Goal: Task Accomplishment & Management: Use online tool/utility

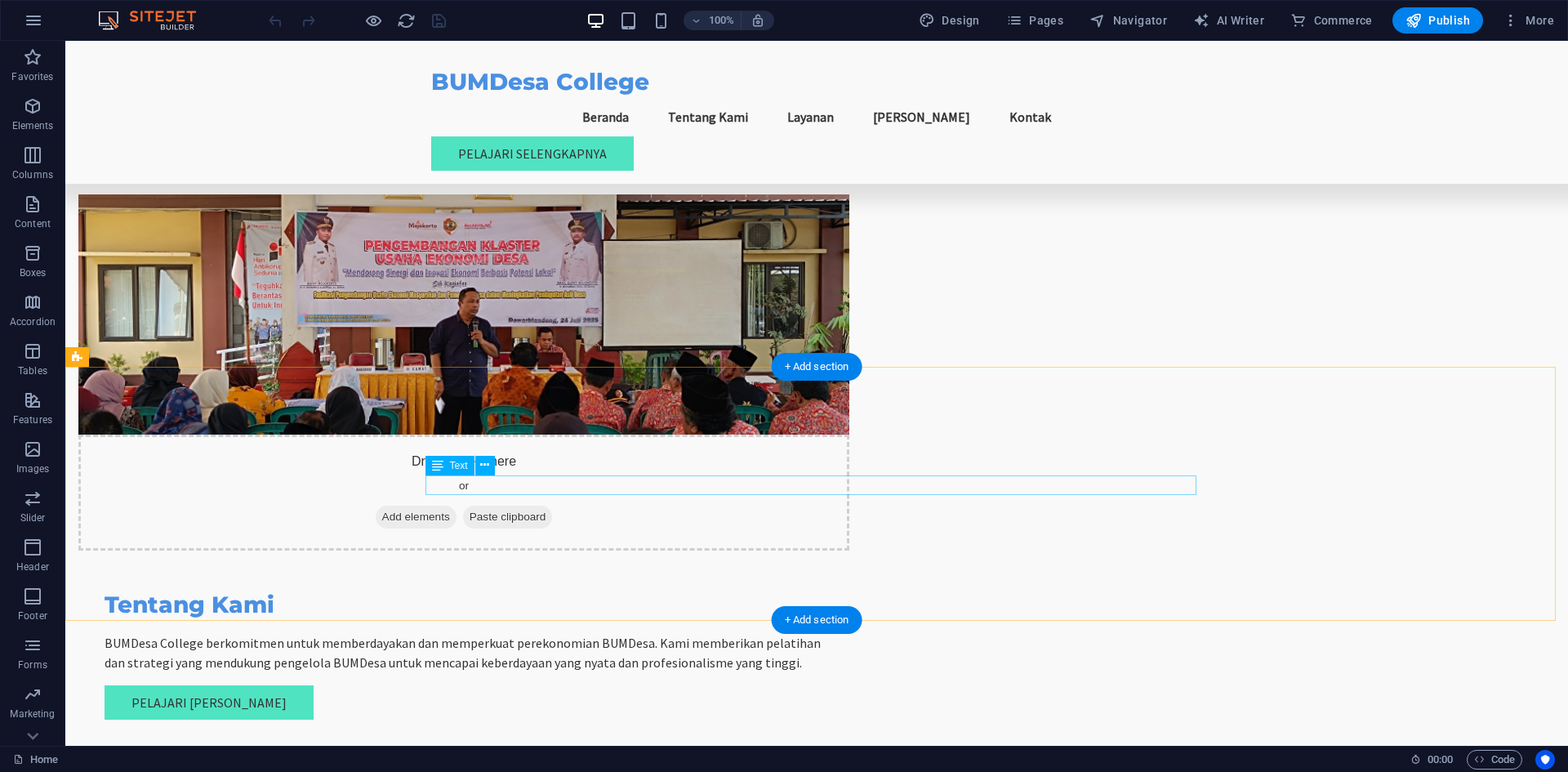
scroll to position [1226, 0]
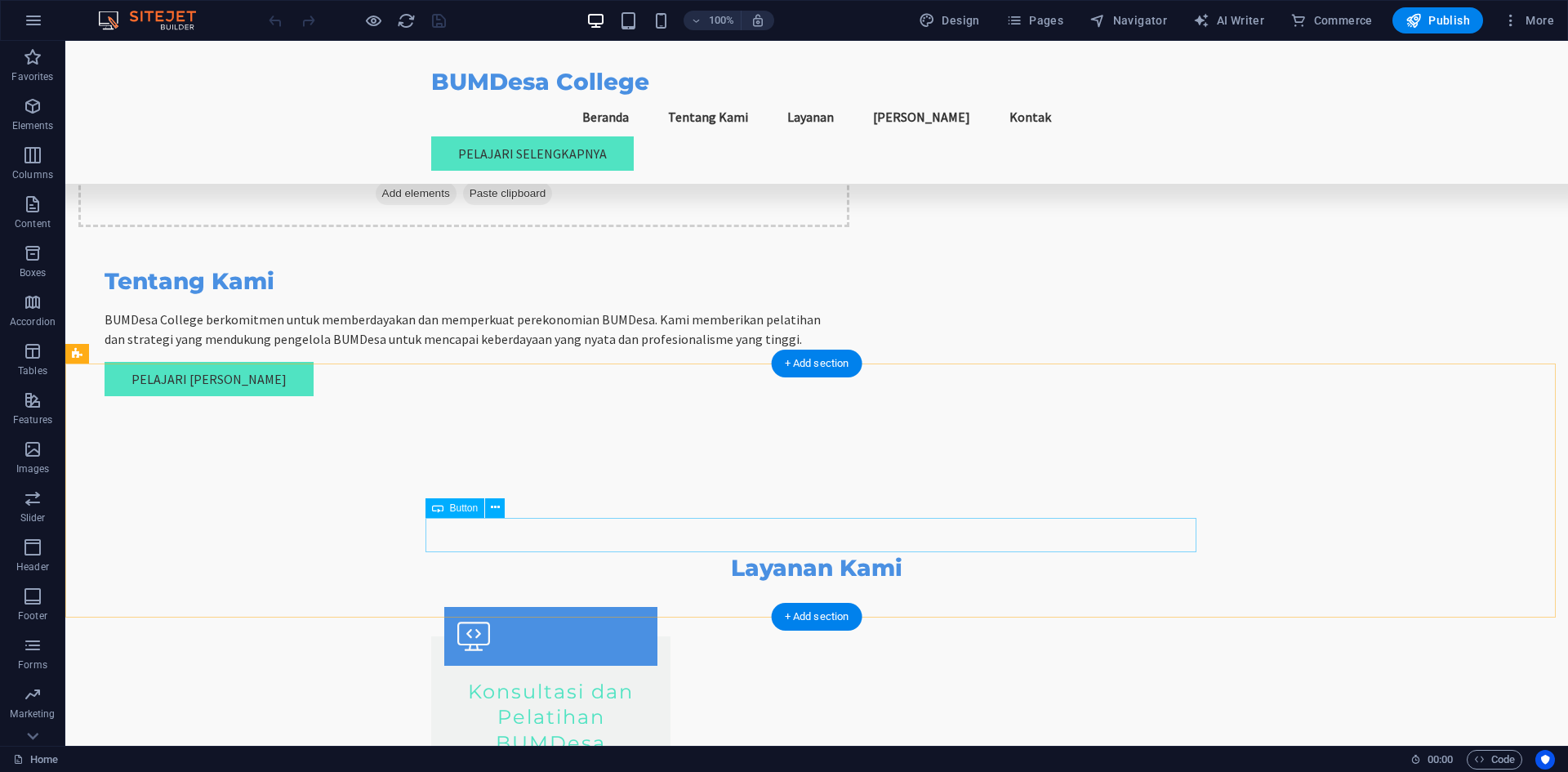
click at [497, 513] on icon at bounding box center [495, 508] width 9 height 17
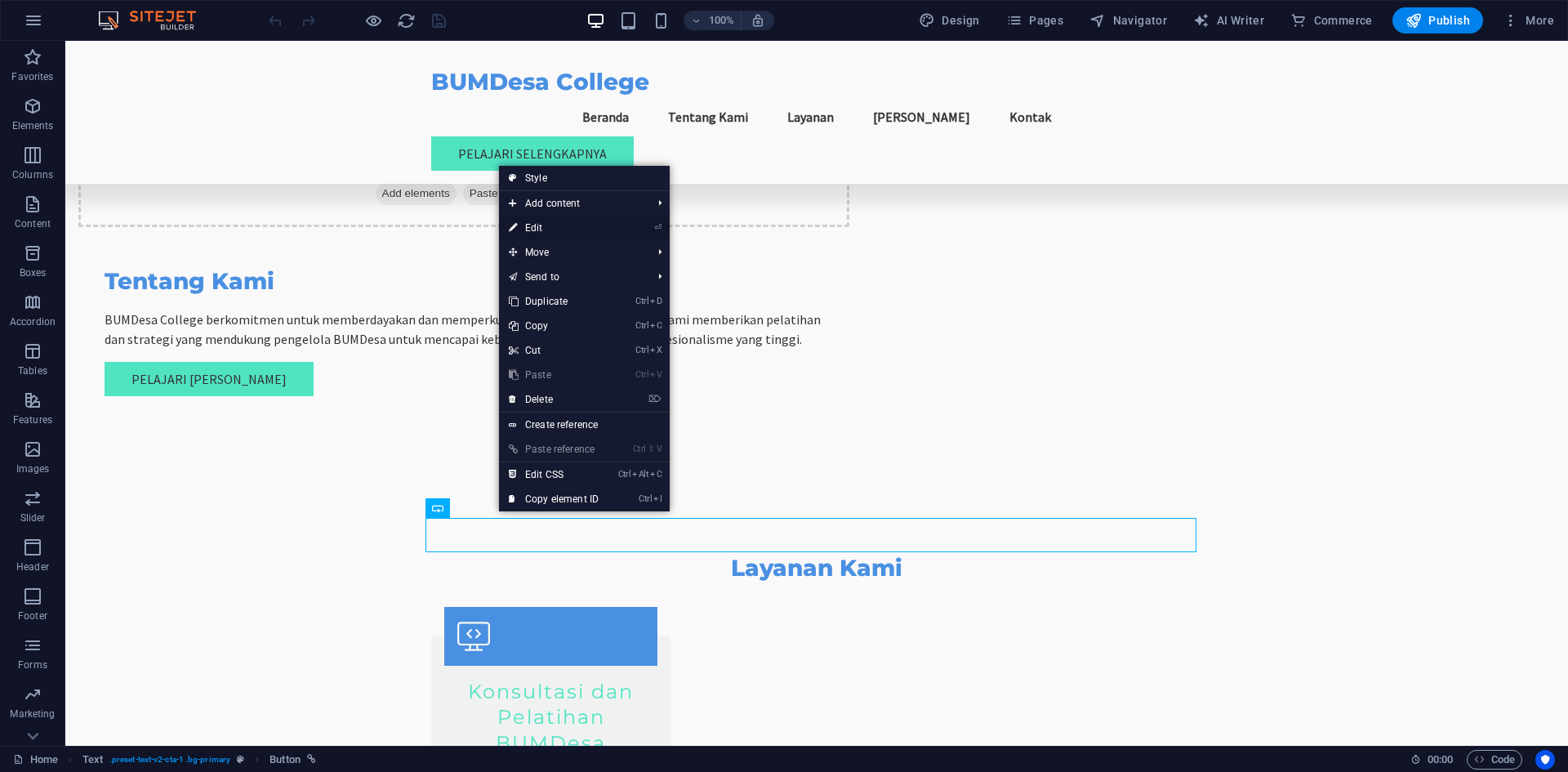
click at [556, 234] on link "⏎ Edit" at bounding box center [554, 228] width 109 height 25
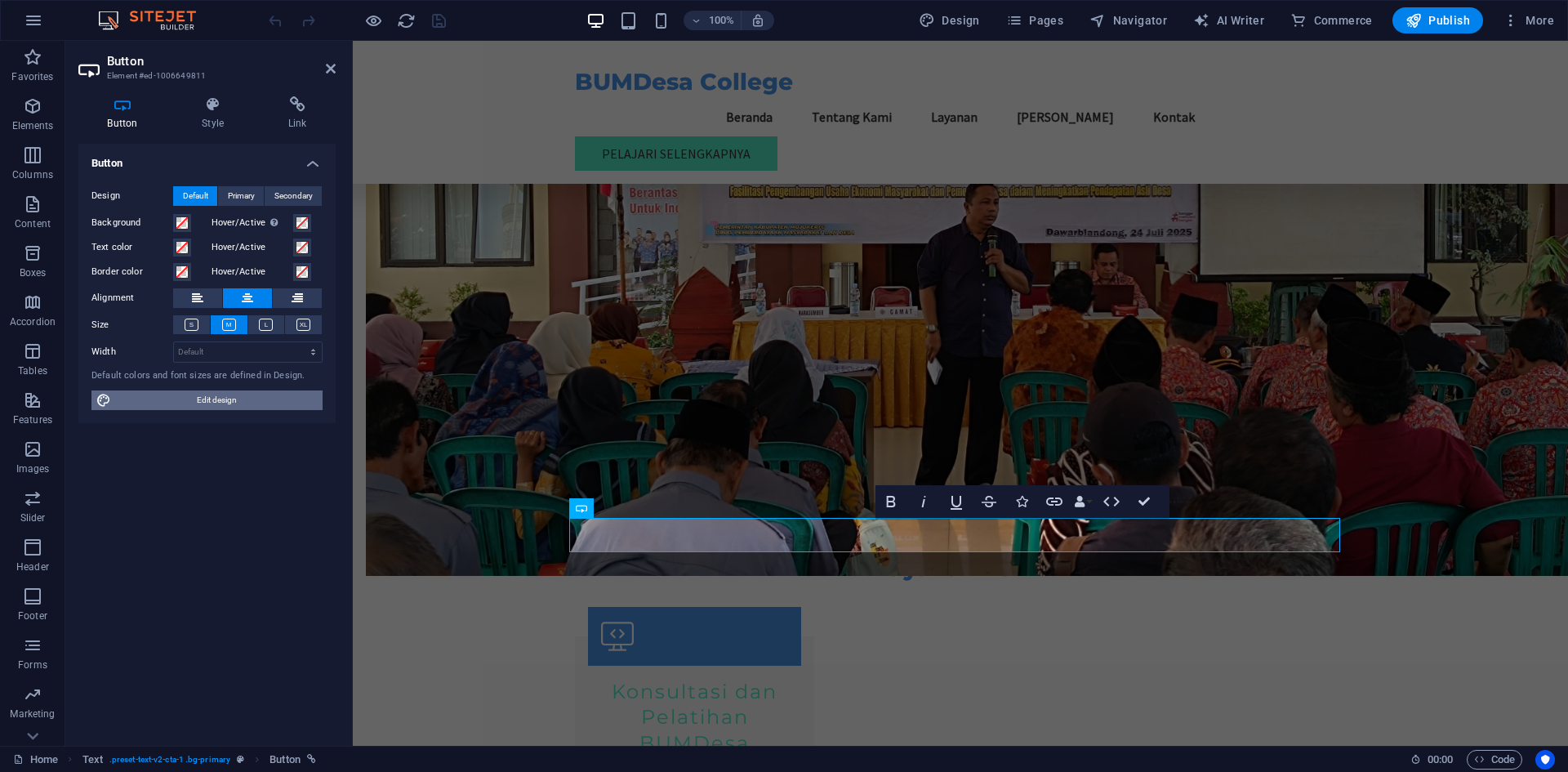
drag, startPoint x: 237, startPoint y: 396, endPoint x: 611, endPoint y: 494, distance: 386.6
click at [237, 396] on span "Edit design" at bounding box center [217, 400] width 202 height 19
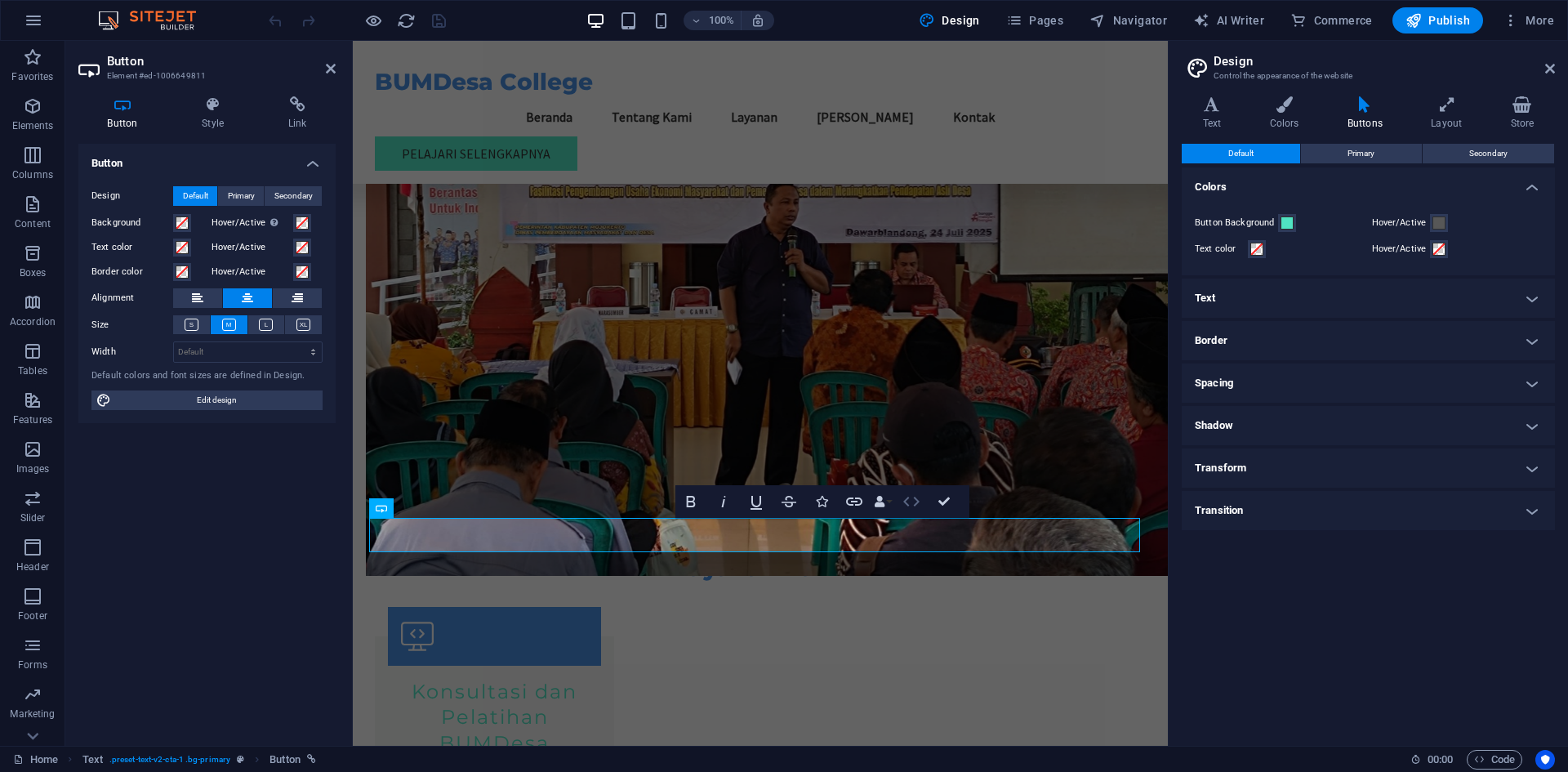
click at [921, 500] on icon "button" at bounding box center [911, 502] width 19 height 19
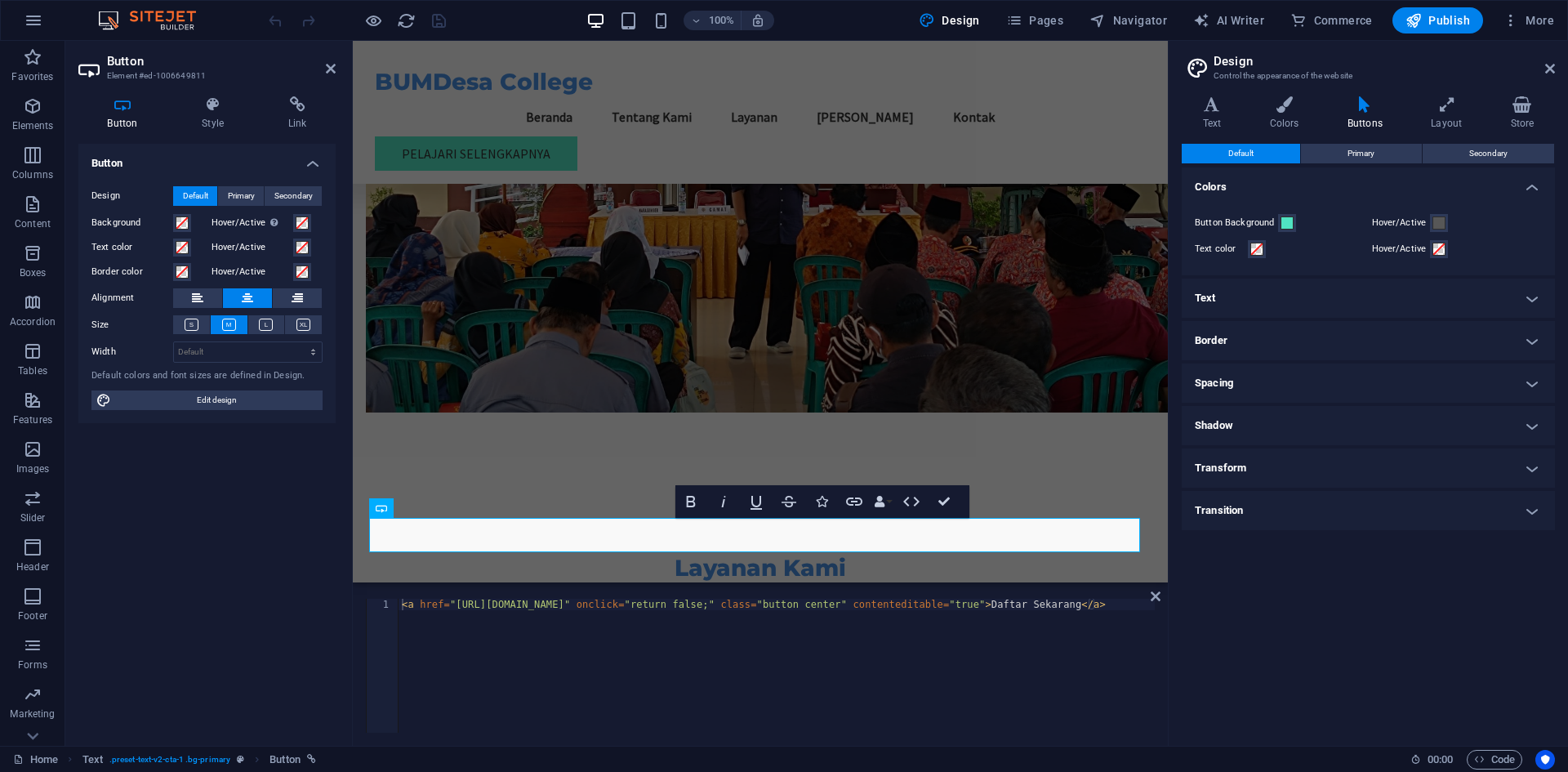
type textarea "<a href="[URL][DOMAIN_NAME]" onclick="return false;" class="button center" cont…"
click at [605, 602] on div "< a href = "[URL][DOMAIN_NAME]" onclick = "return false;" class = "button cente…" at bounding box center [776, 678] width 756 height 157
paste textarea "[URL][DOMAIN_NAME]"
type textarea "[URL][DOMAIN_NAME]"
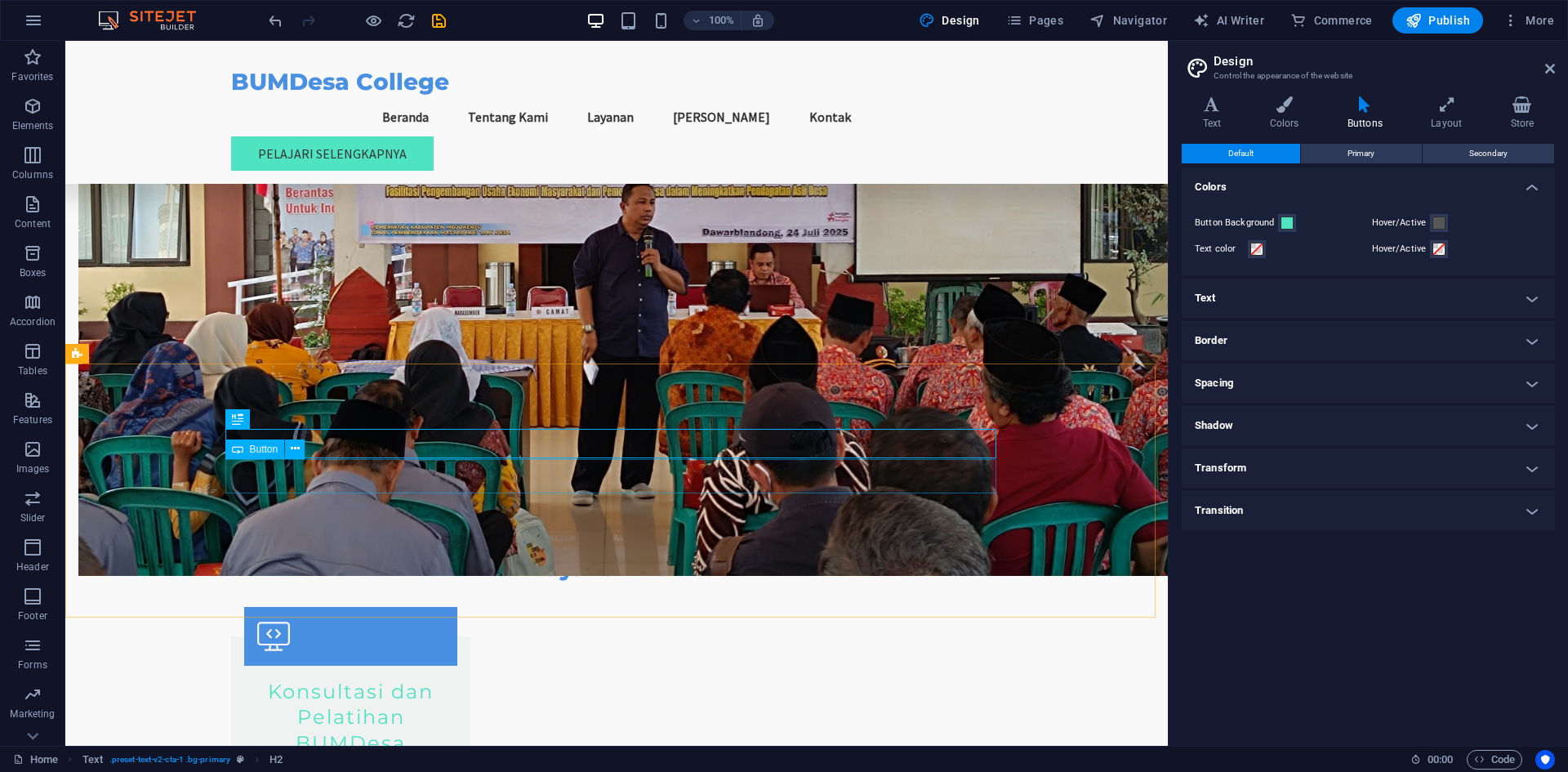
click at [265, 453] on span "Button" at bounding box center [265, 450] width 29 height 10
click at [290, 451] on icon at bounding box center [294, 449] width 9 height 17
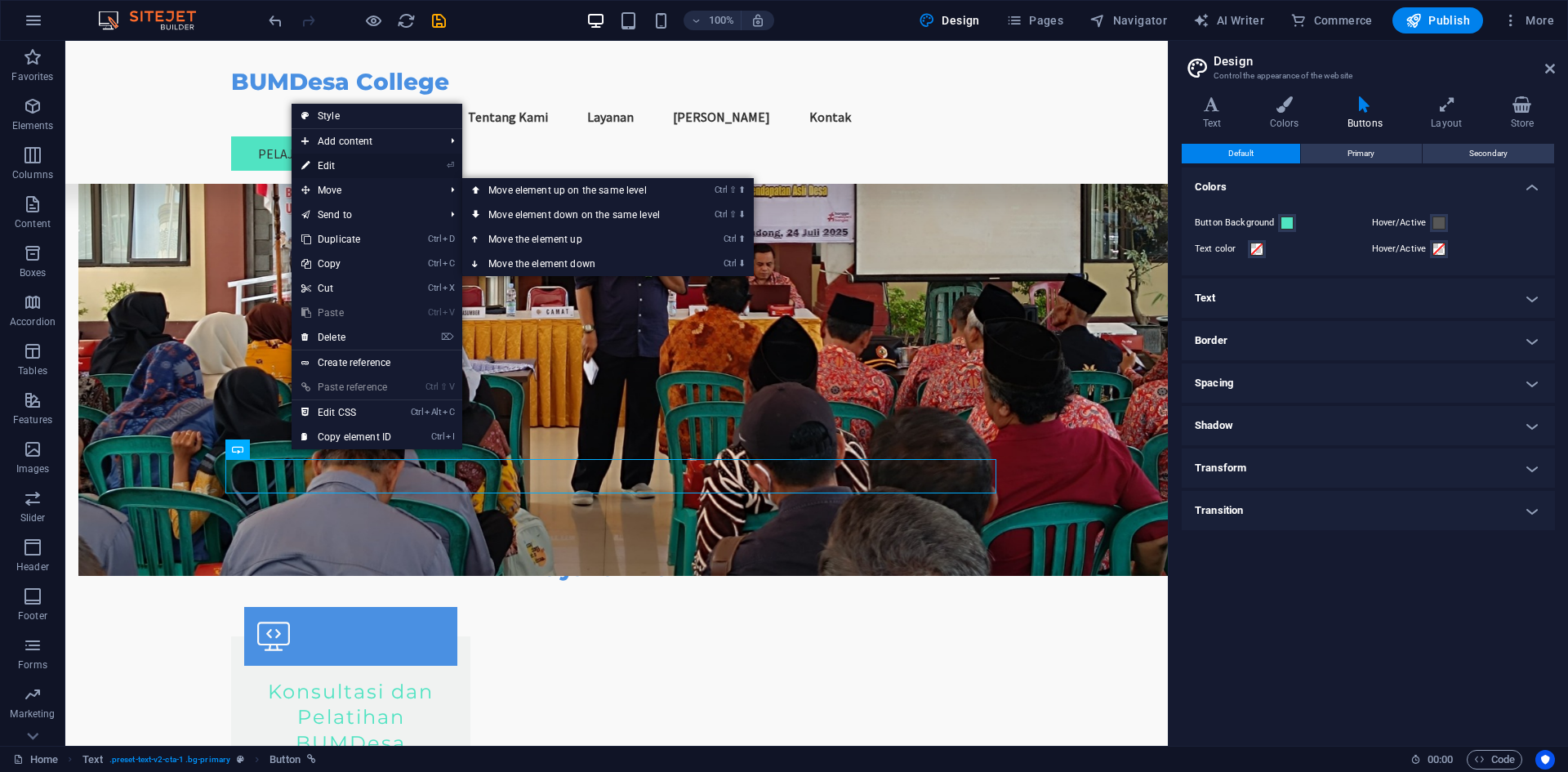
click at [377, 175] on link "⏎ Edit" at bounding box center [346, 166] width 109 height 25
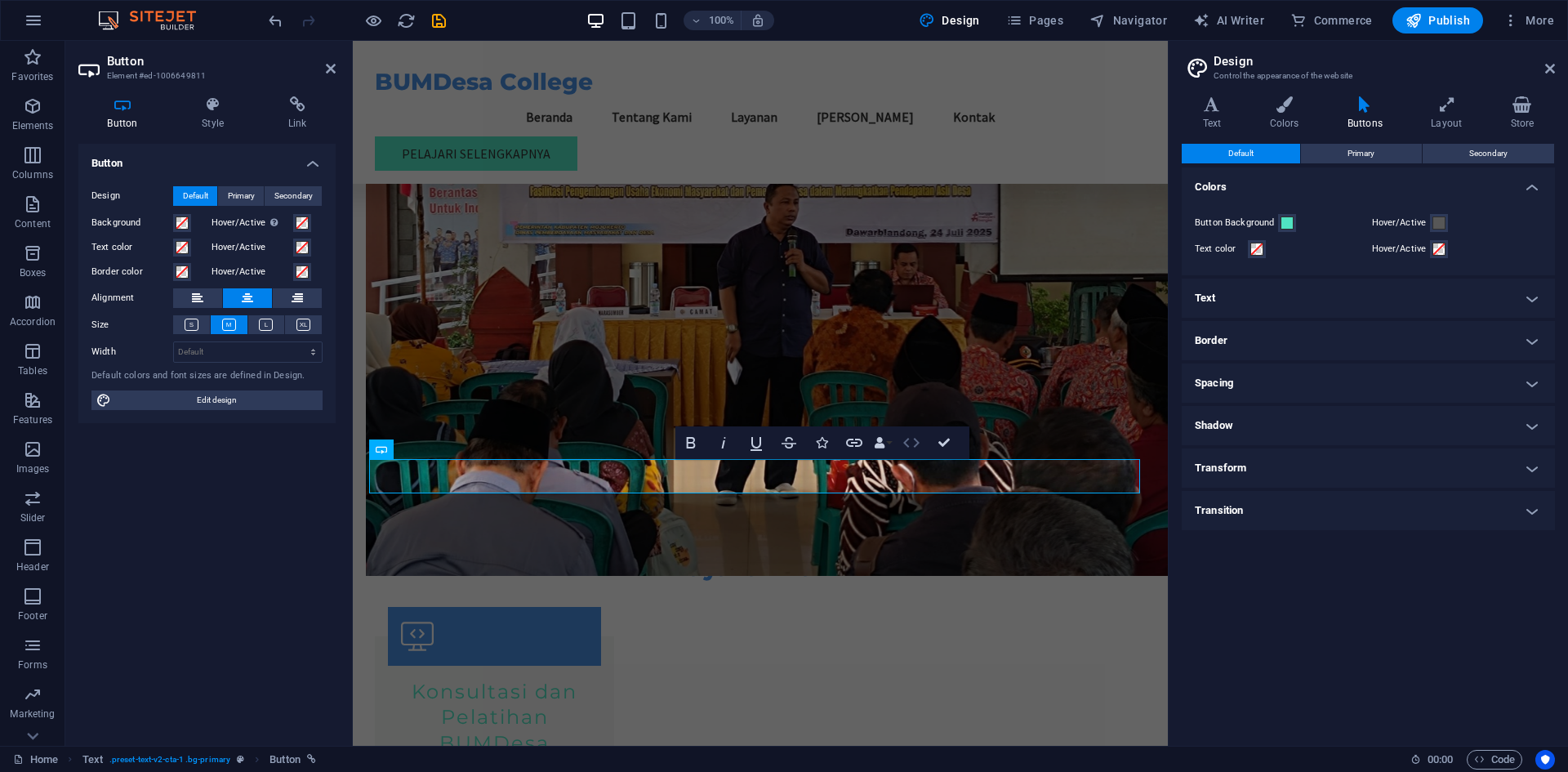
click at [913, 434] on icon "button" at bounding box center [911, 443] width 19 height 19
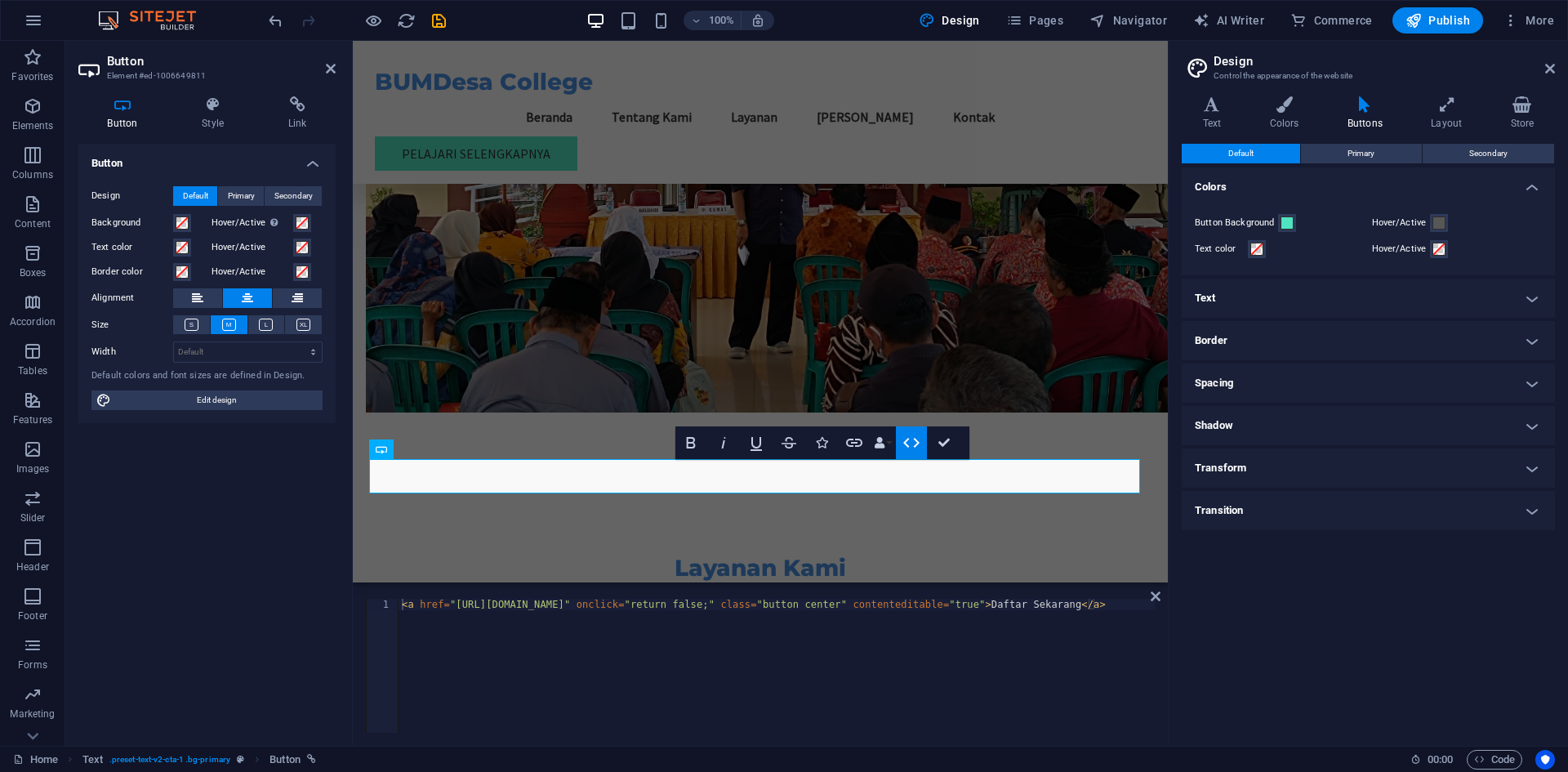
type textarea "<a href="[URL][DOMAIN_NAME]" onclick="return false;" class="button center" cont…"
click at [540, 637] on div "< a href = "[URL][DOMAIN_NAME]" onclick = "return false;" class = "button cente…" at bounding box center [776, 678] width 756 height 157
paste textarea "[URL][DOMAIN_NAME]"
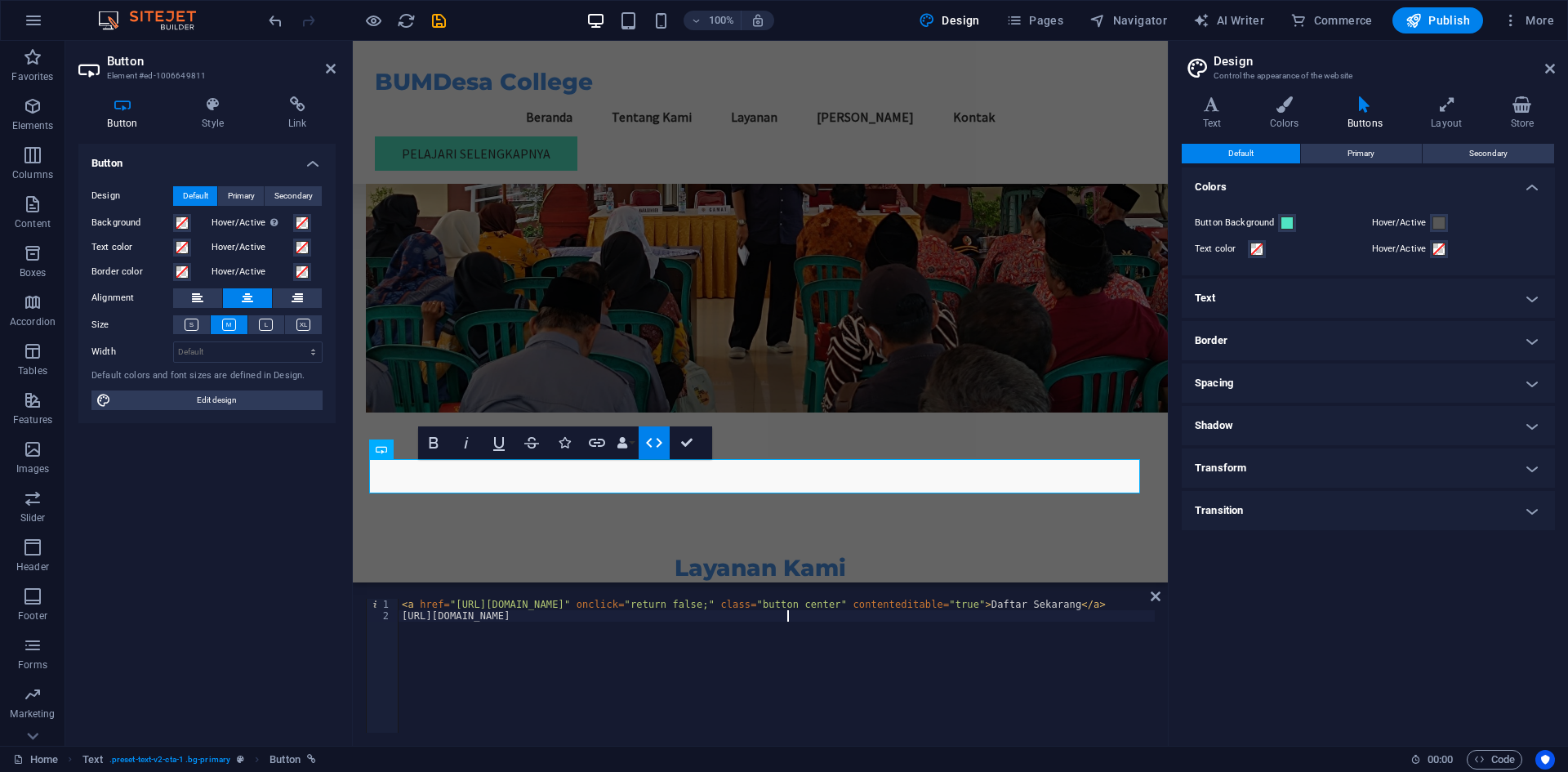
click at [786, 618] on div "< a href = "[URL][DOMAIN_NAME]" onclick = "return false;" class = "button cente…" at bounding box center [776, 678] width 756 height 157
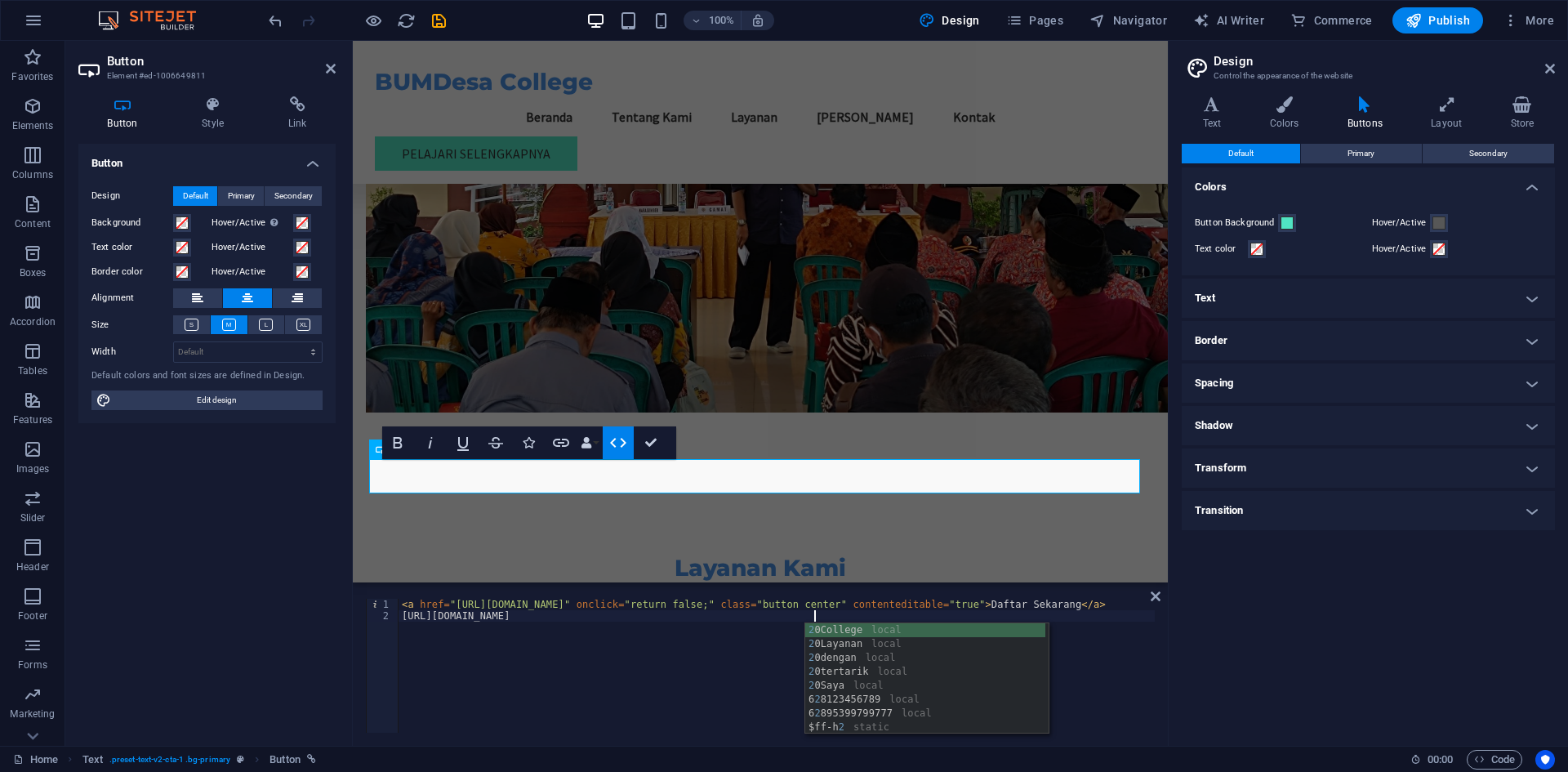
scroll to position [0, 34]
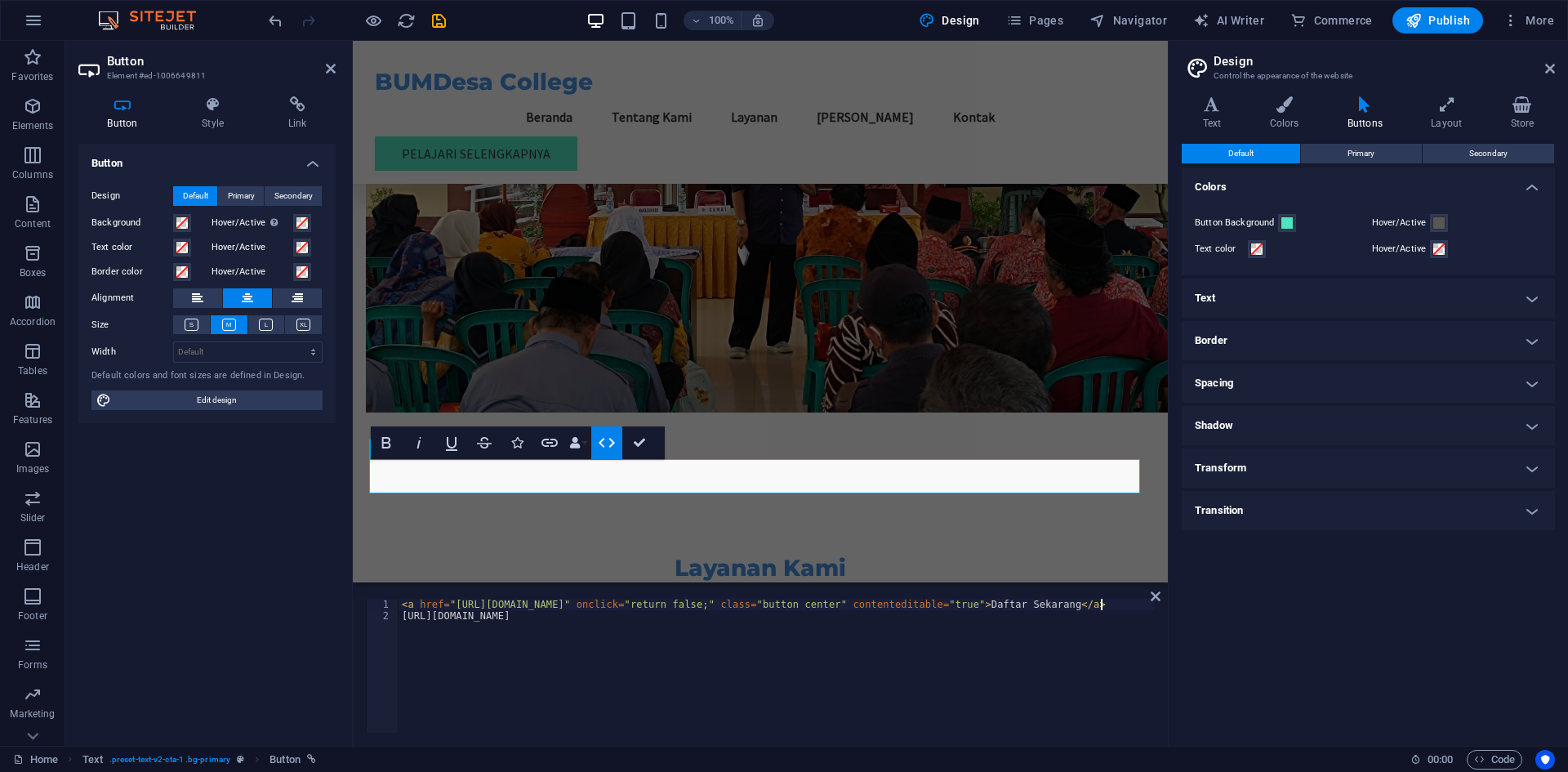
type textarea "[URL][DOMAIN_NAME]"
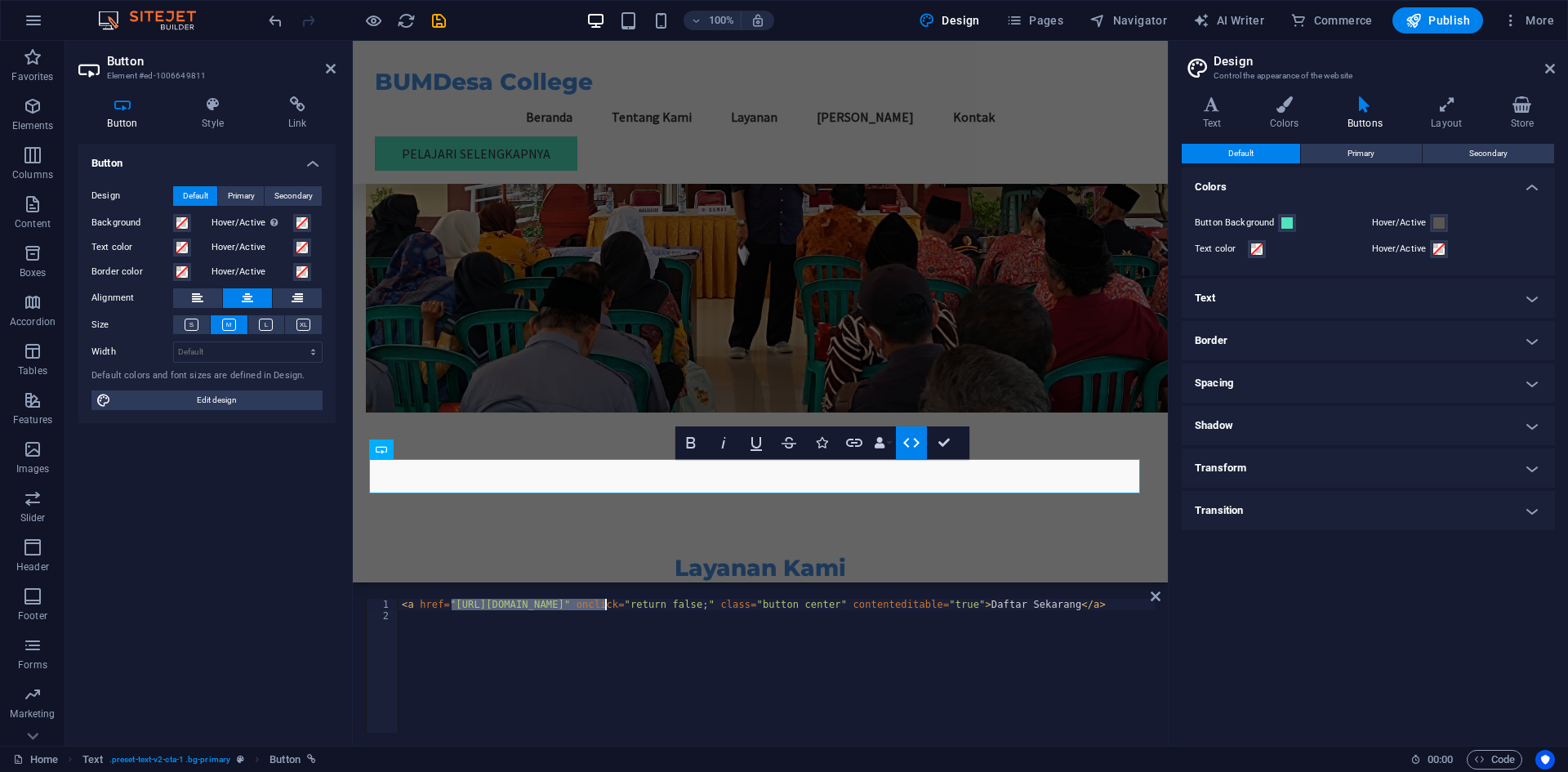
paste textarea "123456789?text=Halo%20Saya%20tertarik%20dengan%20Layanan%20BUMDesa%20College"
type textarea "<a href="[URL][DOMAIN_NAME]" onclick="return false;" class="button center" cont…"
click at [1066, 672] on div "< a href = "[URL][DOMAIN_NAME]" onclick = "return false;" class = "button cente…" at bounding box center [931, 676] width 1064 height 153
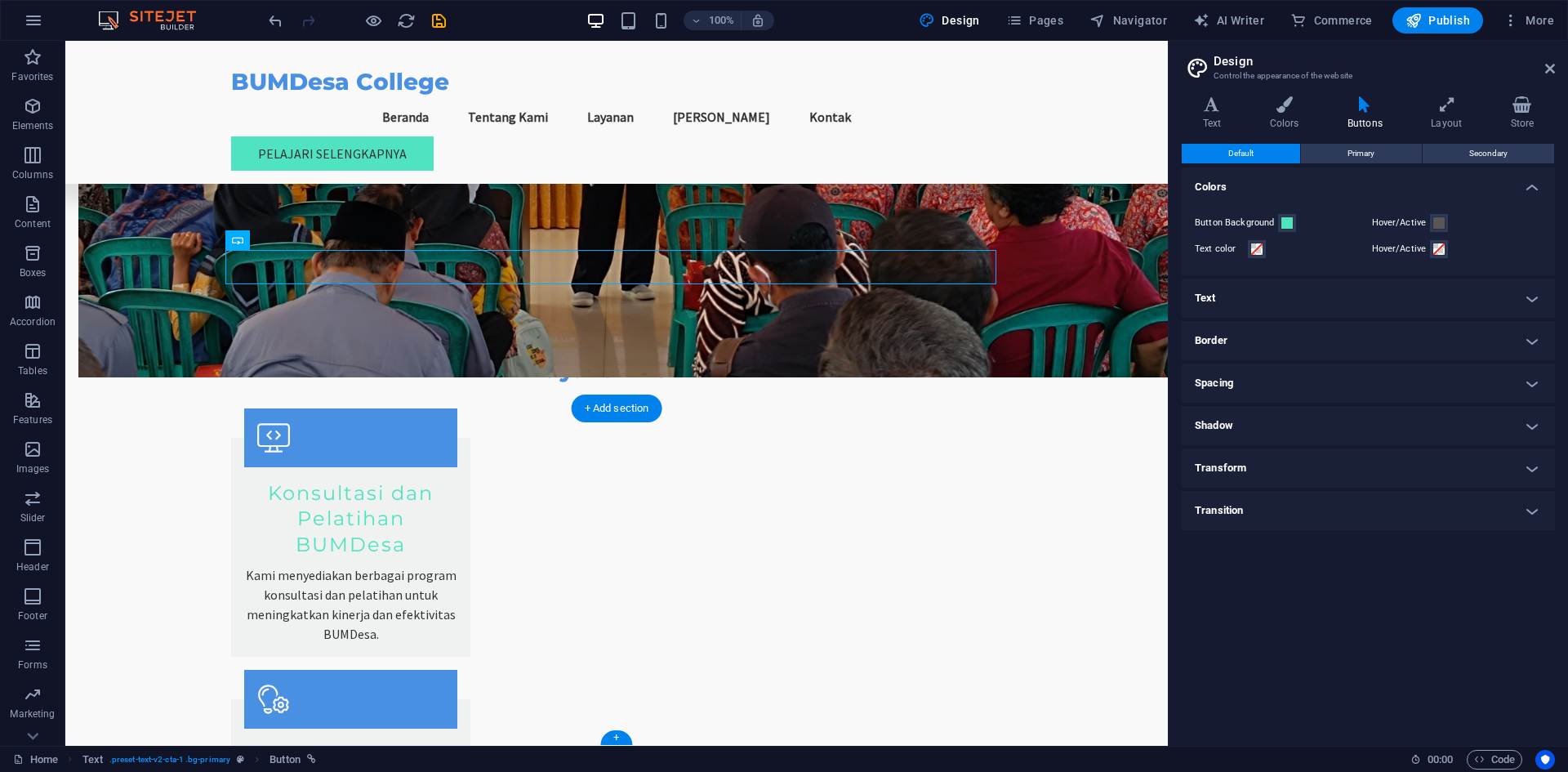
scroll to position [1436, 0]
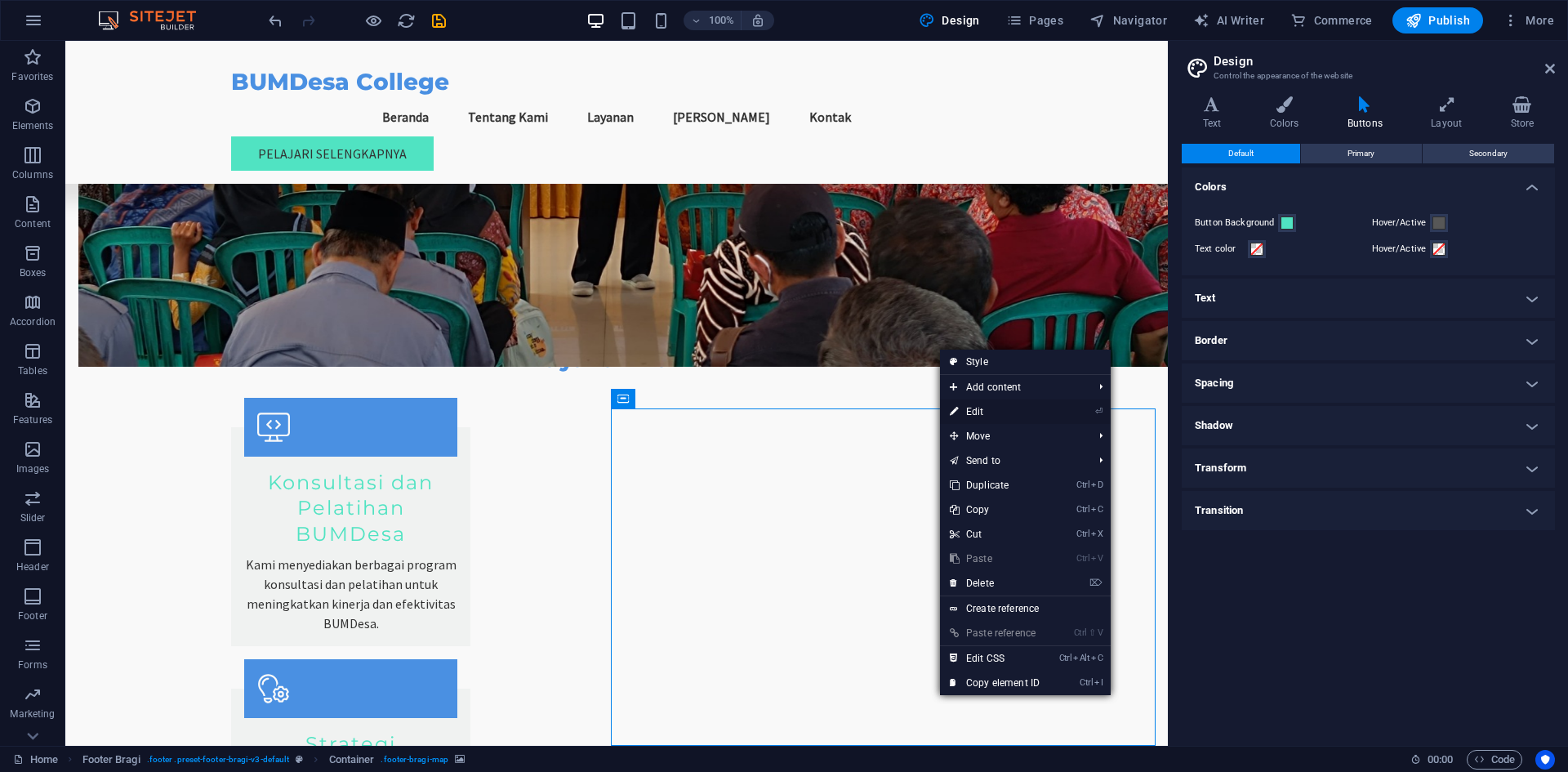
click at [993, 415] on link "⏎ Edit" at bounding box center [995, 412] width 109 height 25
select select "px"
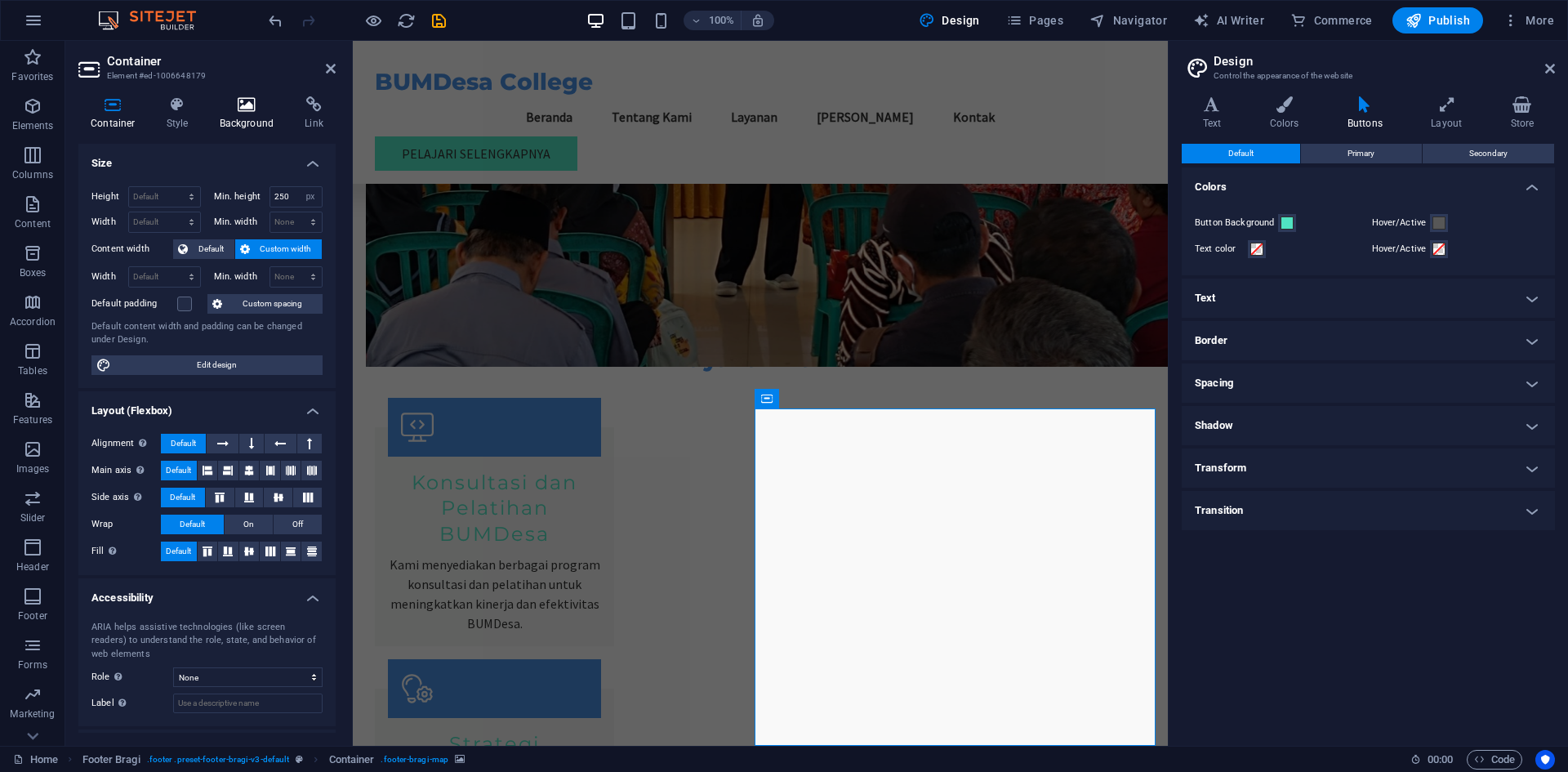
click at [254, 119] on h4 "Background" at bounding box center [249, 114] width 85 height 35
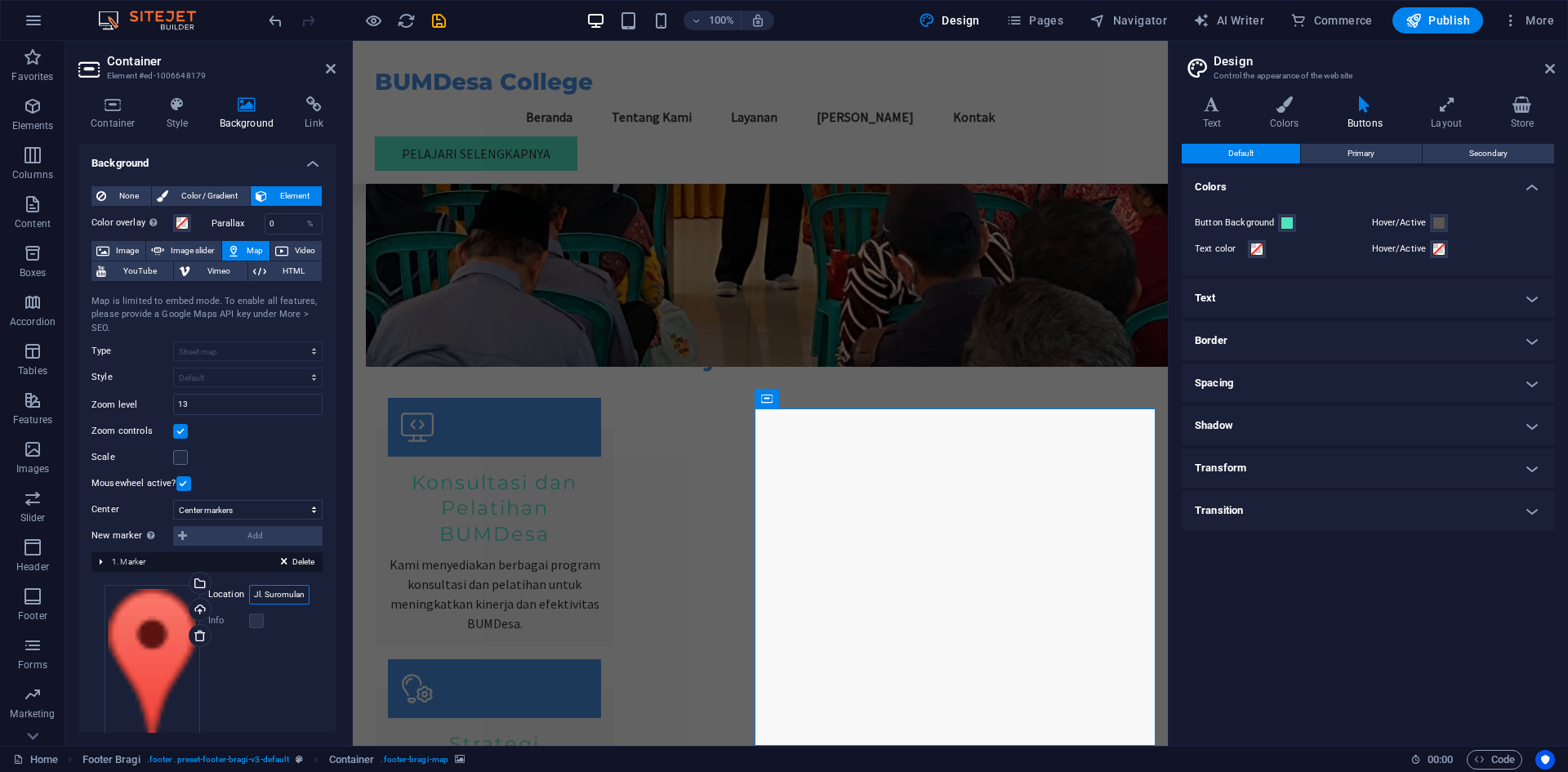
click at [271, 598] on input "Jl. Suromulang Barat VI / No. 20, 61328 [GEOGRAPHIC_DATA]" at bounding box center [279, 595] width 60 height 19
click at [245, 250] on span "Map" at bounding box center [255, 250] width 19 height 19
click at [274, 269] on span "HTML" at bounding box center [294, 271] width 46 height 19
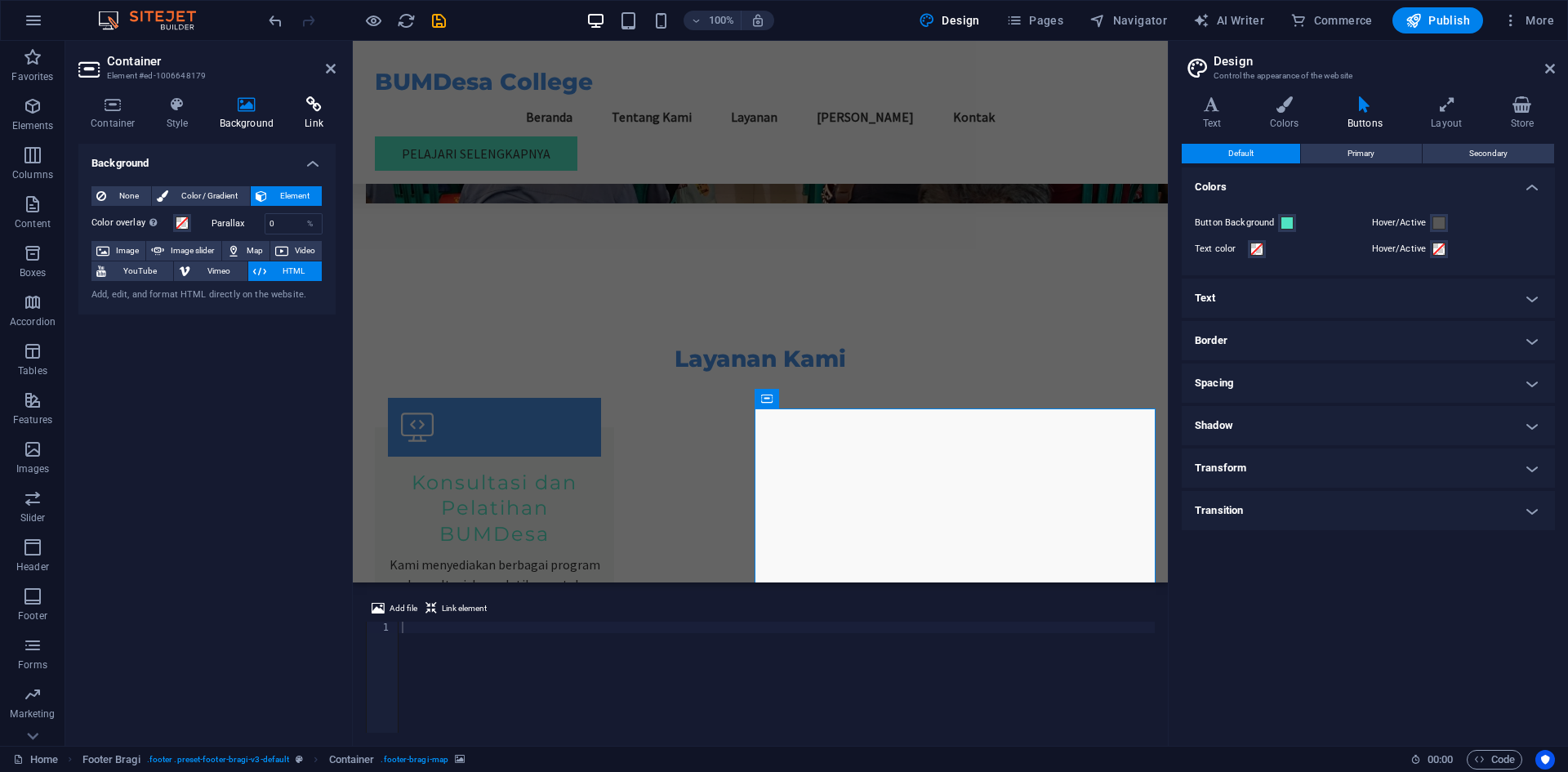
click at [301, 112] on icon at bounding box center [313, 105] width 43 height 16
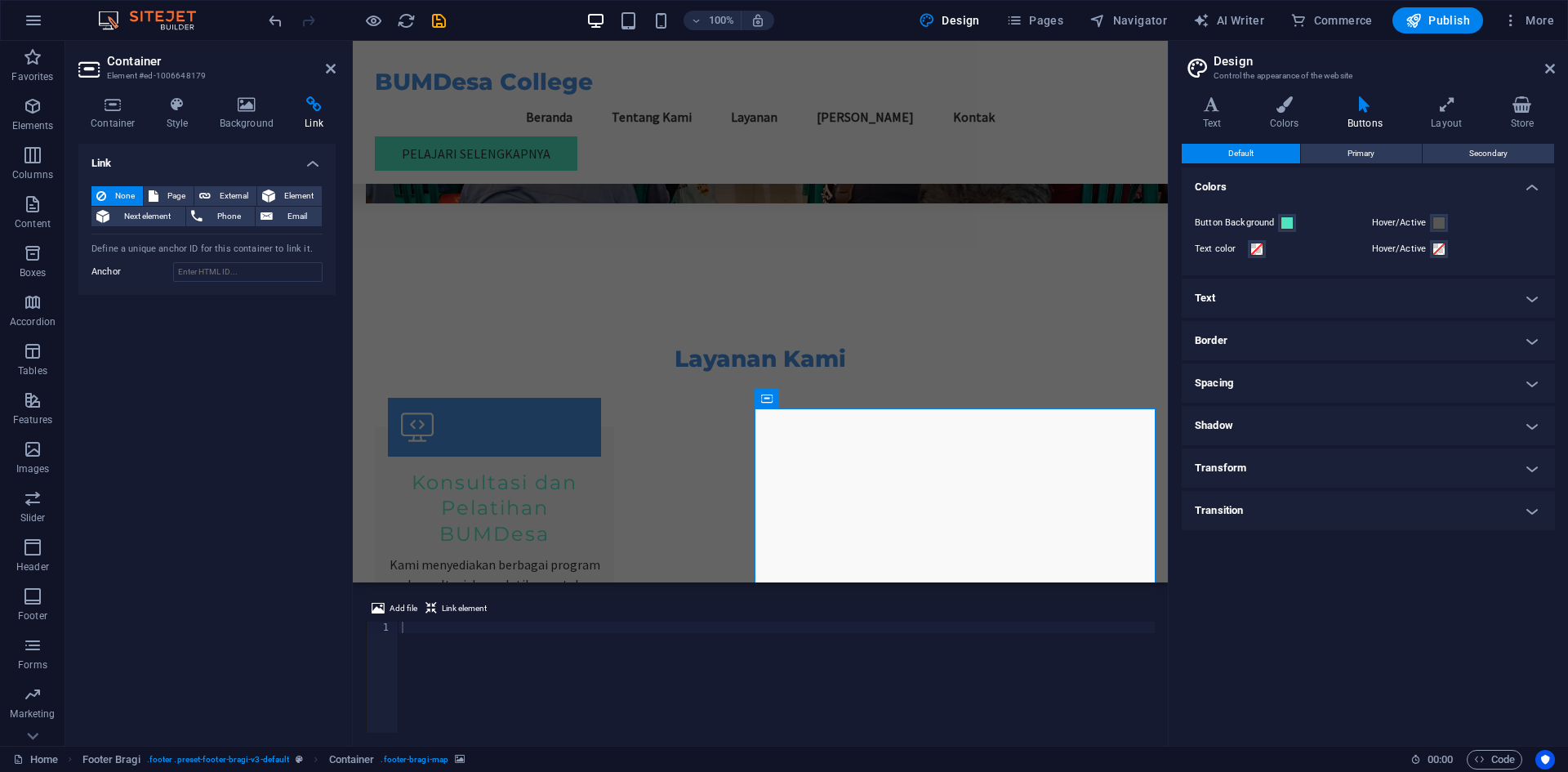
click at [255, 336] on div "Link None Page External Element Next element Phone Email Page Home Subpage Lega…" at bounding box center [207, 438] width 257 height 590
click at [324, 63] on h2 "Container" at bounding box center [221, 60] width 229 height 14
click at [331, 65] on icon at bounding box center [331, 69] width 10 height 13
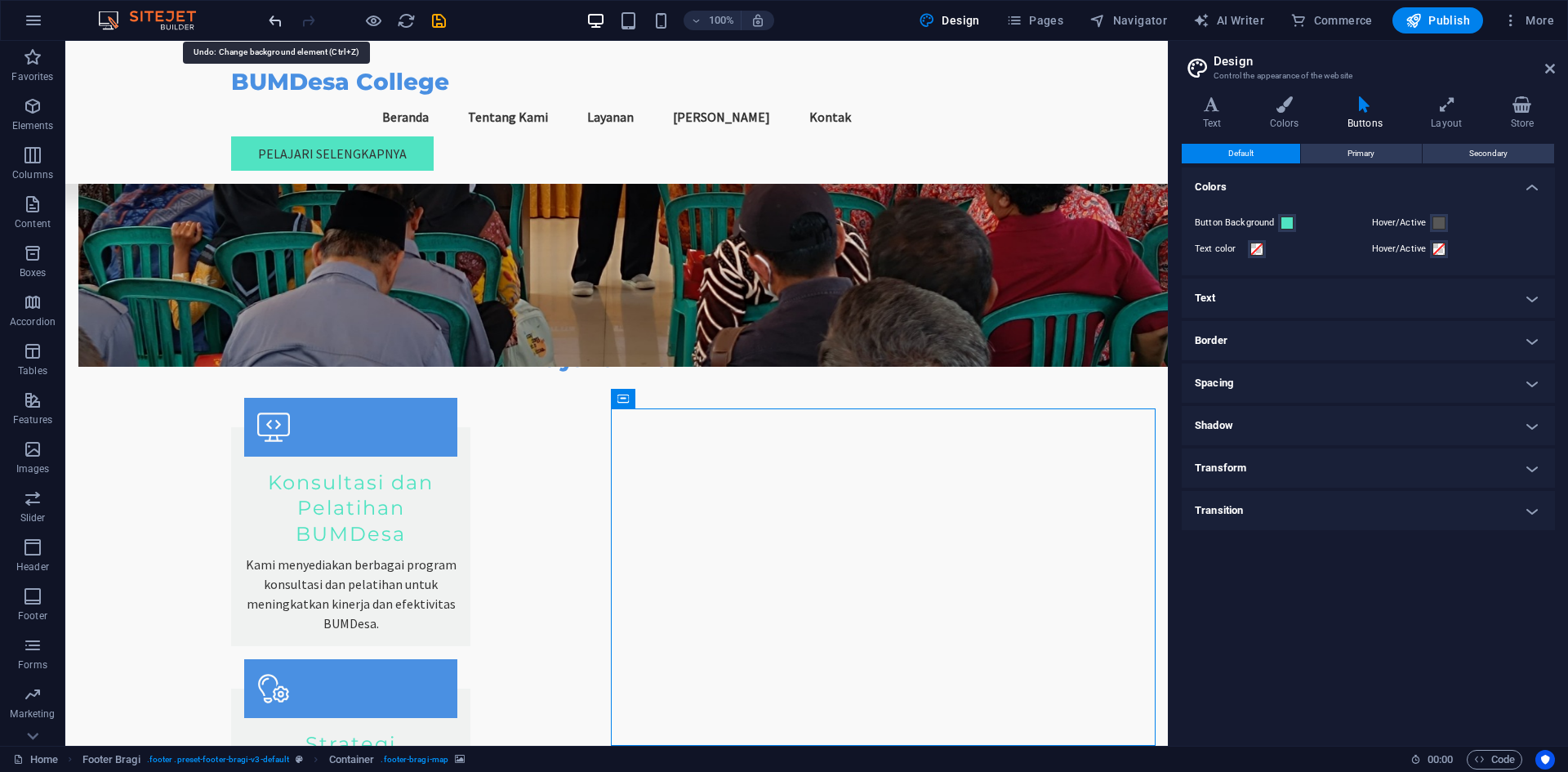
click at [280, 25] on icon "undo" at bounding box center [276, 21] width 19 height 19
click at [276, 24] on icon "undo" at bounding box center [276, 21] width 19 height 19
click at [717, 399] on icon at bounding box center [716, 399] width 12 height 17
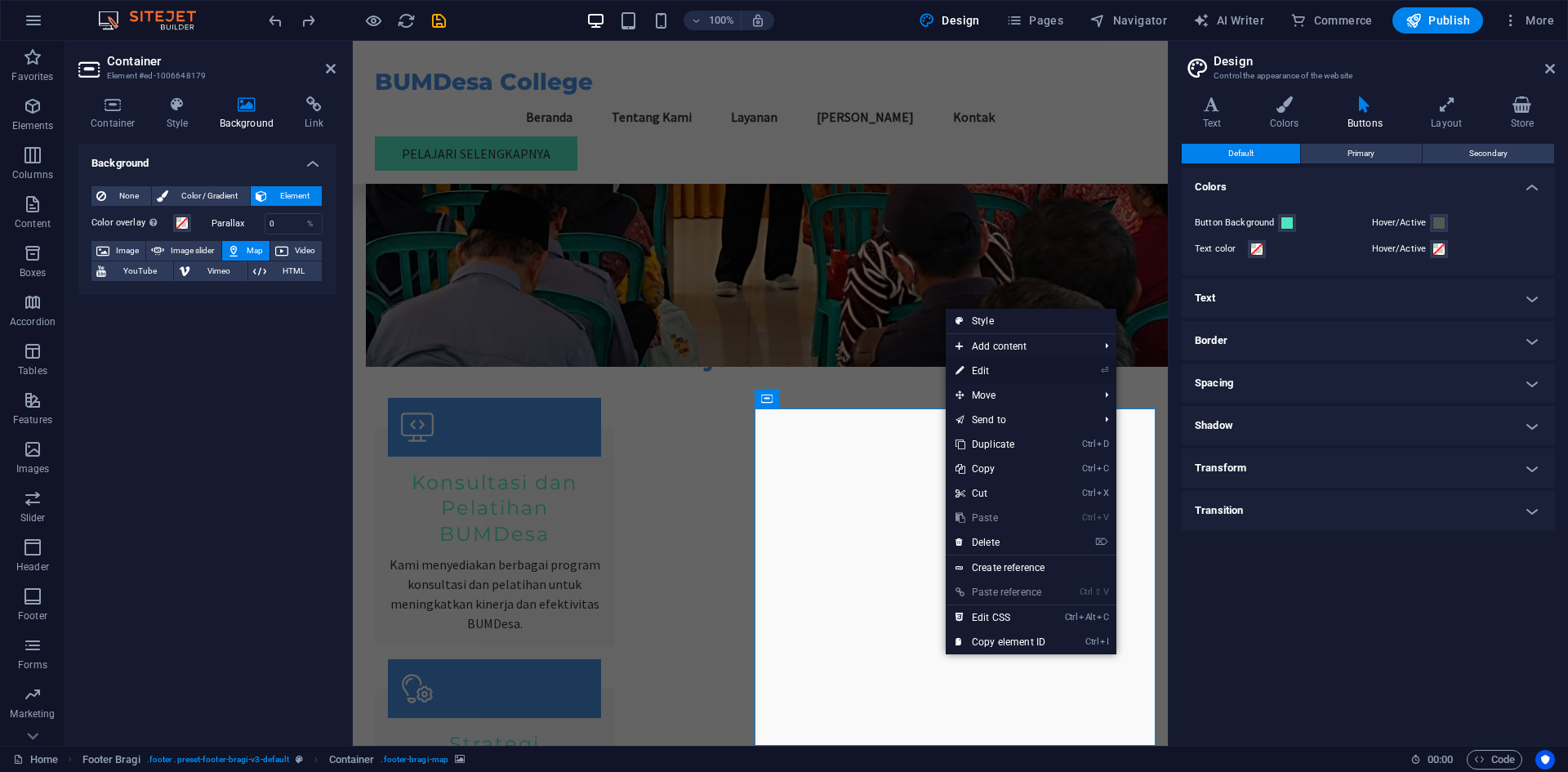
click at [975, 366] on link "⏎ Edit" at bounding box center [1001, 371] width 109 height 25
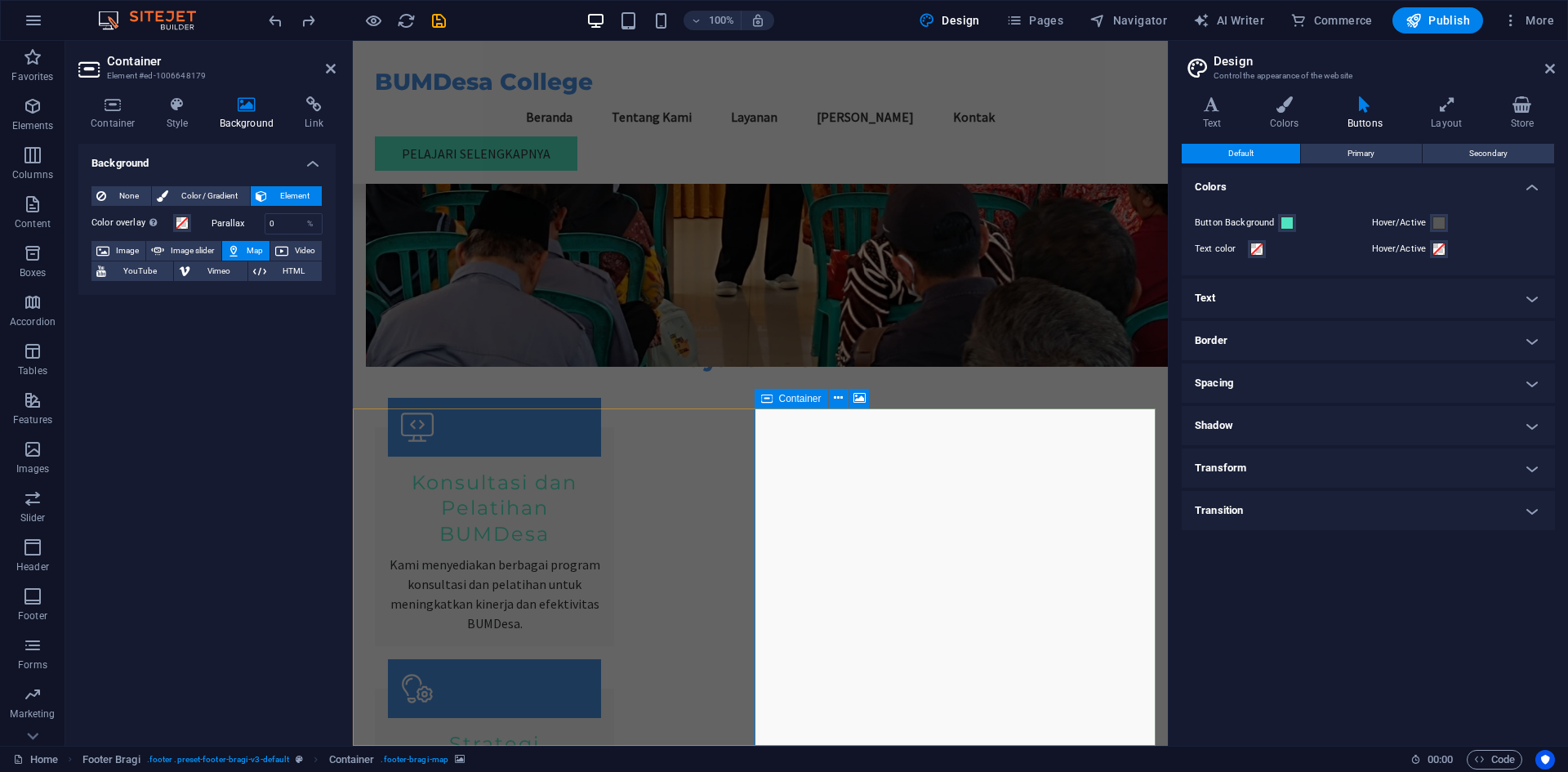
click at [841, 401] on icon at bounding box center [838, 399] width 9 height 17
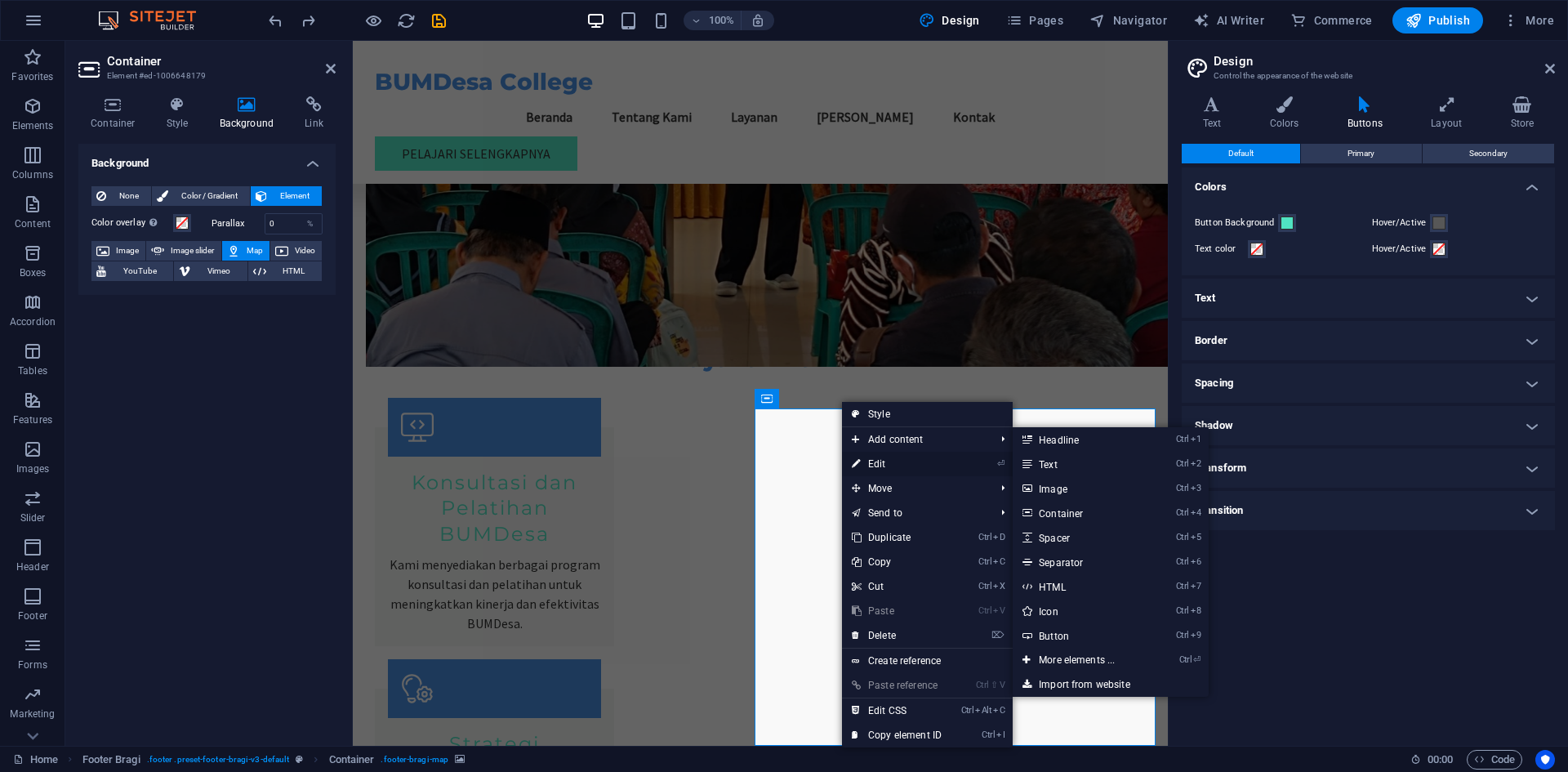
click at [883, 460] on link "⏎ Edit" at bounding box center [897, 464] width 109 height 25
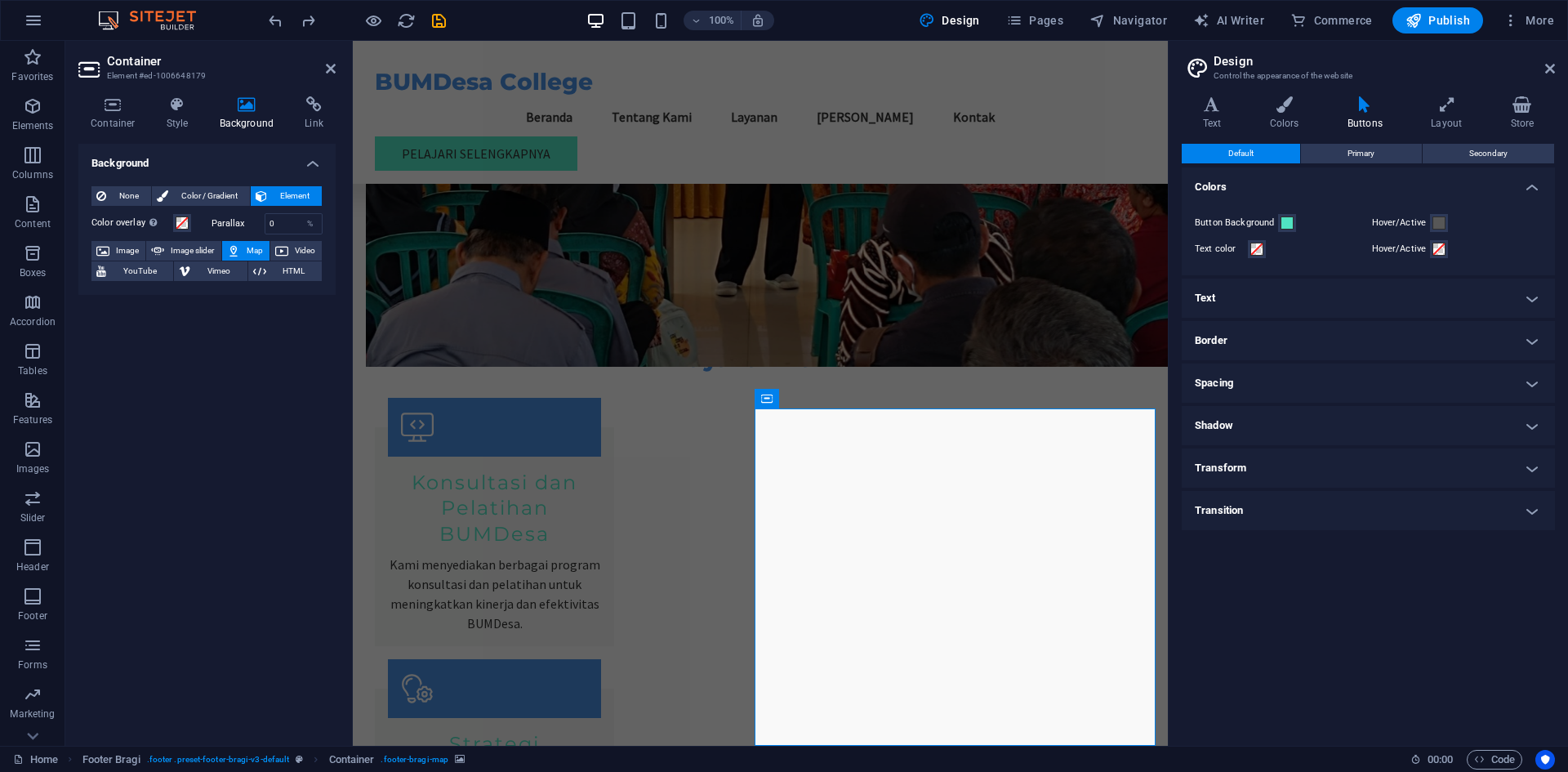
click at [251, 255] on span "Map" at bounding box center [255, 250] width 19 height 19
click at [105, 101] on icon at bounding box center [113, 105] width 69 height 16
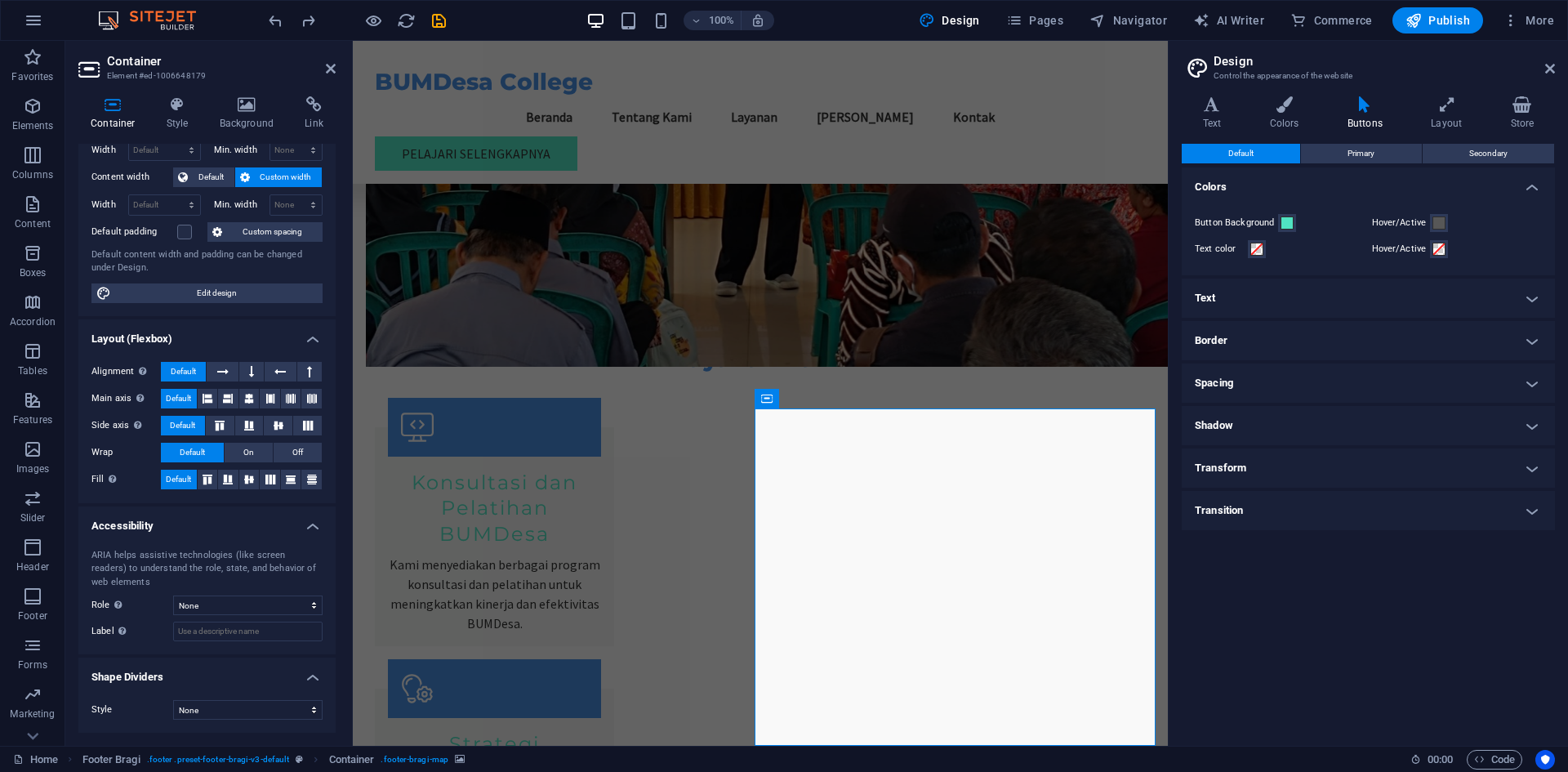
scroll to position [0, 0]
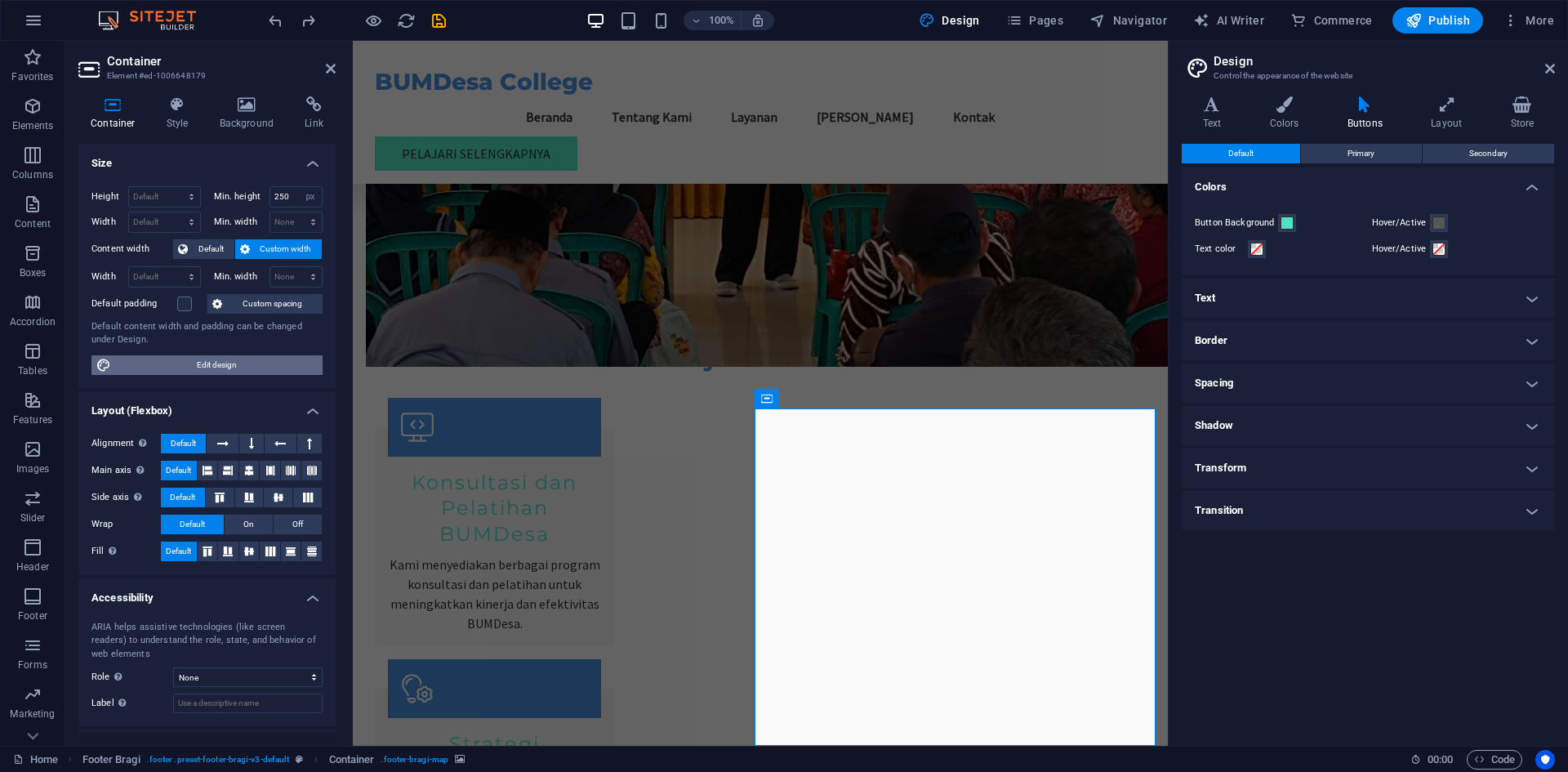
click at [201, 371] on span "Edit design" at bounding box center [217, 365] width 202 height 19
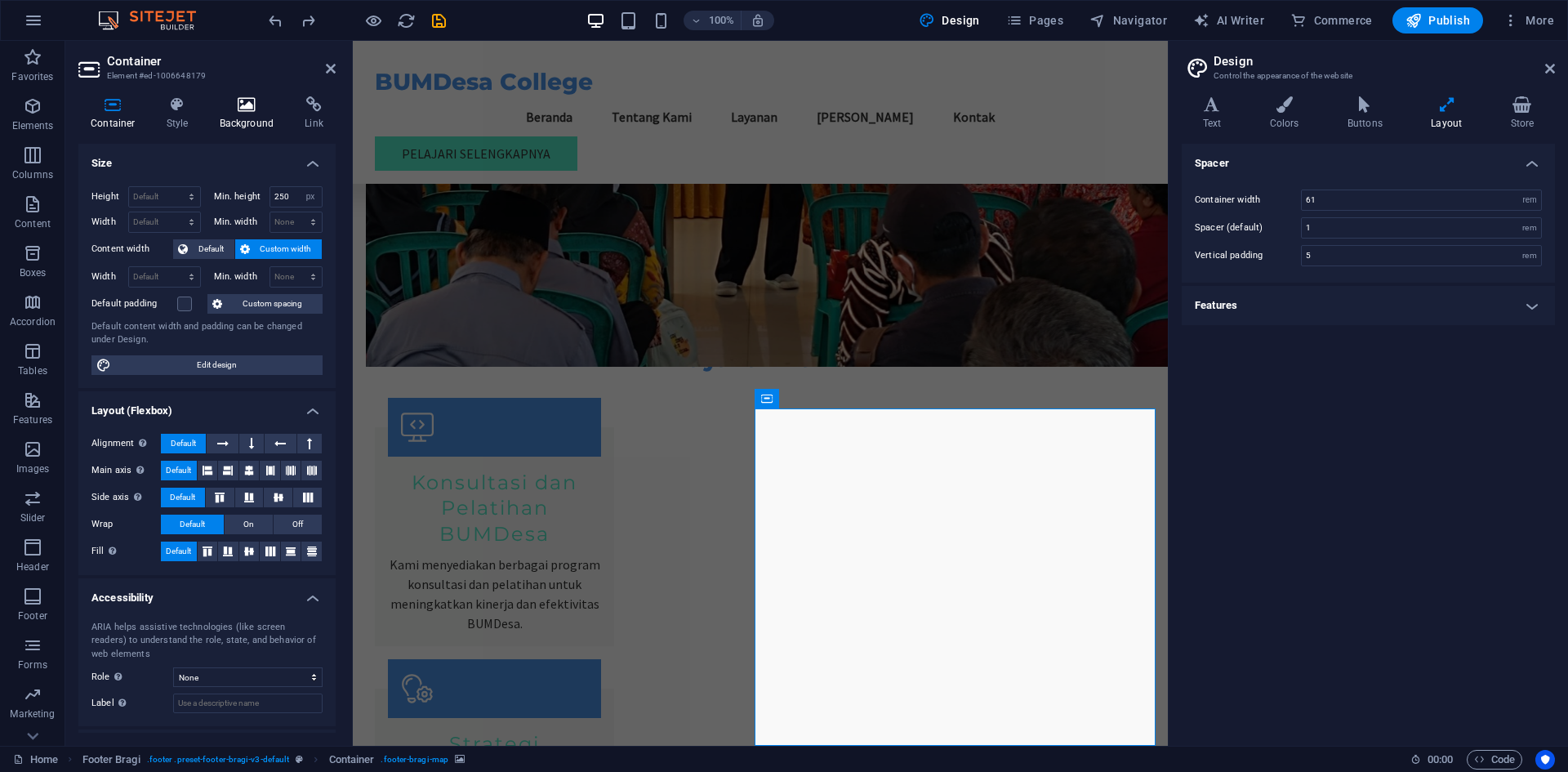
click at [252, 128] on h4 "Background" at bounding box center [249, 114] width 85 height 35
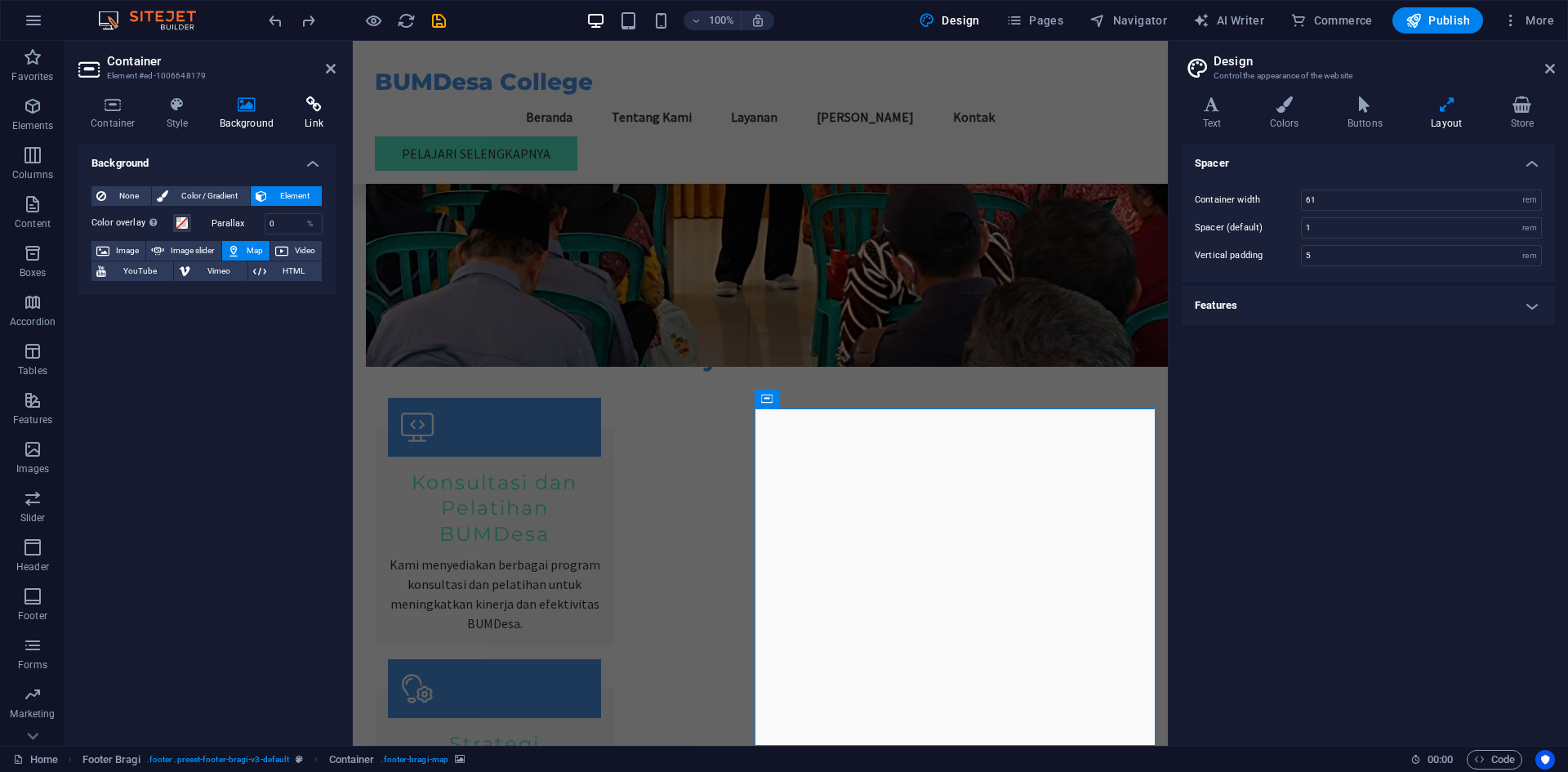
click at [306, 109] on icon at bounding box center [313, 105] width 43 height 16
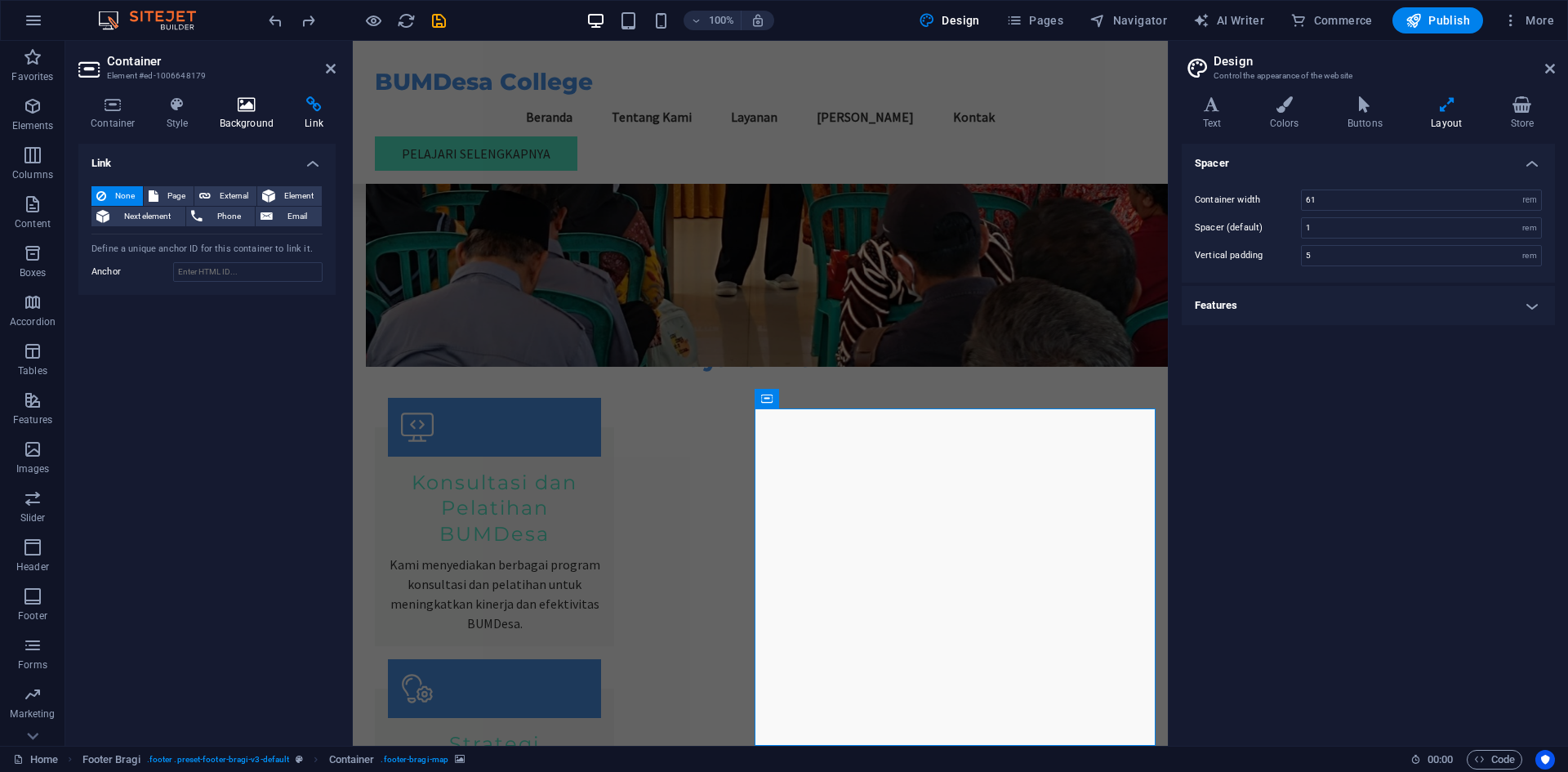
click at [250, 111] on icon at bounding box center [246, 105] width 80 height 16
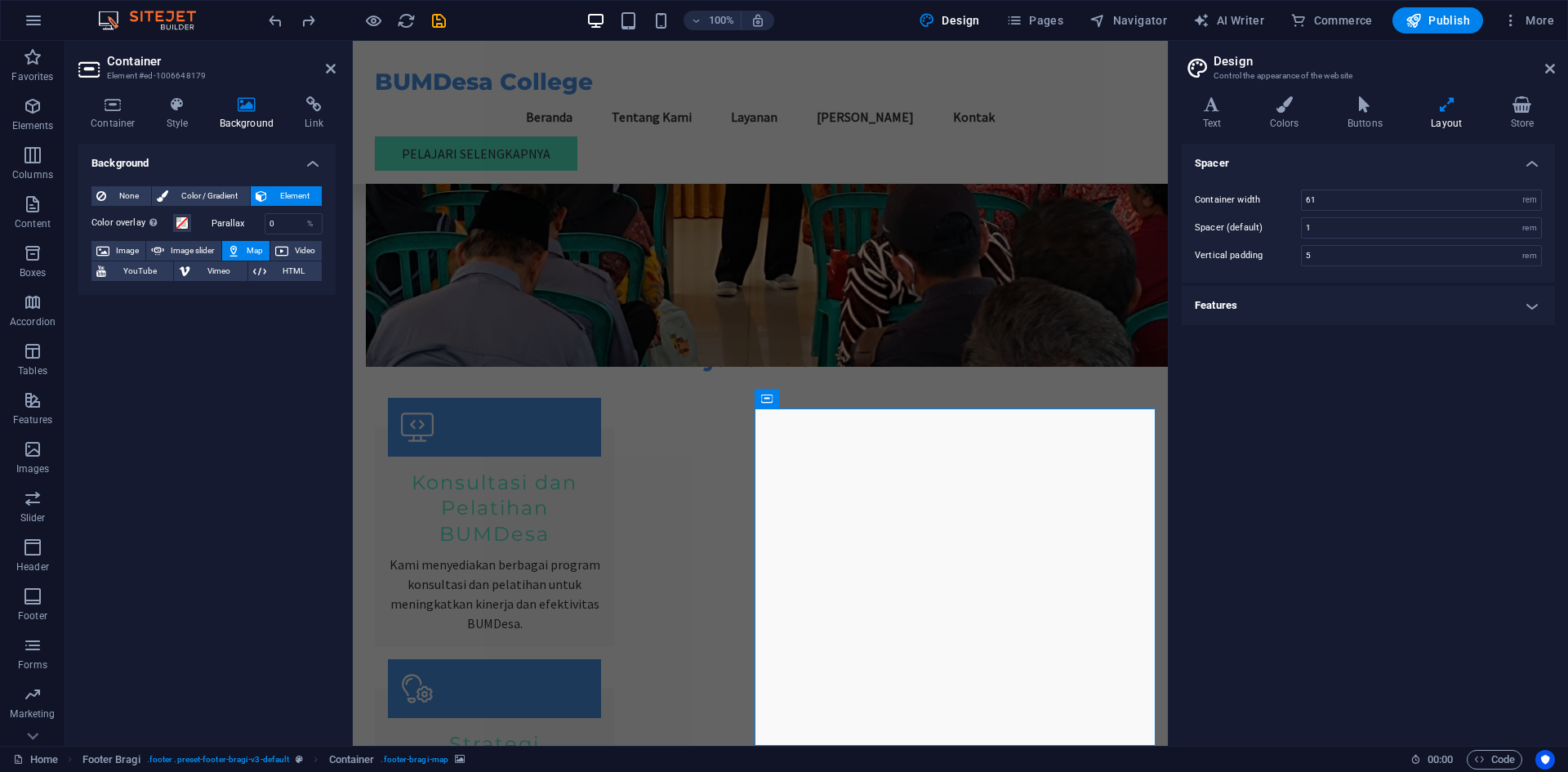
click at [834, 398] on icon at bounding box center [838, 399] width 9 height 17
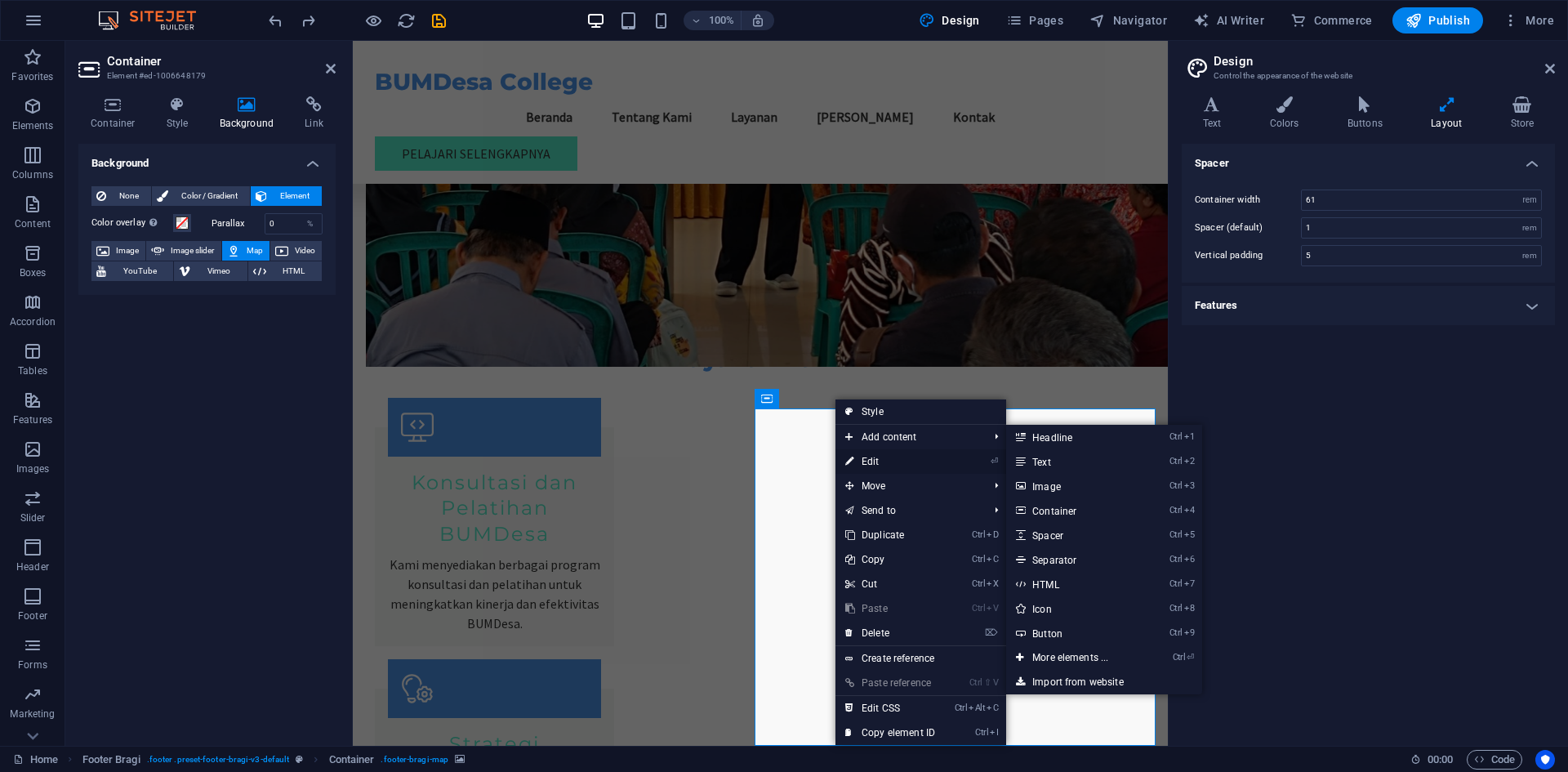
click at [861, 458] on link "⏎ Edit" at bounding box center [890, 462] width 109 height 25
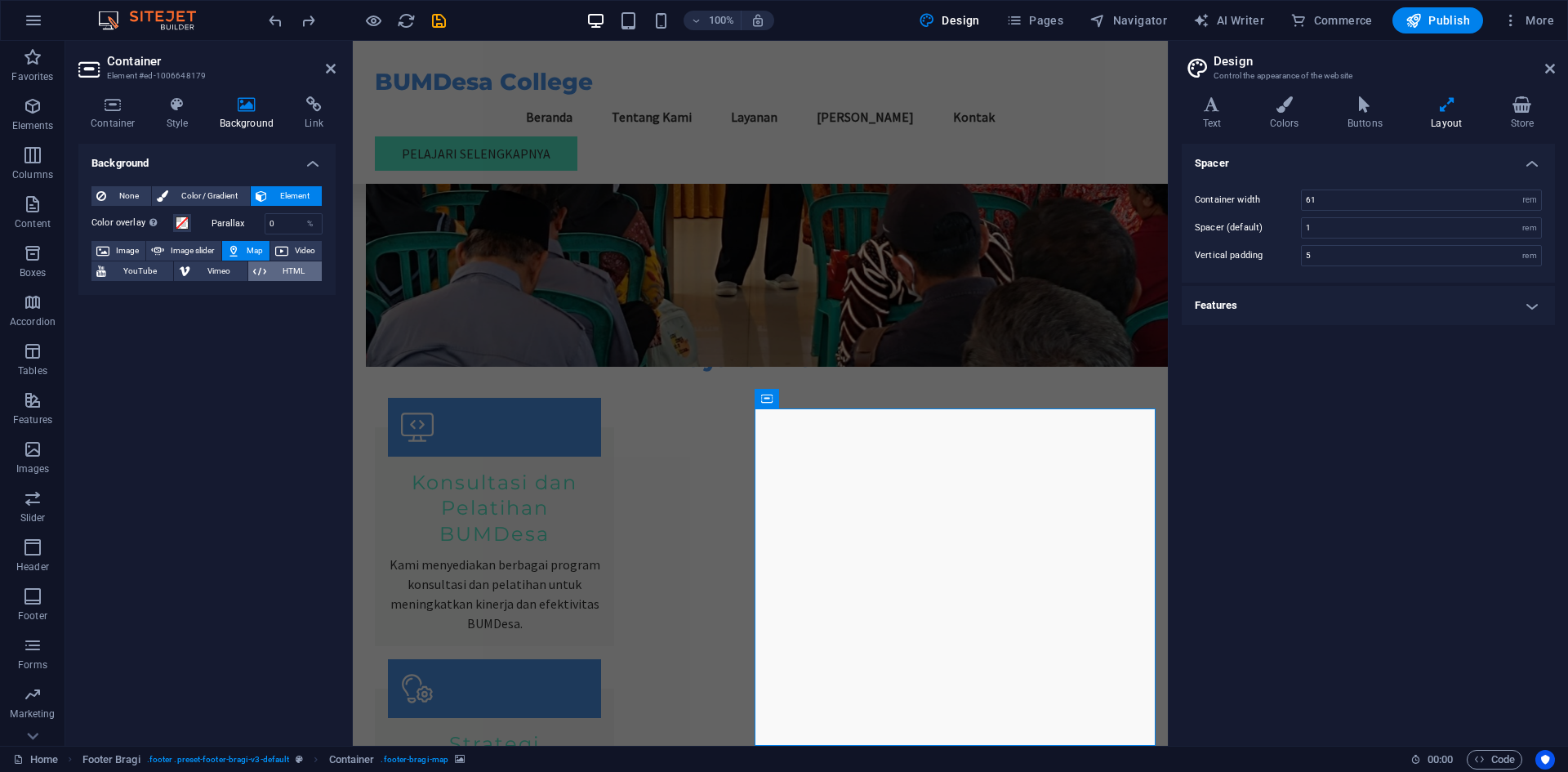
click at [281, 275] on span "HTML" at bounding box center [294, 271] width 46 height 19
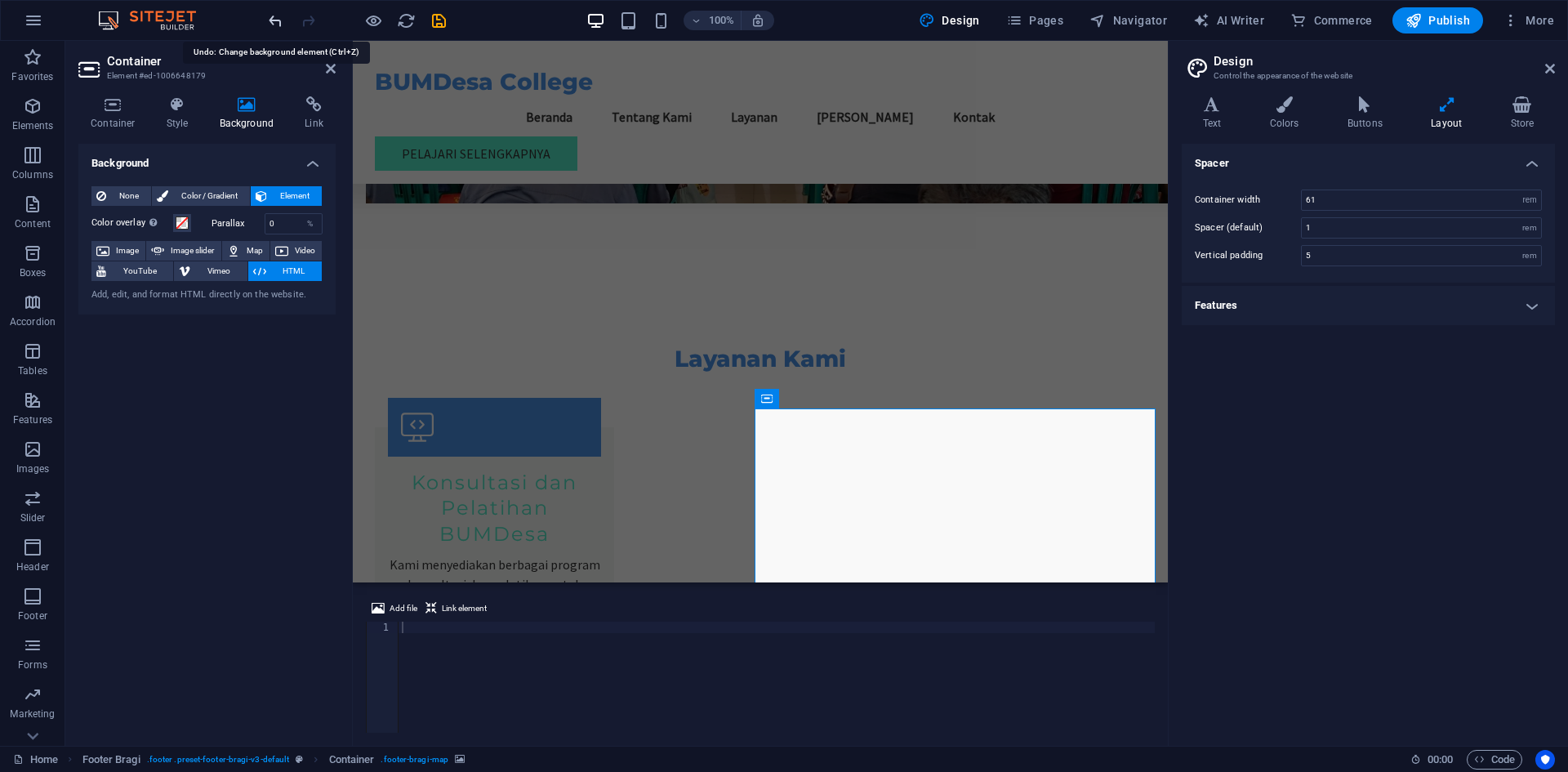
click at [280, 25] on icon "undo" at bounding box center [276, 21] width 19 height 19
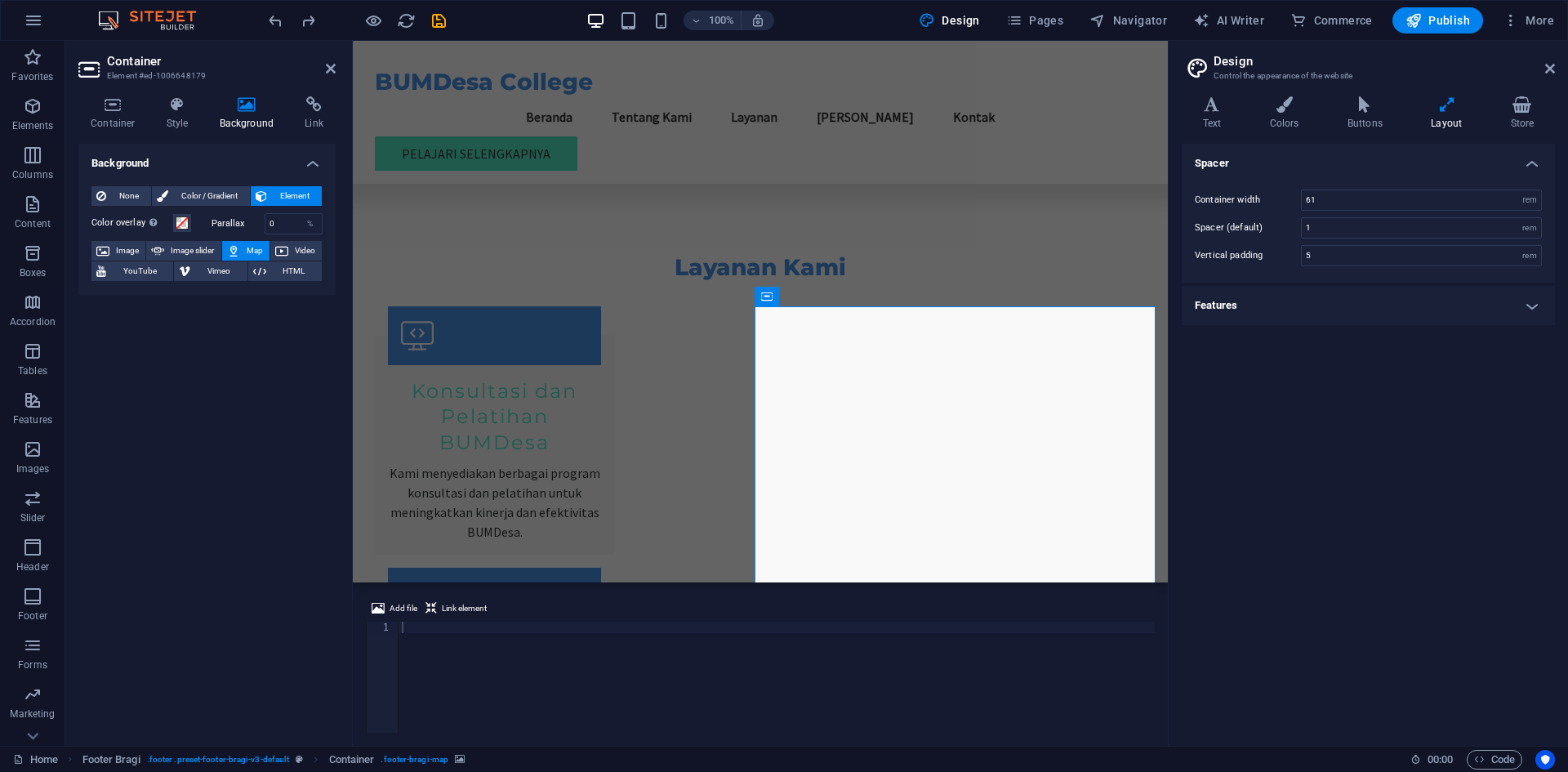
scroll to position [1599, 0]
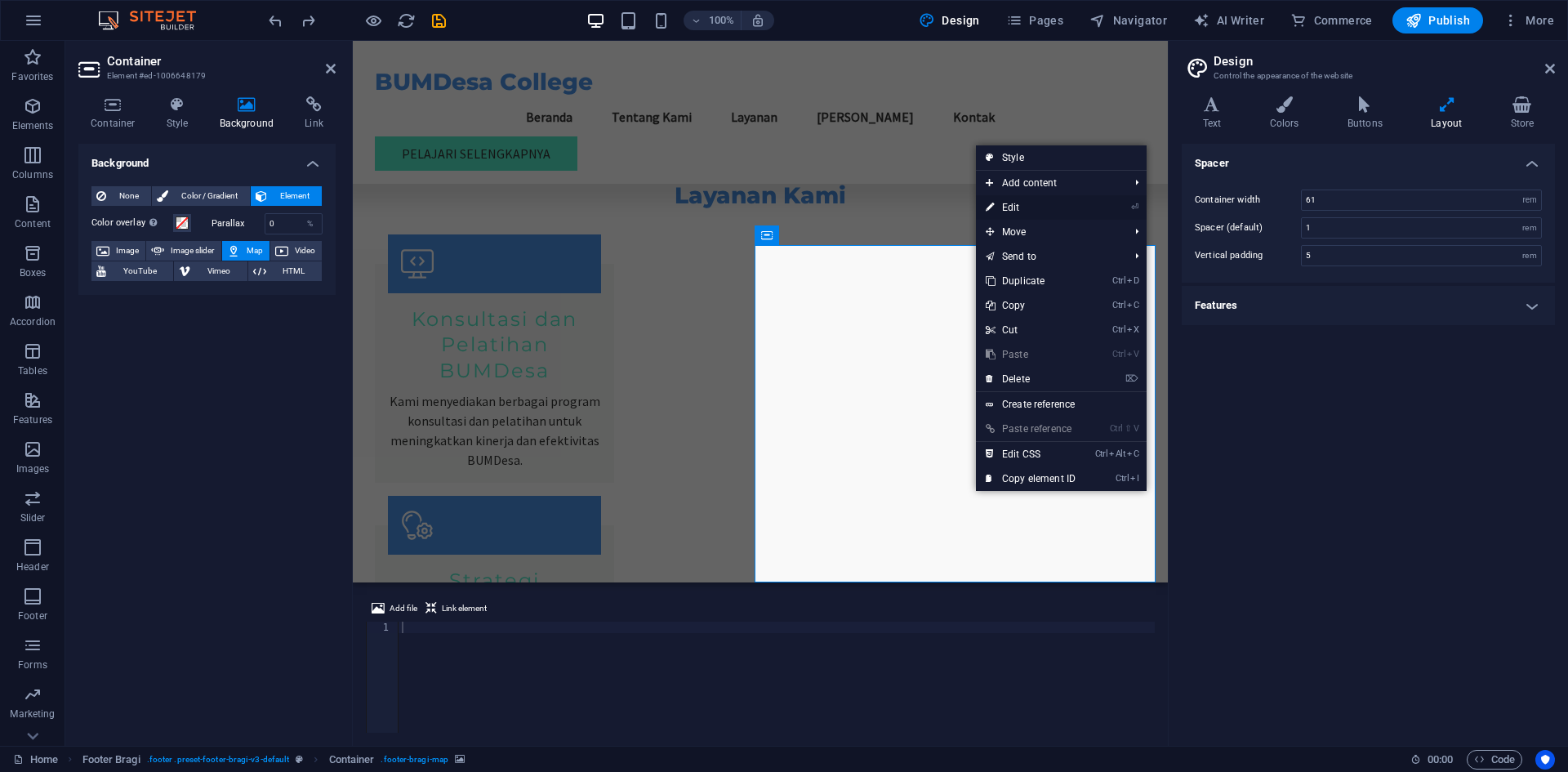
click at [1021, 209] on link "⏎ Edit" at bounding box center [1031, 208] width 109 height 25
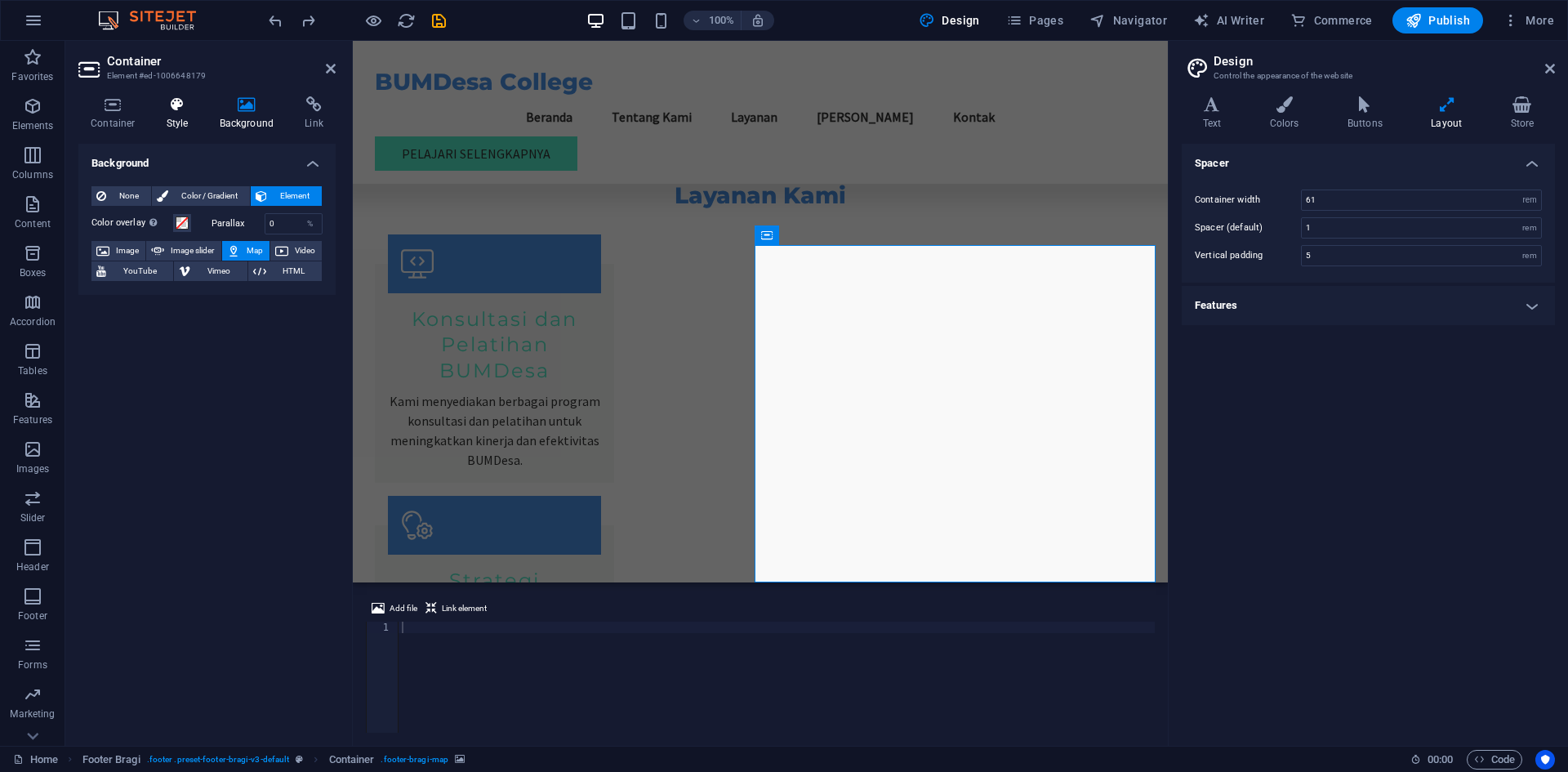
click at [193, 115] on h4 "Style" at bounding box center [180, 114] width 53 height 35
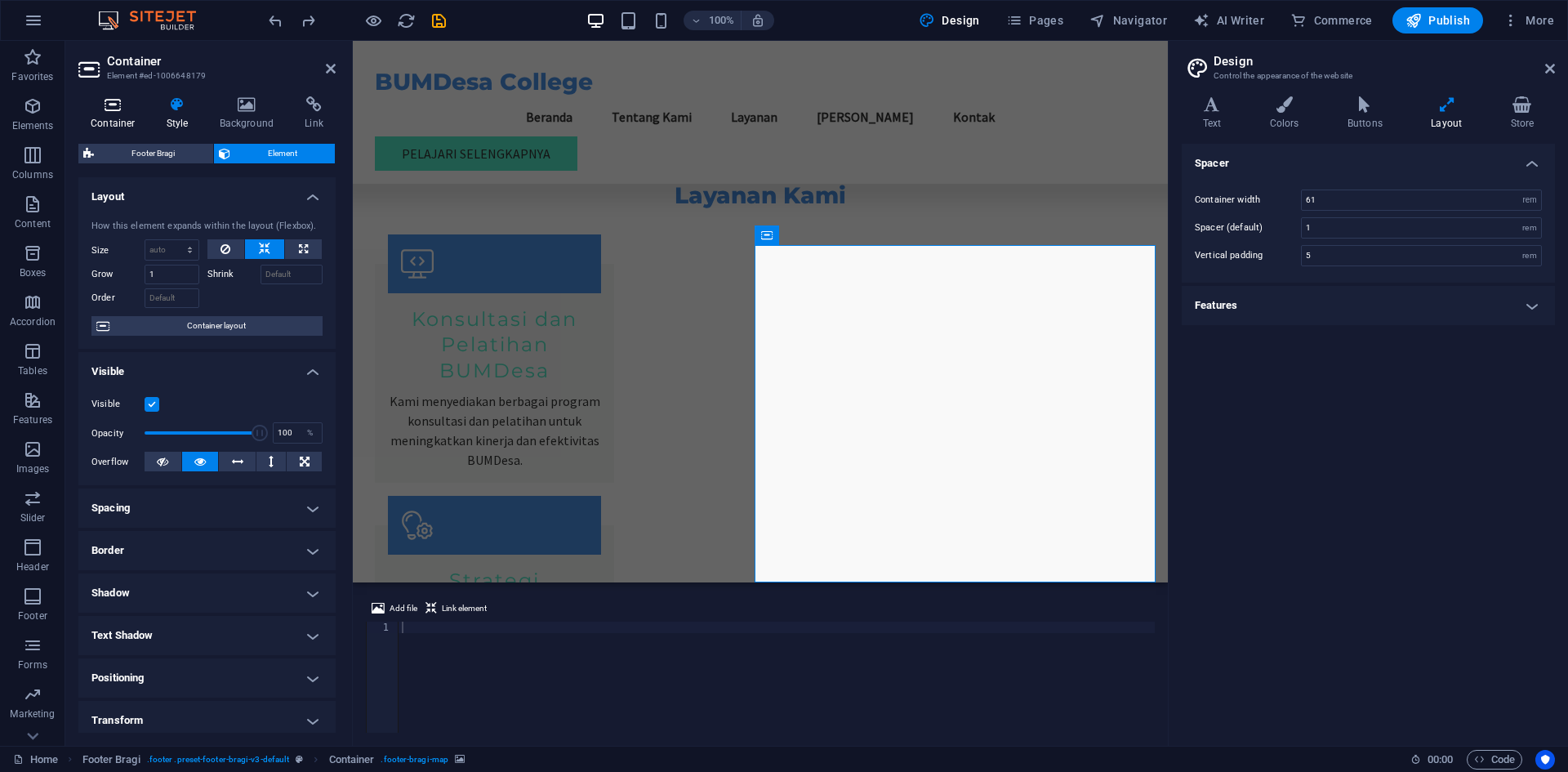
click at [118, 113] on h4 "Container" at bounding box center [116, 114] width 76 height 35
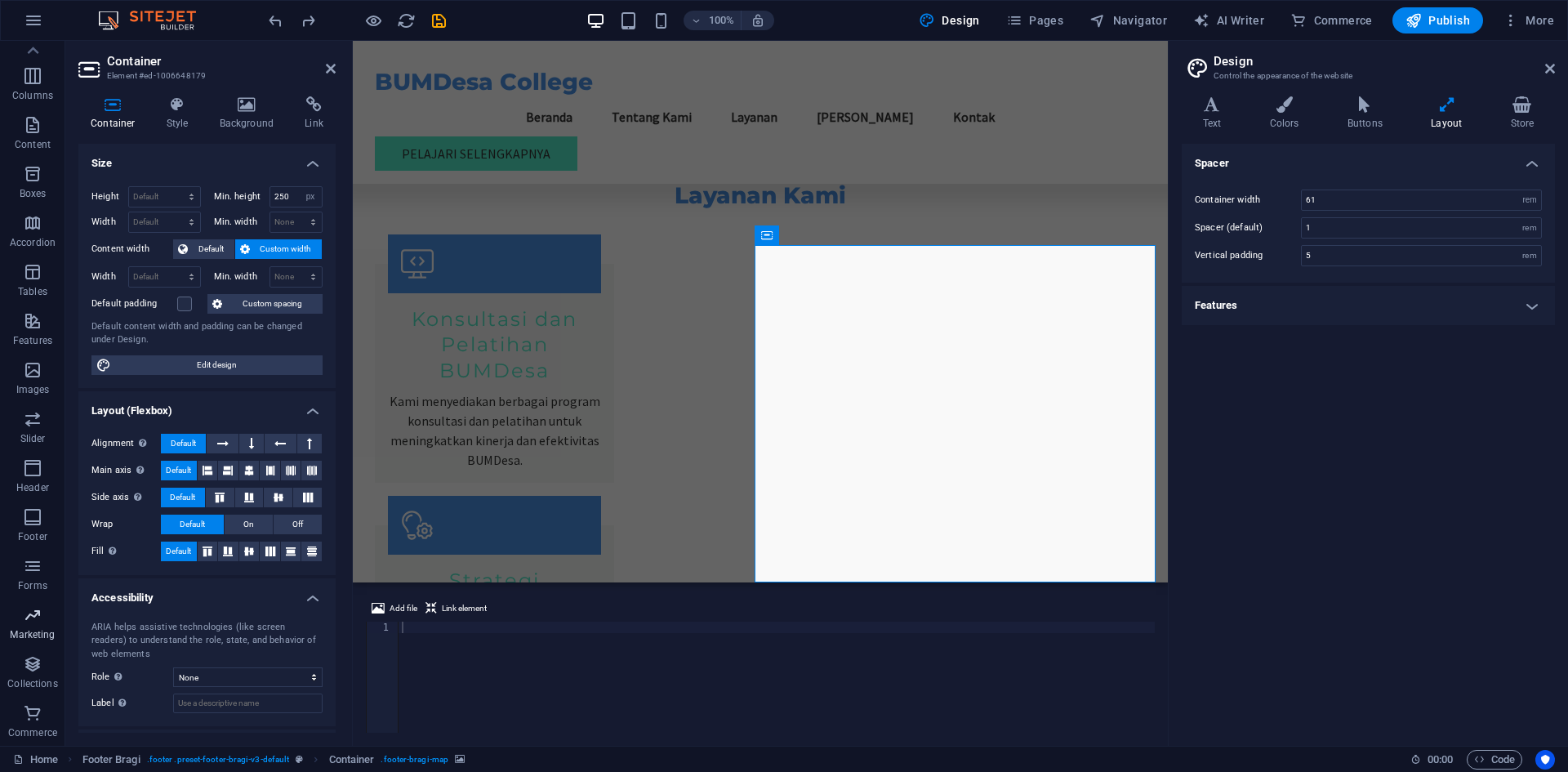
scroll to position [0, 0]
click at [35, 450] on icon "button" at bounding box center [33, 450] width 19 height 19
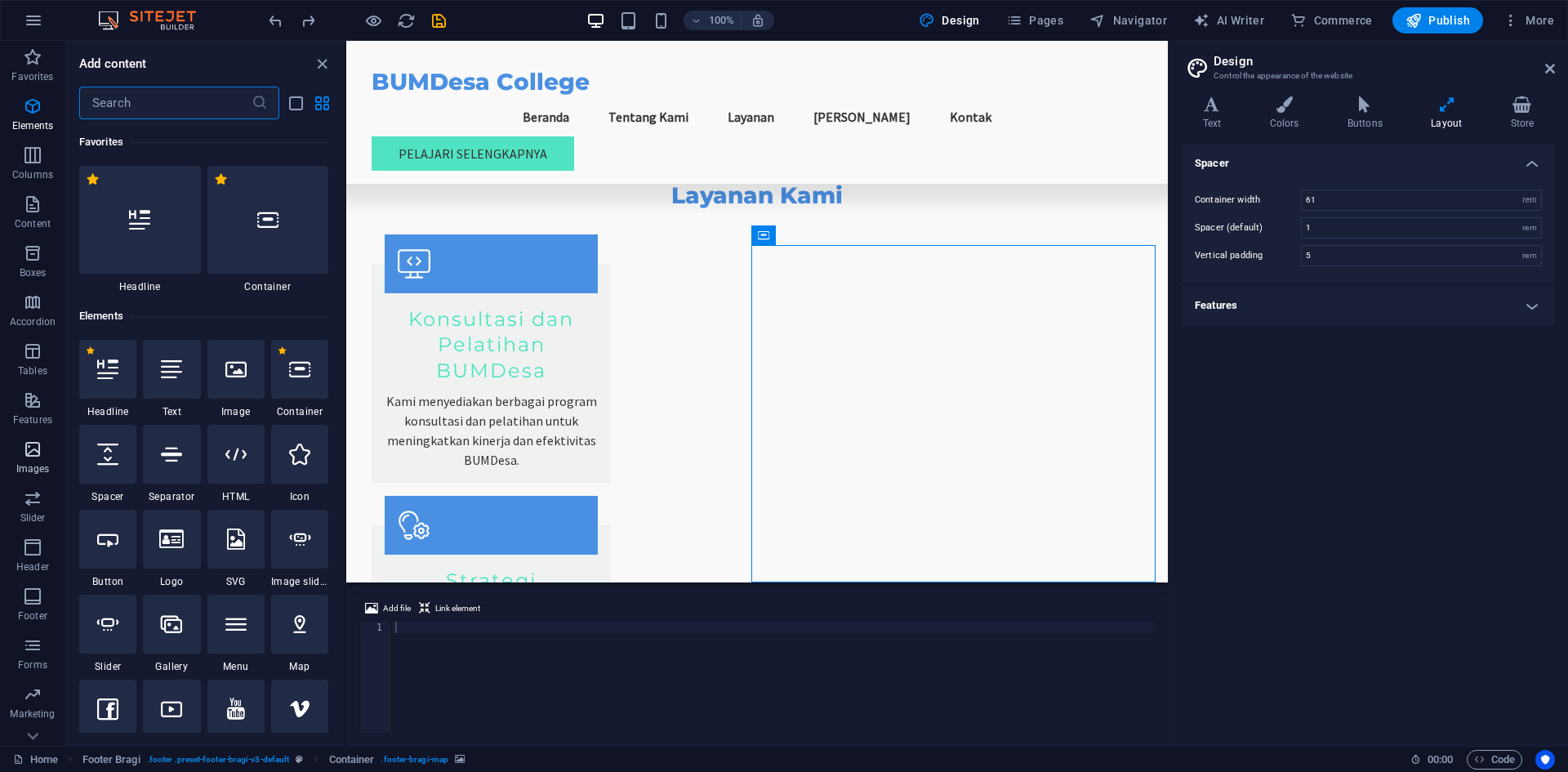
scroll to position [8289, 0]
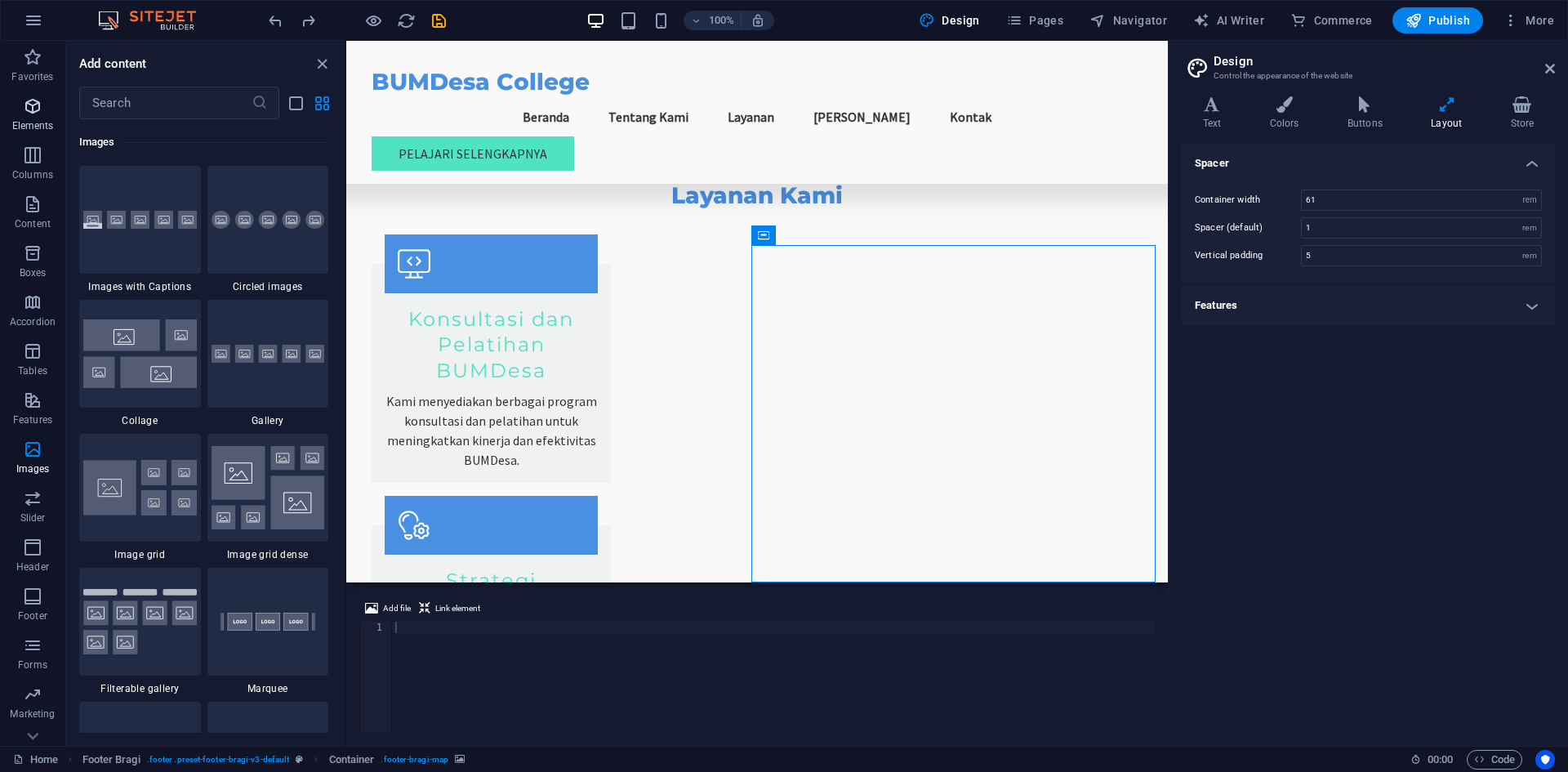
click at [20, 94] on button "Elements" at bounding box center [33, 114] width 65 height 49
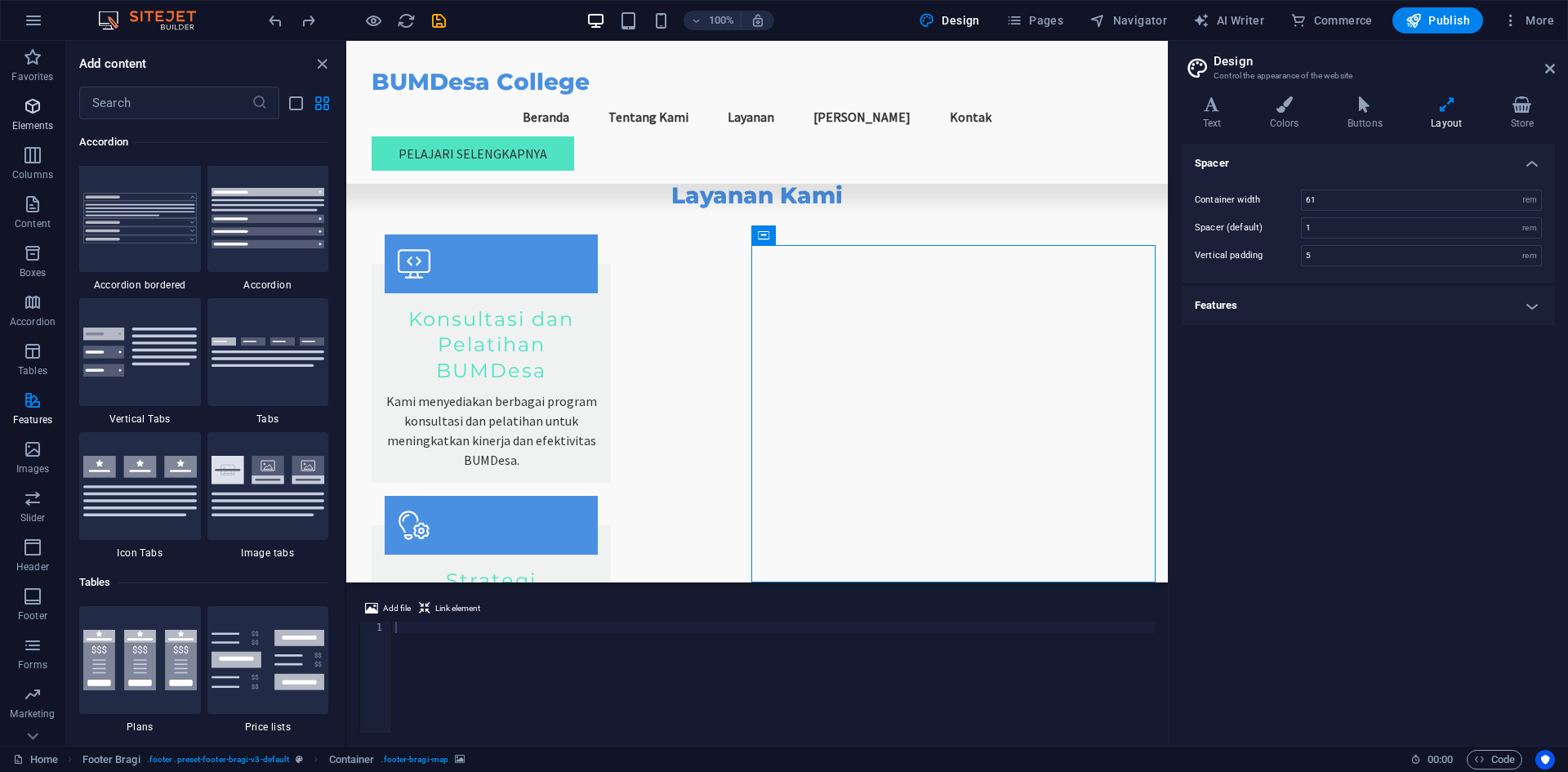
scroll to position [175, 0]
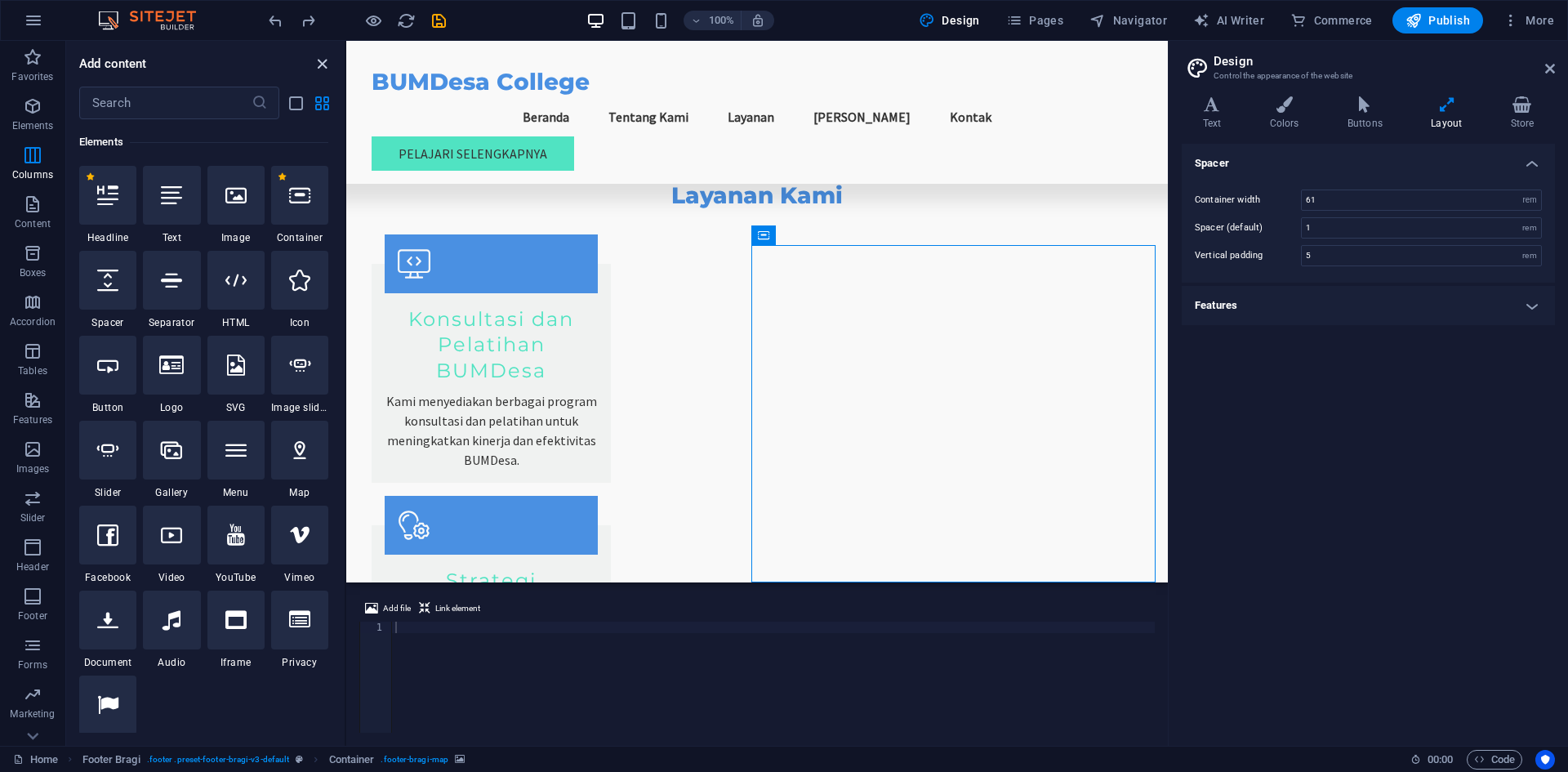
click at [314, 61] on icon "close panel" at bounding box center [322, 64] width 19 height 19
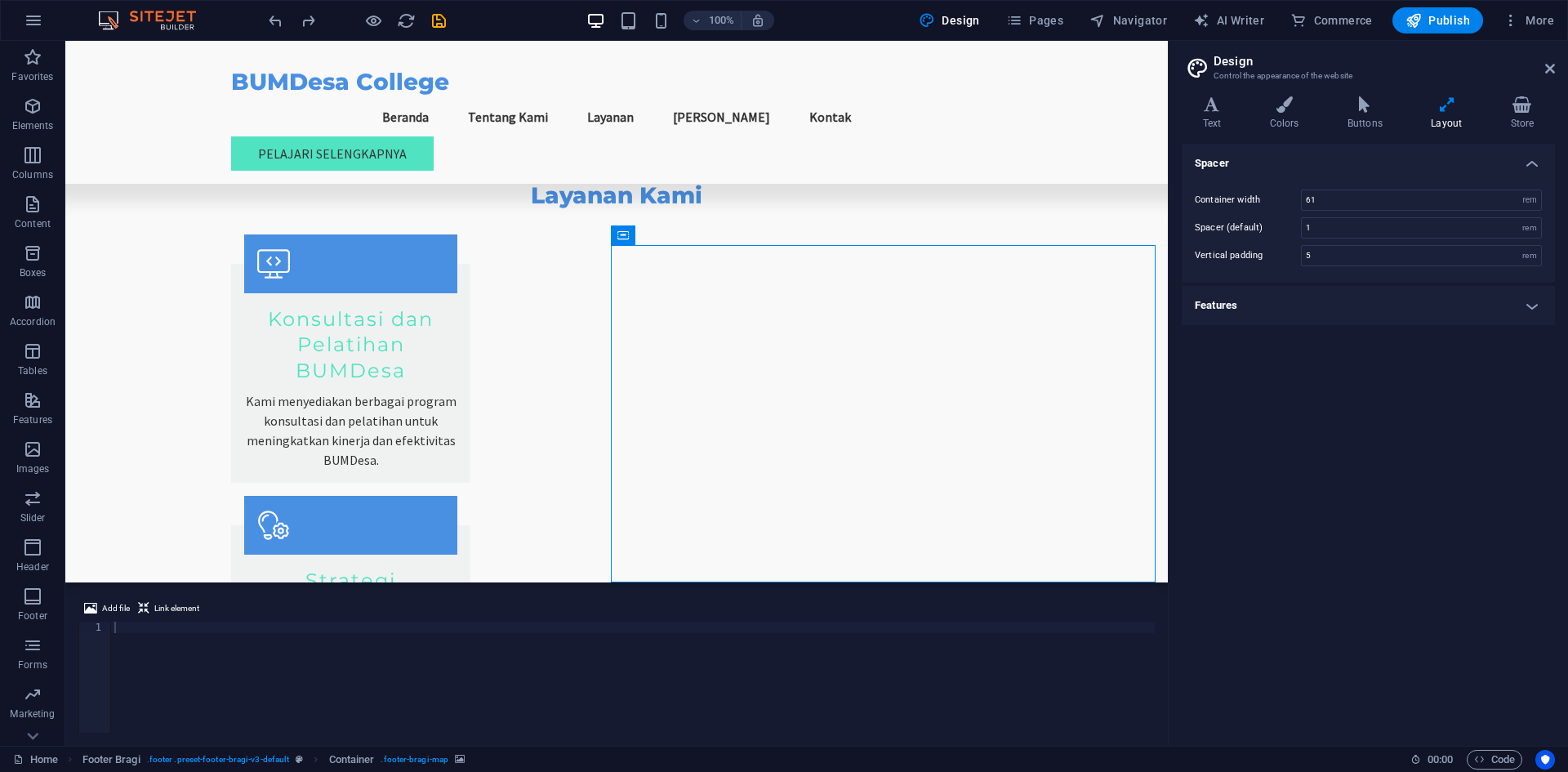
click at [722, 238] on button at bounding box center [715, 235] width 19 height 19
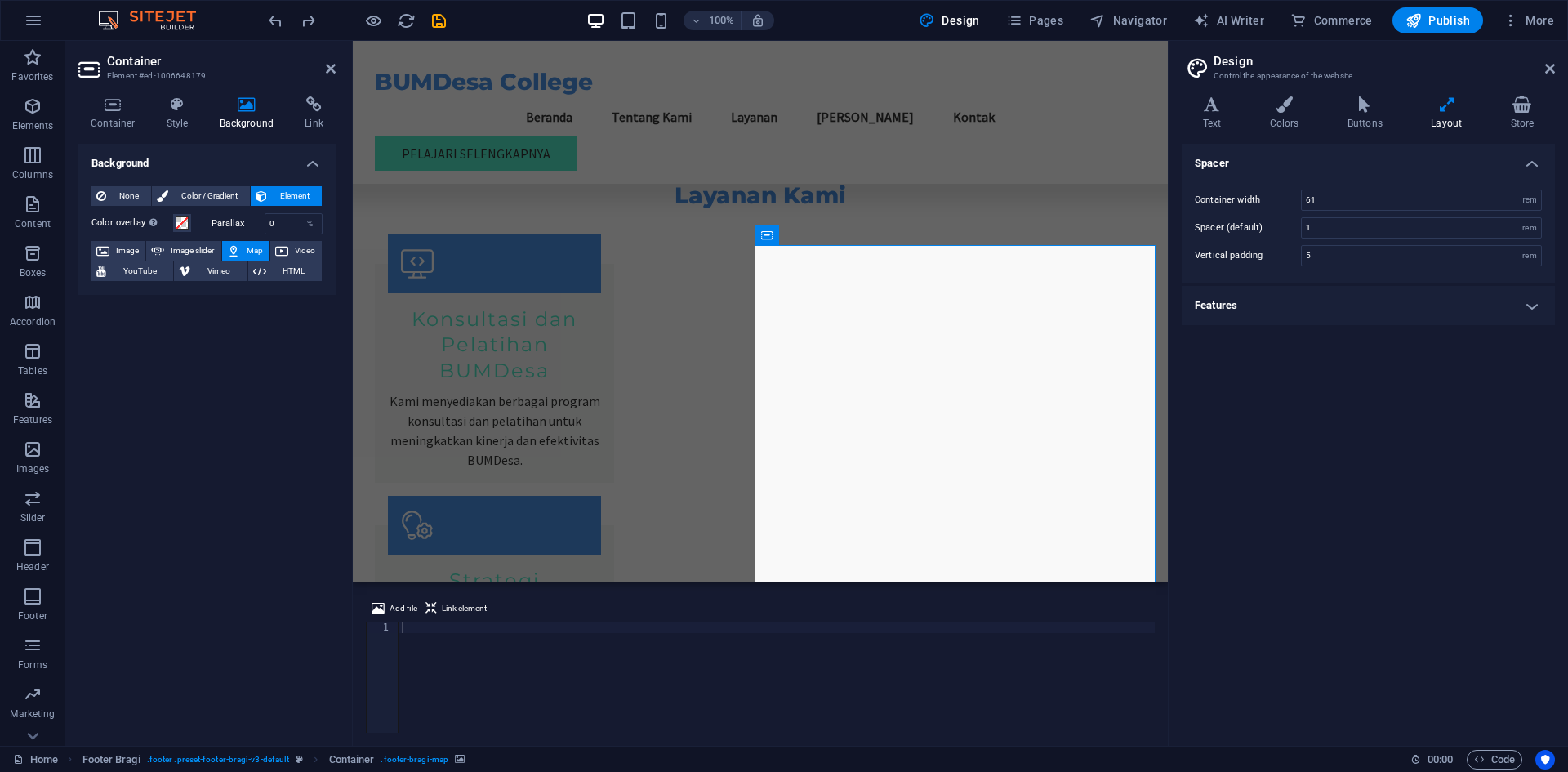
click at [254, 246] on span "Map" at bounding box center [255, 250] width 19 height 19
click at [253, 249] on span "Map" at bounding box center [255, 250] width 19 height 19
click at [284, 197] on span "Element" at bounding box center [294, 196] width 45 height 19
click at [324, 113] on h4 "Link" at bounding box center [313, 114] width 43 height 35
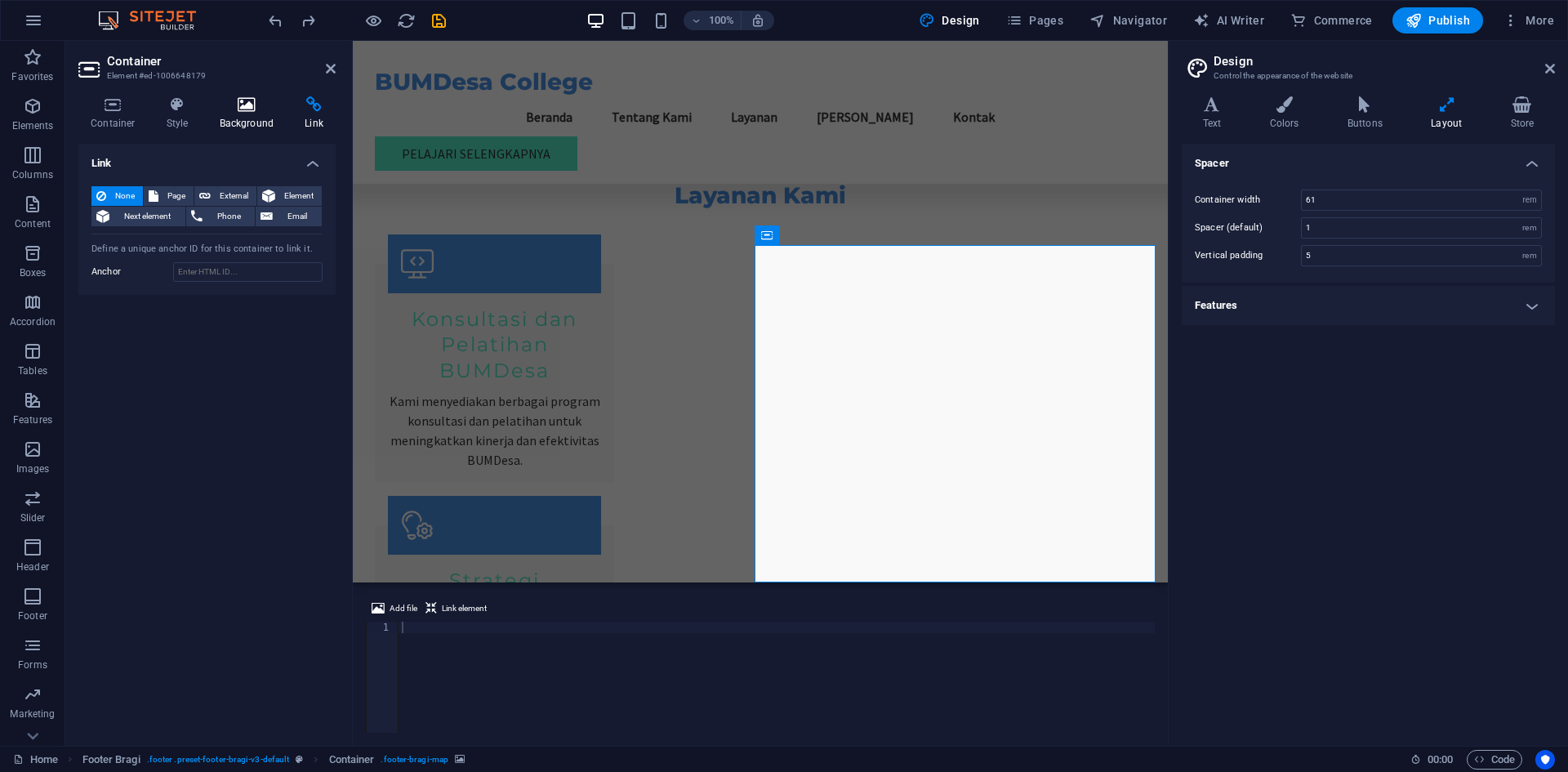
click at [258, 108] on icon at bounding box center [246, 105] width 80 height 16
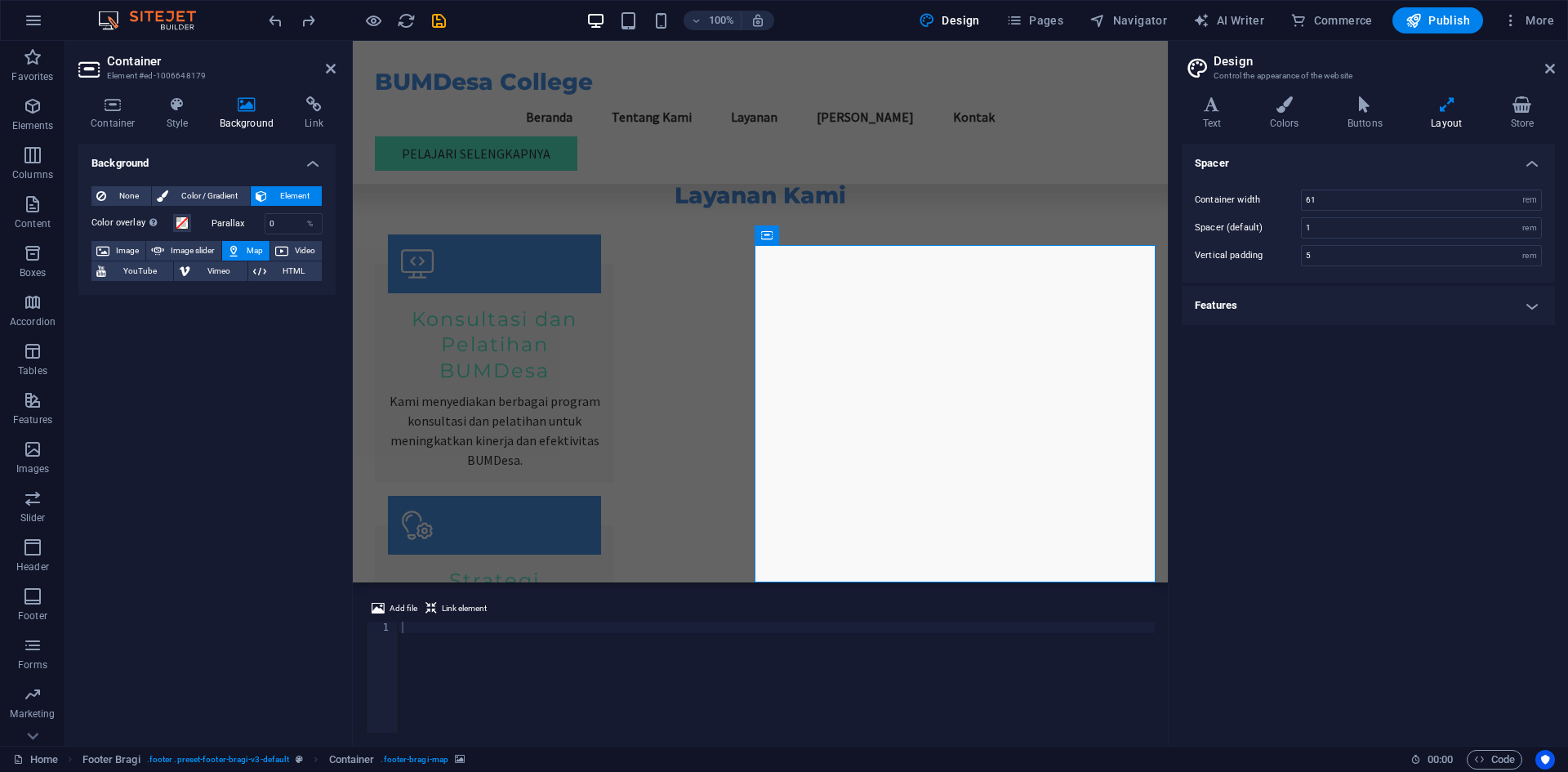
click at [246, 249] on span "Map" at bounding box center [255, 250] width 19 height 19
click at [960, 11] on button "Design" at bounding box center [950, 20] width 75 height 26
click at [1214, 106] on icon at bounding box center [1211, 105] width 60 height 16
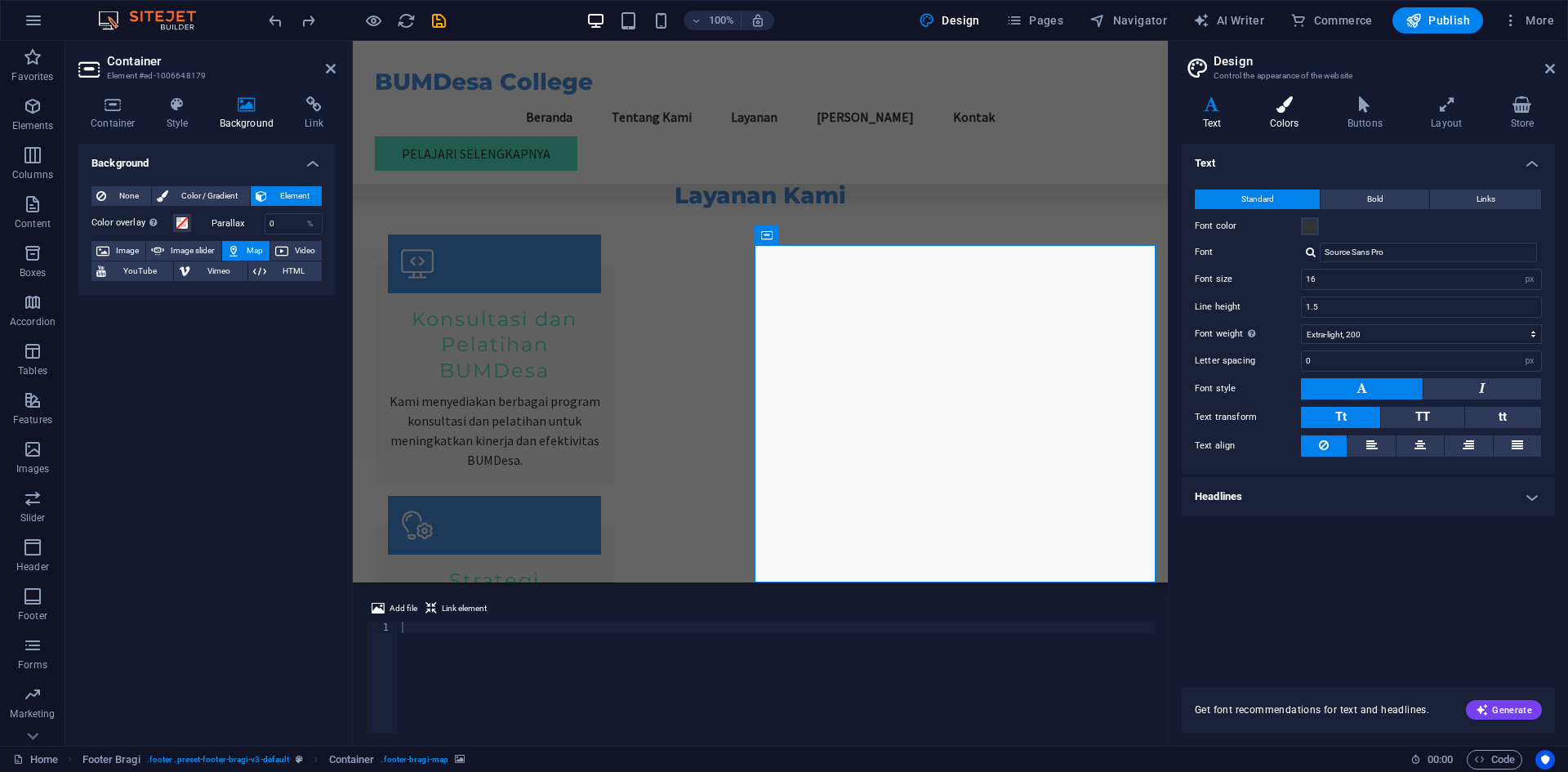
click at [1301, 120] on h4 "Colors" at bounding box center [1287, 114] width 78 height 35
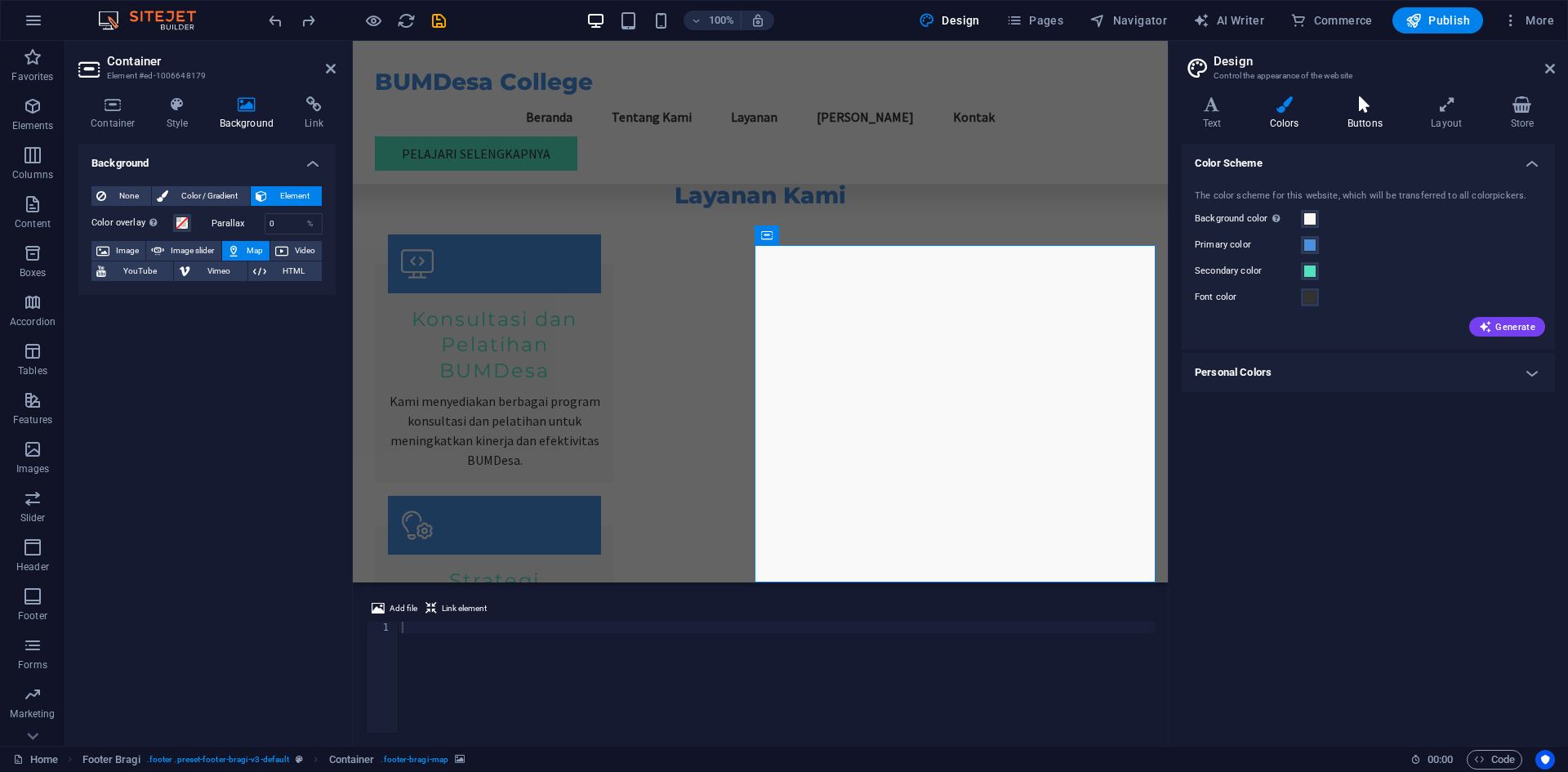
click at [1364, 120] on h4 "Buttons" at bounding box center [1368, 114] width 83 height 35
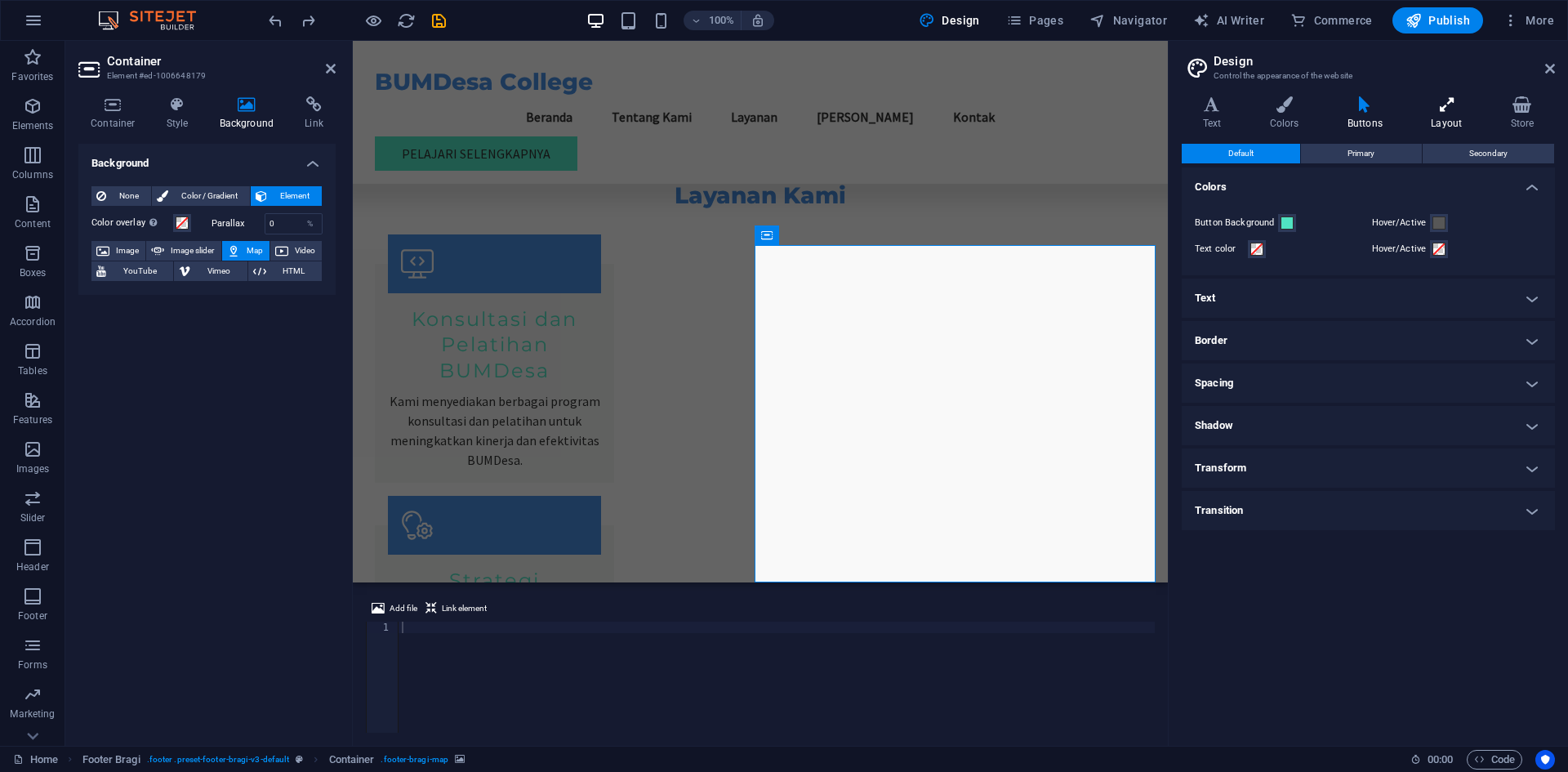
click at [1446, 121] on h4 "Layout" at bounding box center [1450, 114] width 80 height 35
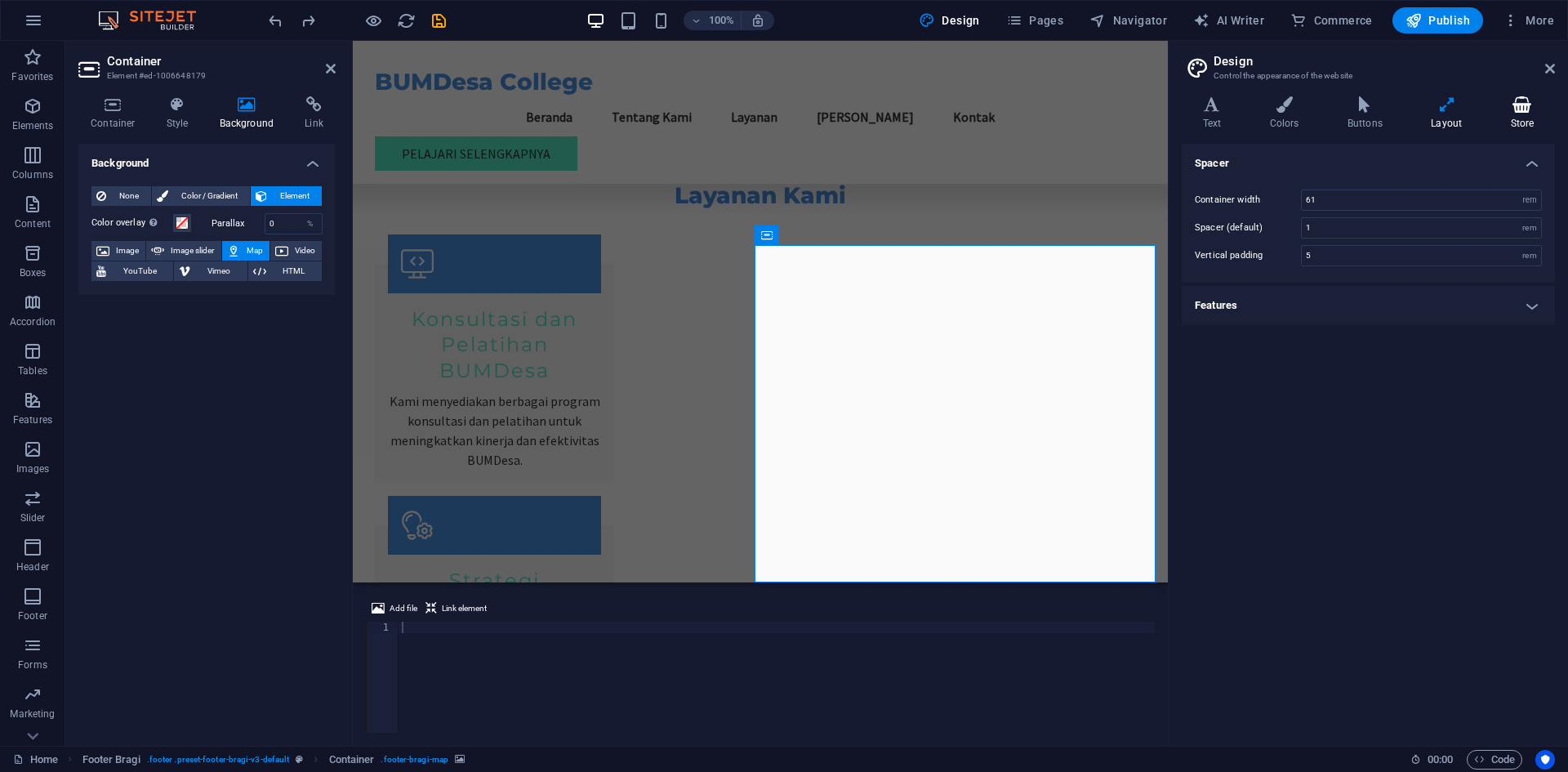
click at [1517, 115] on h4 "Store" at bounding box center [1523, 114] width 65 height 35
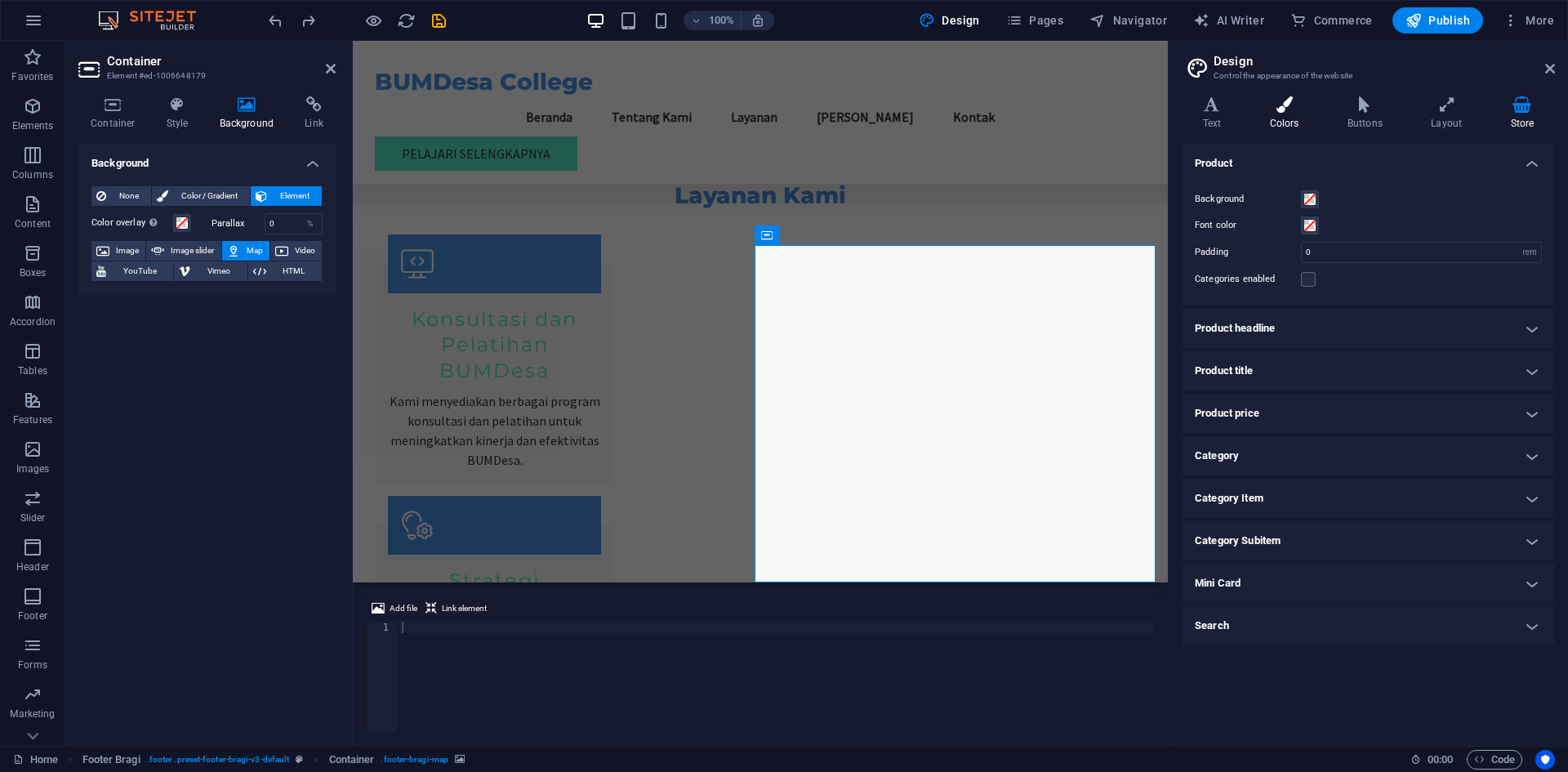
click at [1286, 121] on h4 "Colors" at bounding box center [1287, 114] width 78 height 35
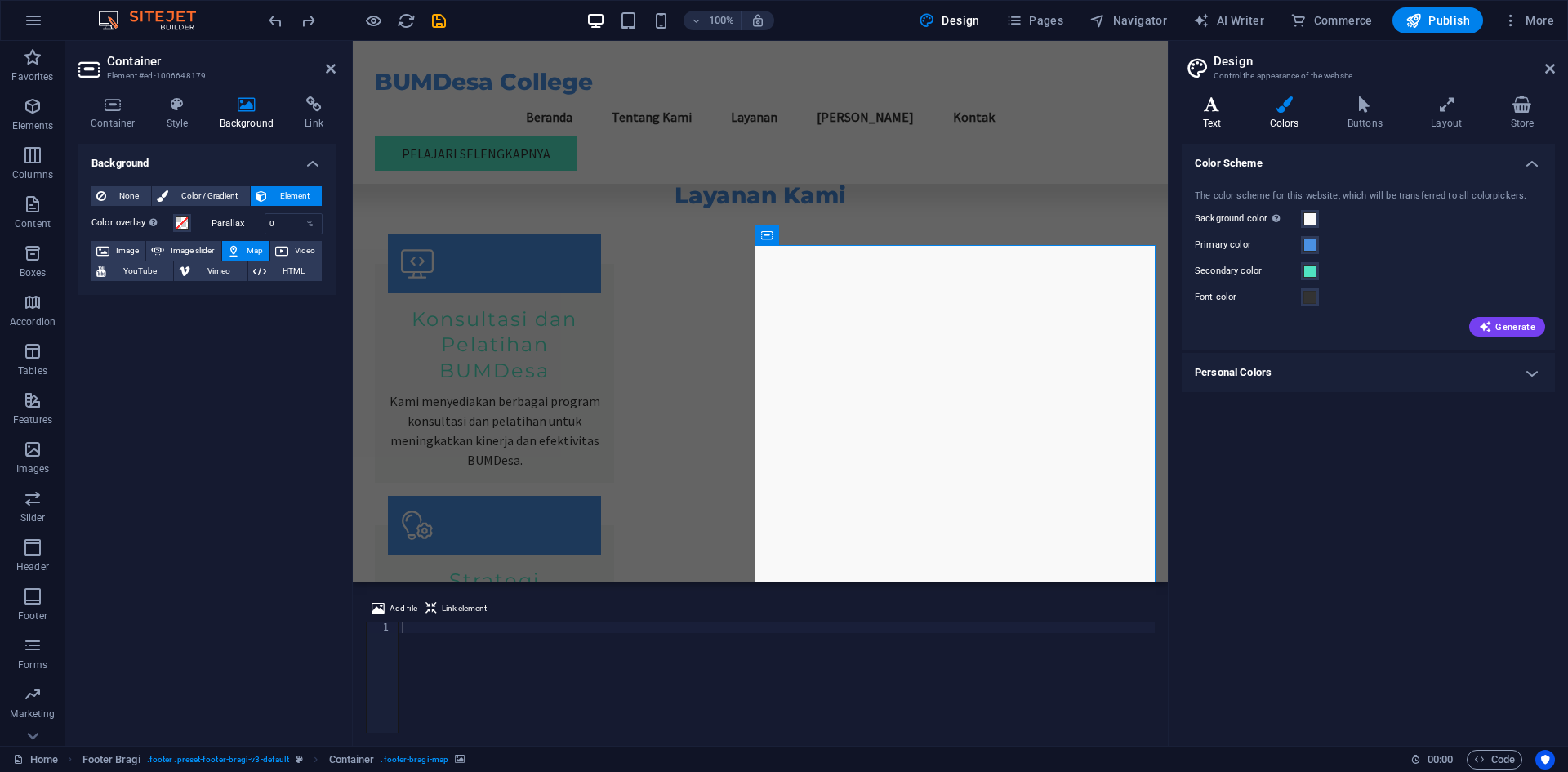
click at [1226, 122] on h4 "Text" at bounding box center [1215, 114] width 67 height 35
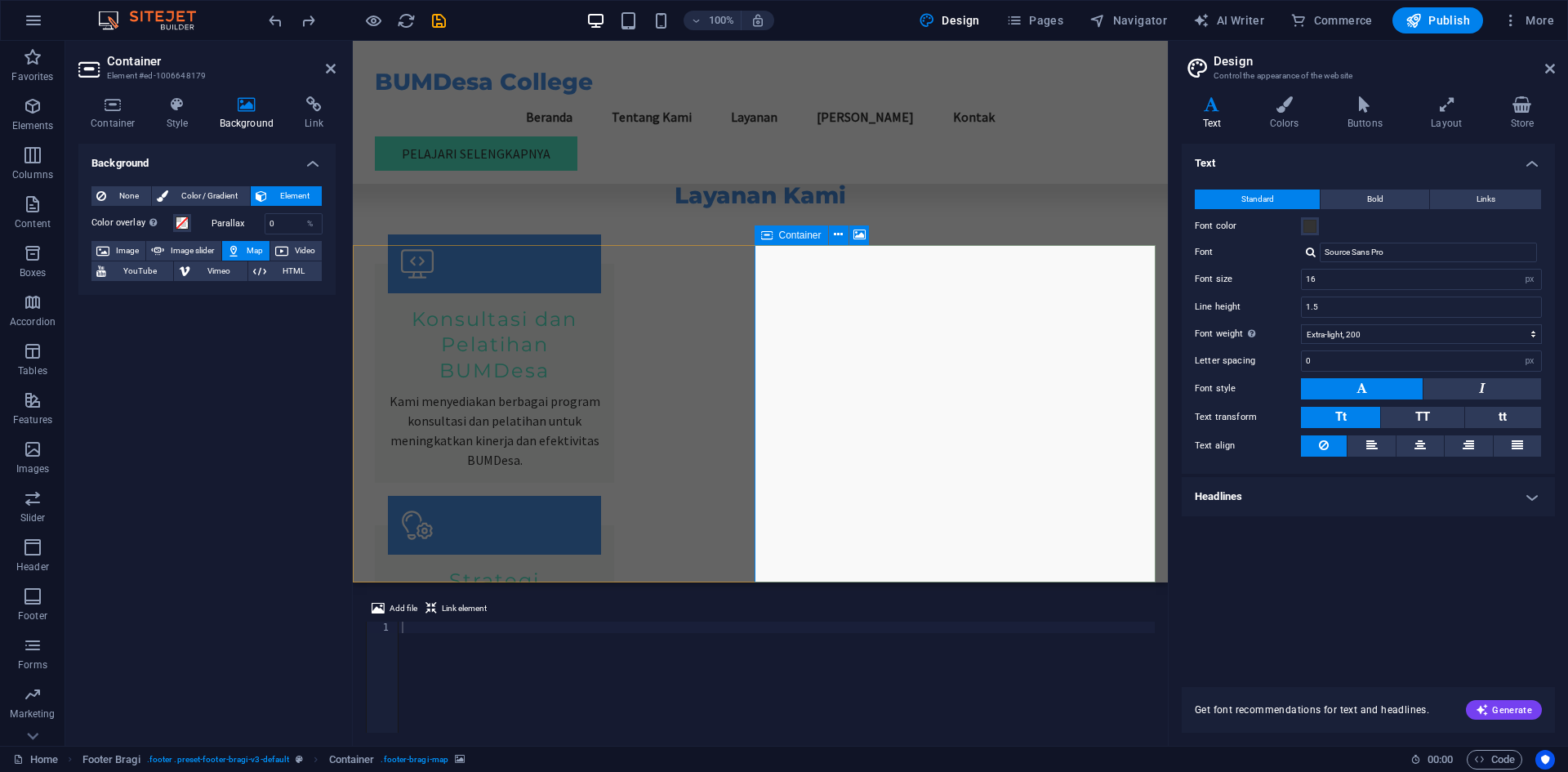
click at [105, 255] on icon at bounding box center [104, 250] width 13 height 19
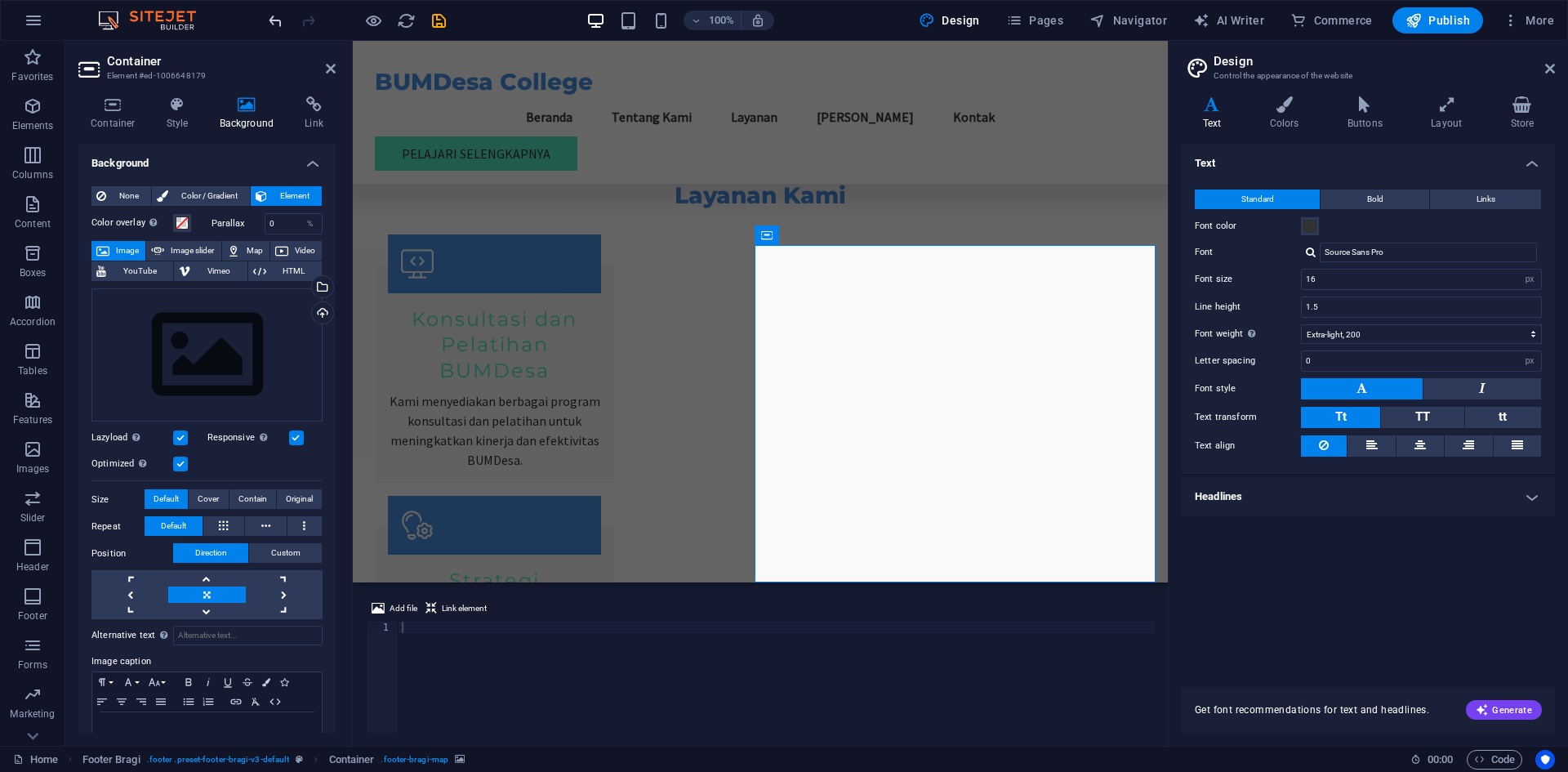
click at [274, 24] on icon "undo" at bounding box center [276, 21] width 19 height 19
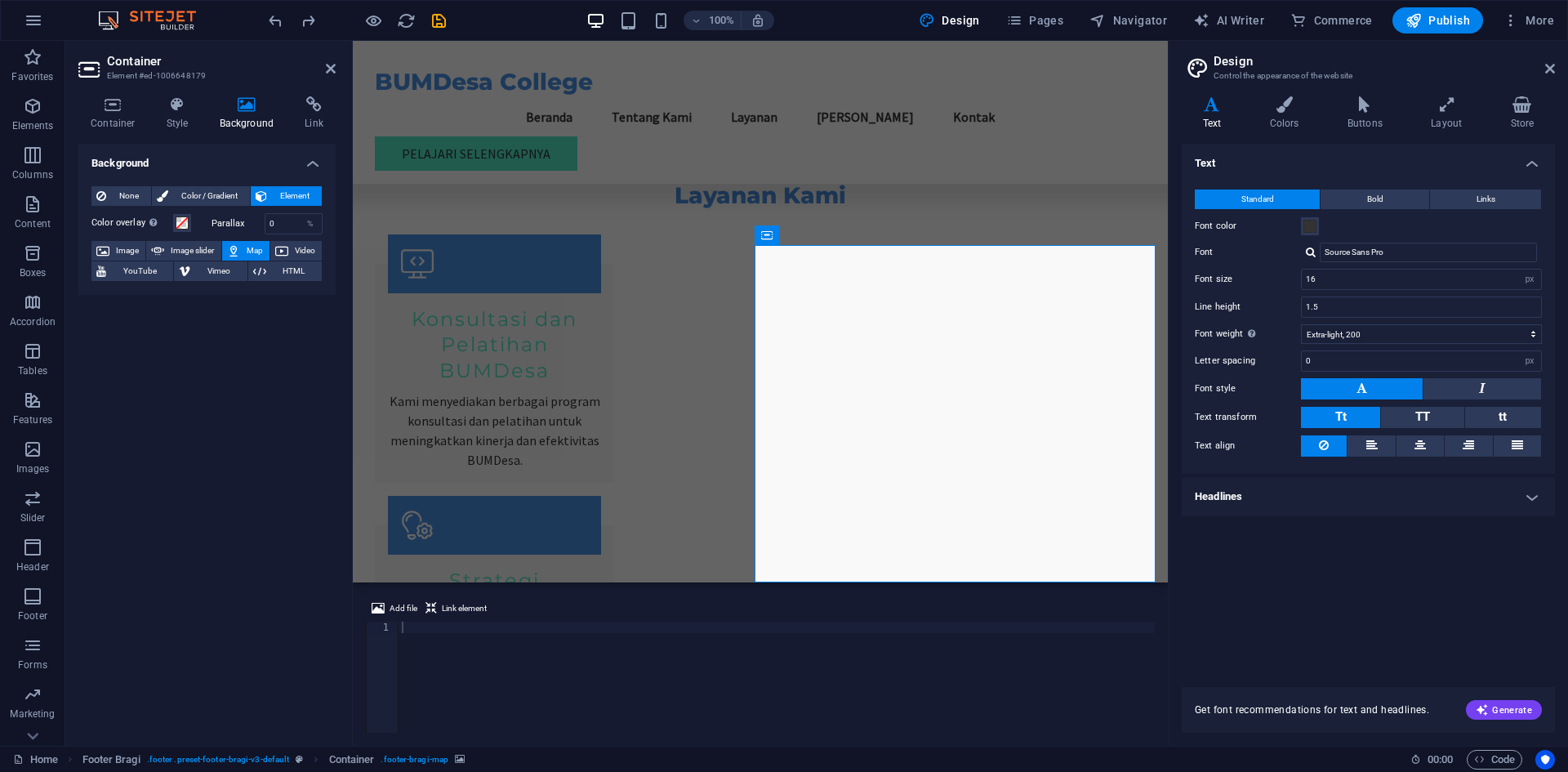
click at [248, 255] on span "Map" at bounding box center [255, 250] width 19 height 19
click at [860, 234] on icon at bounding box center [860, 235] width 12 height 17
click at [838, 240] on icon at bounding box center [838, 235] width 9 height 17
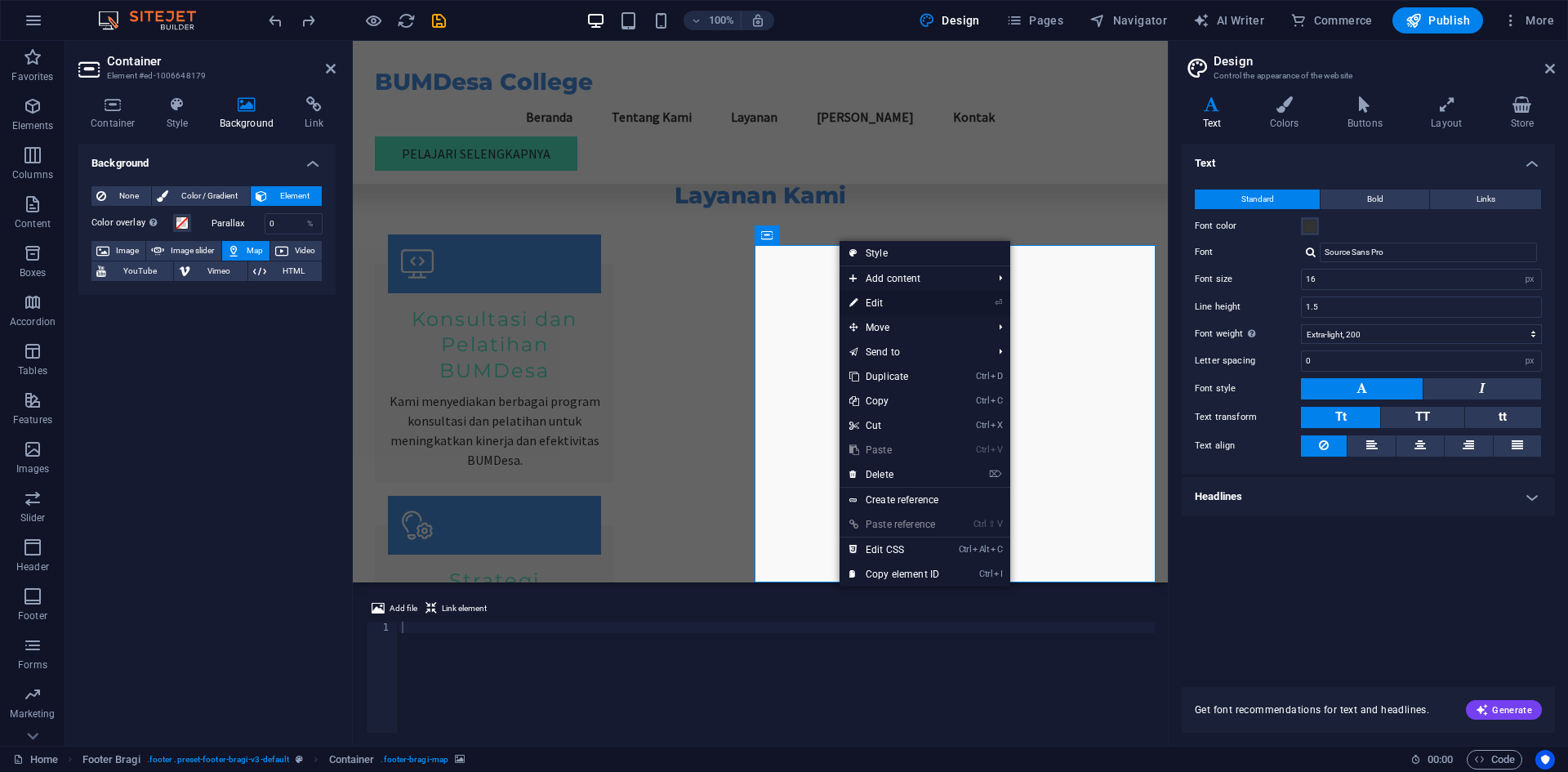
click at [878, 296] on link "⏎ Edit" at bounding box center [894, 303] width 109 height 25
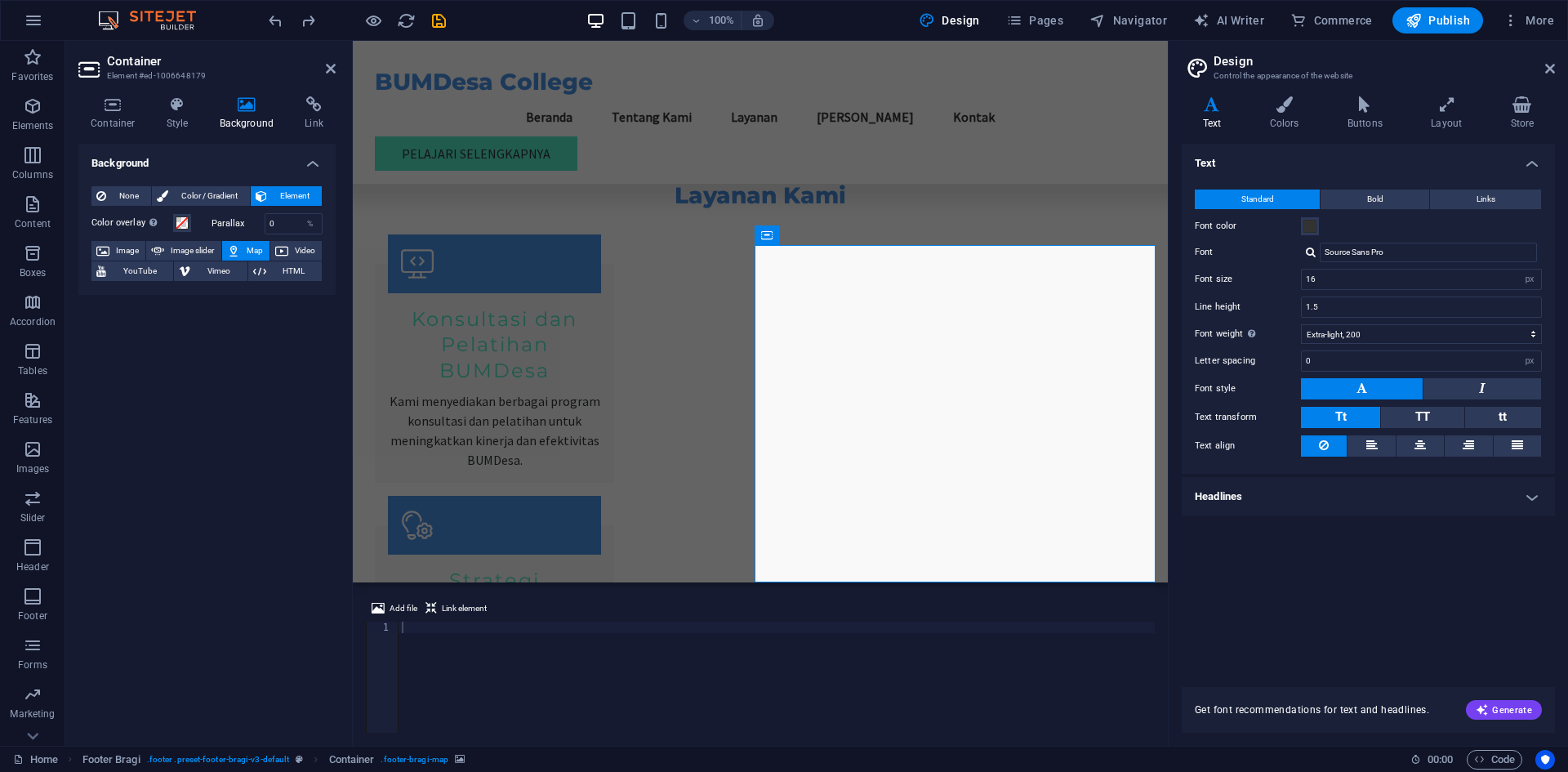
click at [247, 250] on span "Map" at bounding box center [255, 250] width 19 height 19
click at [186, 126] on h4 "Style" at bounding box center [180, 114] width 53 height 35
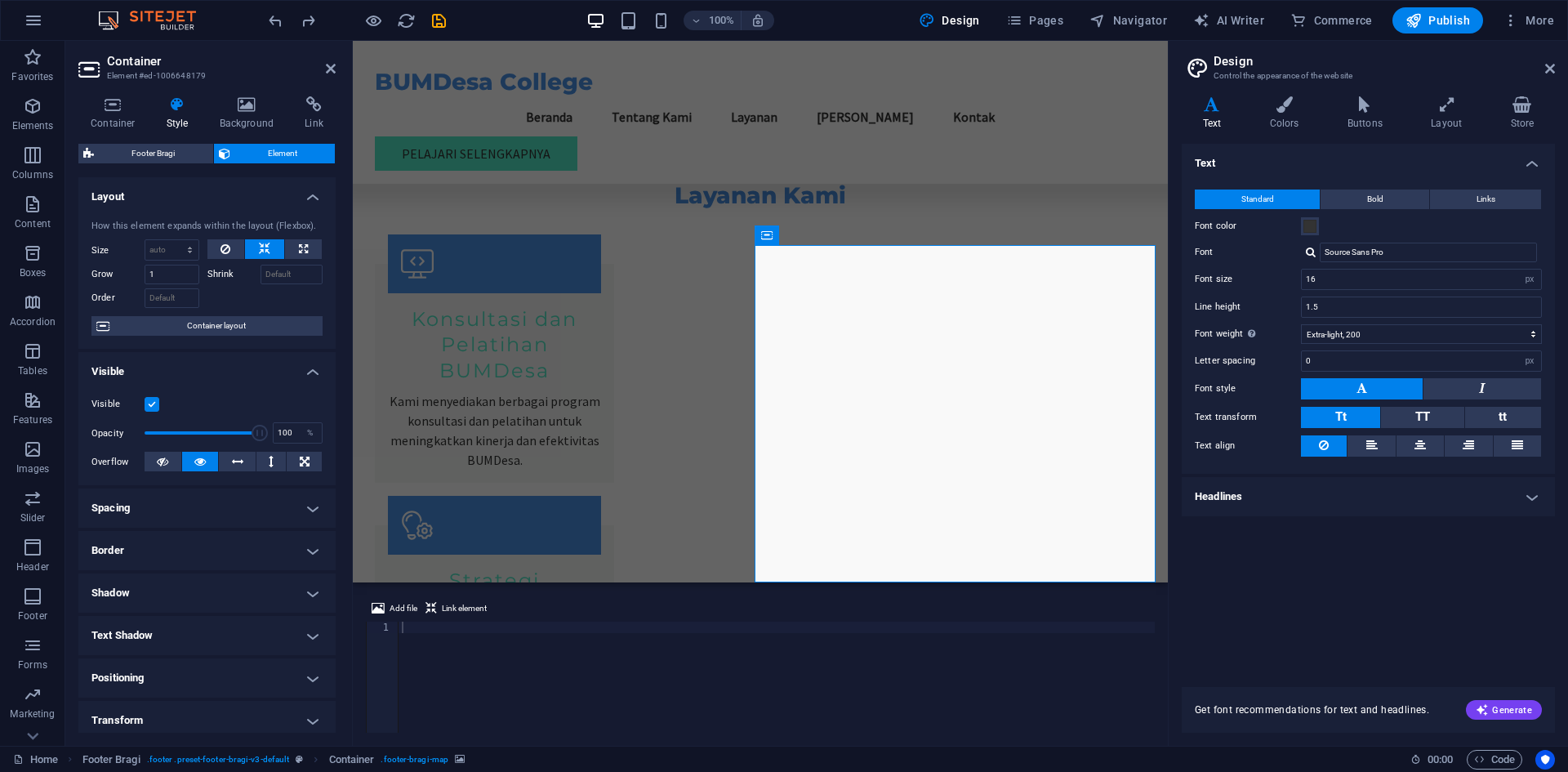
click at [215, 304] on div at bounding box center [265, 296] width 116 height 24
click at [215, 319] on span "Container layout" at bounding box center [216, 326] width 203 height 19
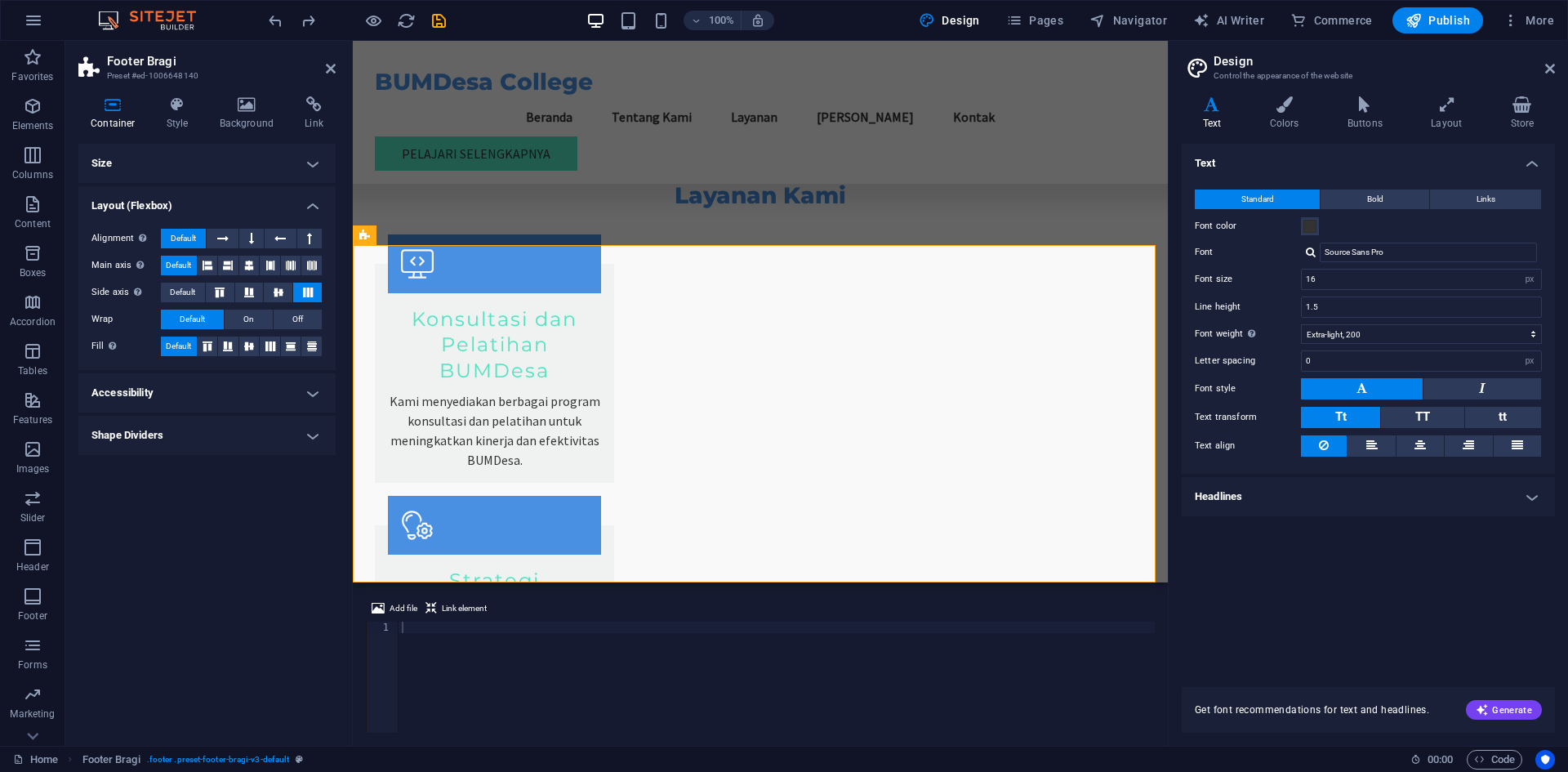
click at [220, 440] on h4 "Shape Dividers" at bounding box center [207, 435] width 257 height 39
click at [219, 397] on h4 "Accessibility" at bounding box center [207, 393] width 257 height 39
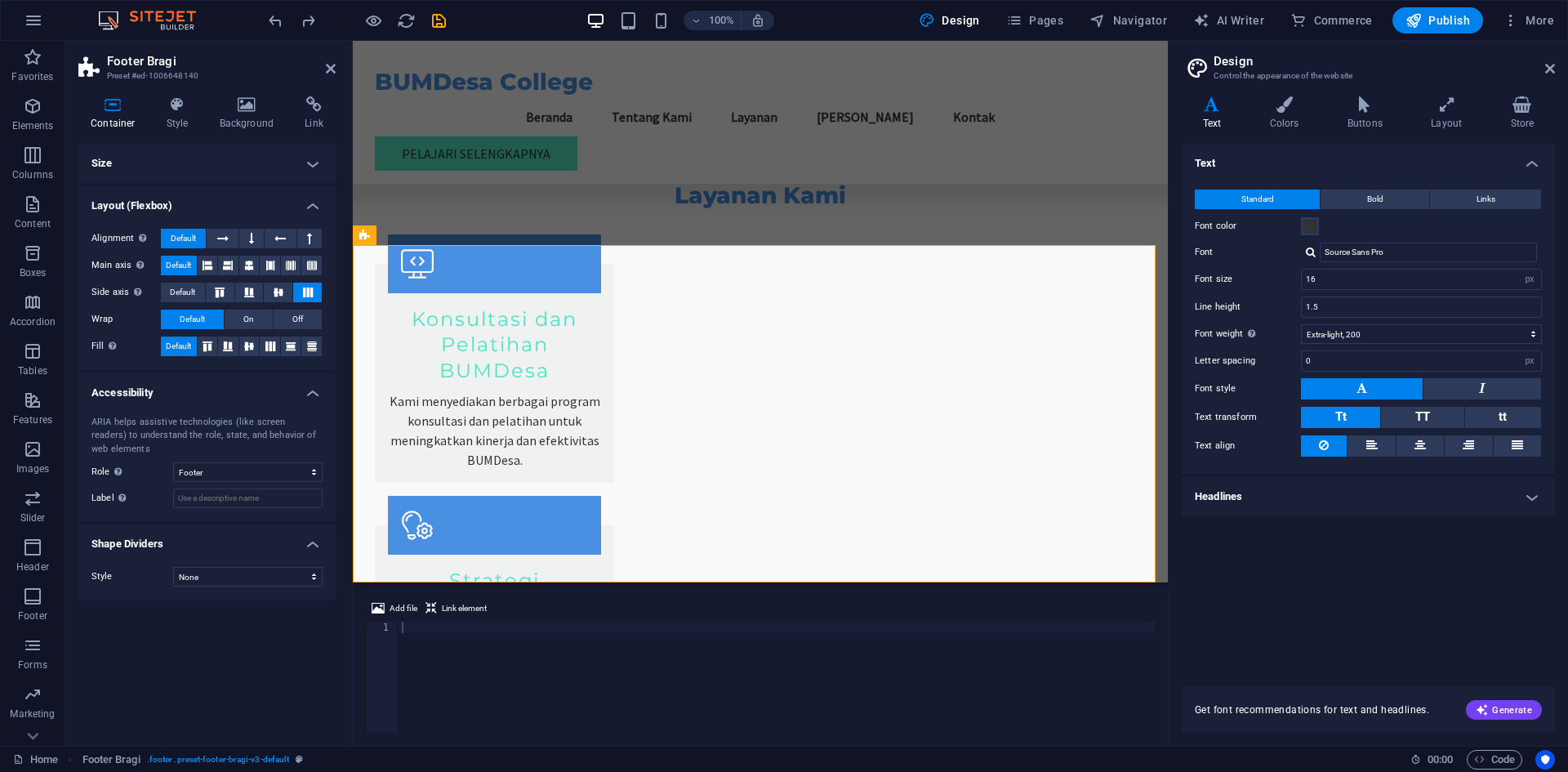
click at [216, 148] on h4 "Size" at bounding box center [207, 163] width 257 height 39
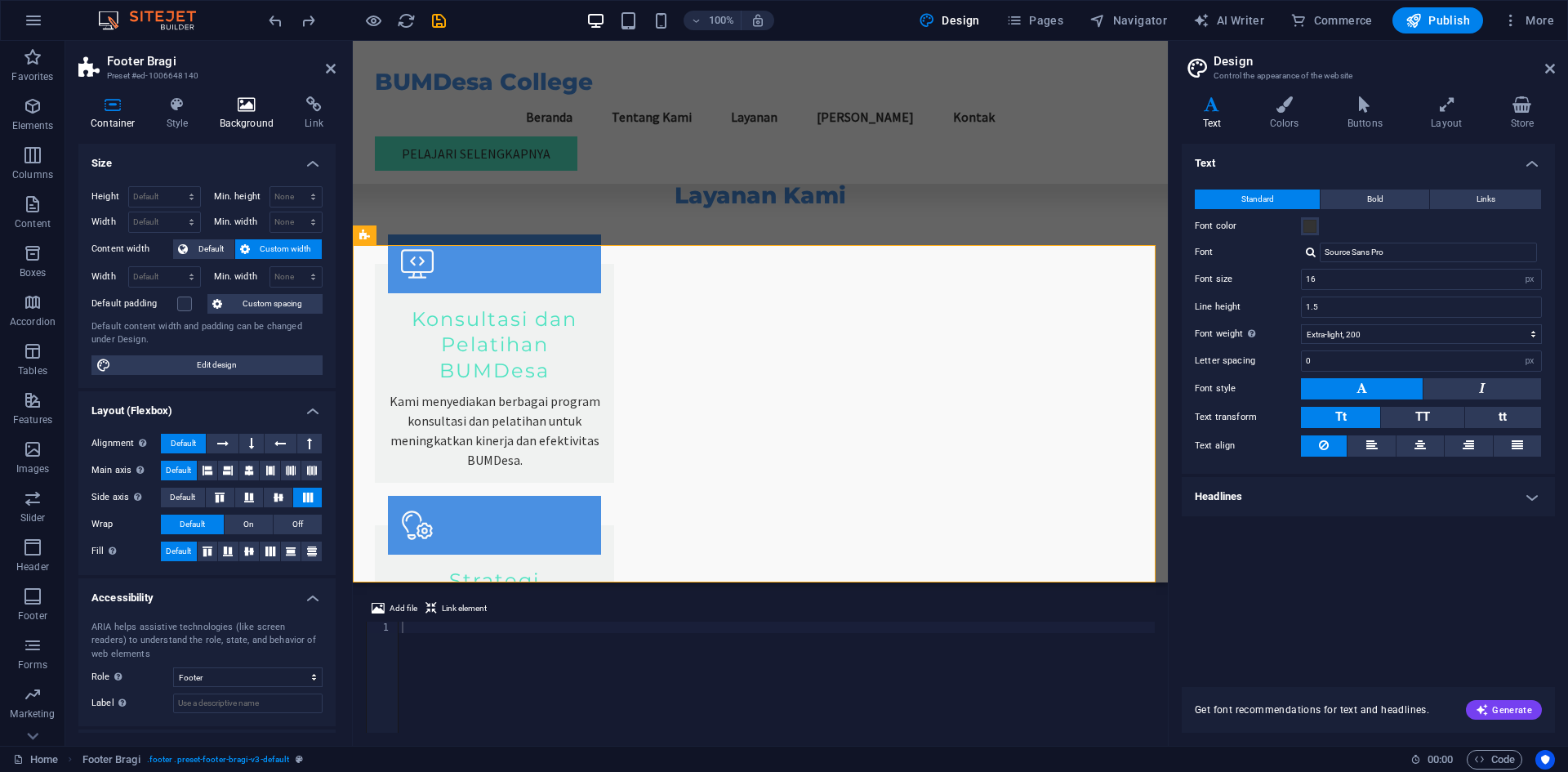
click at [246, 105] on icon at bounding box center [246, 105] width 80 height 16
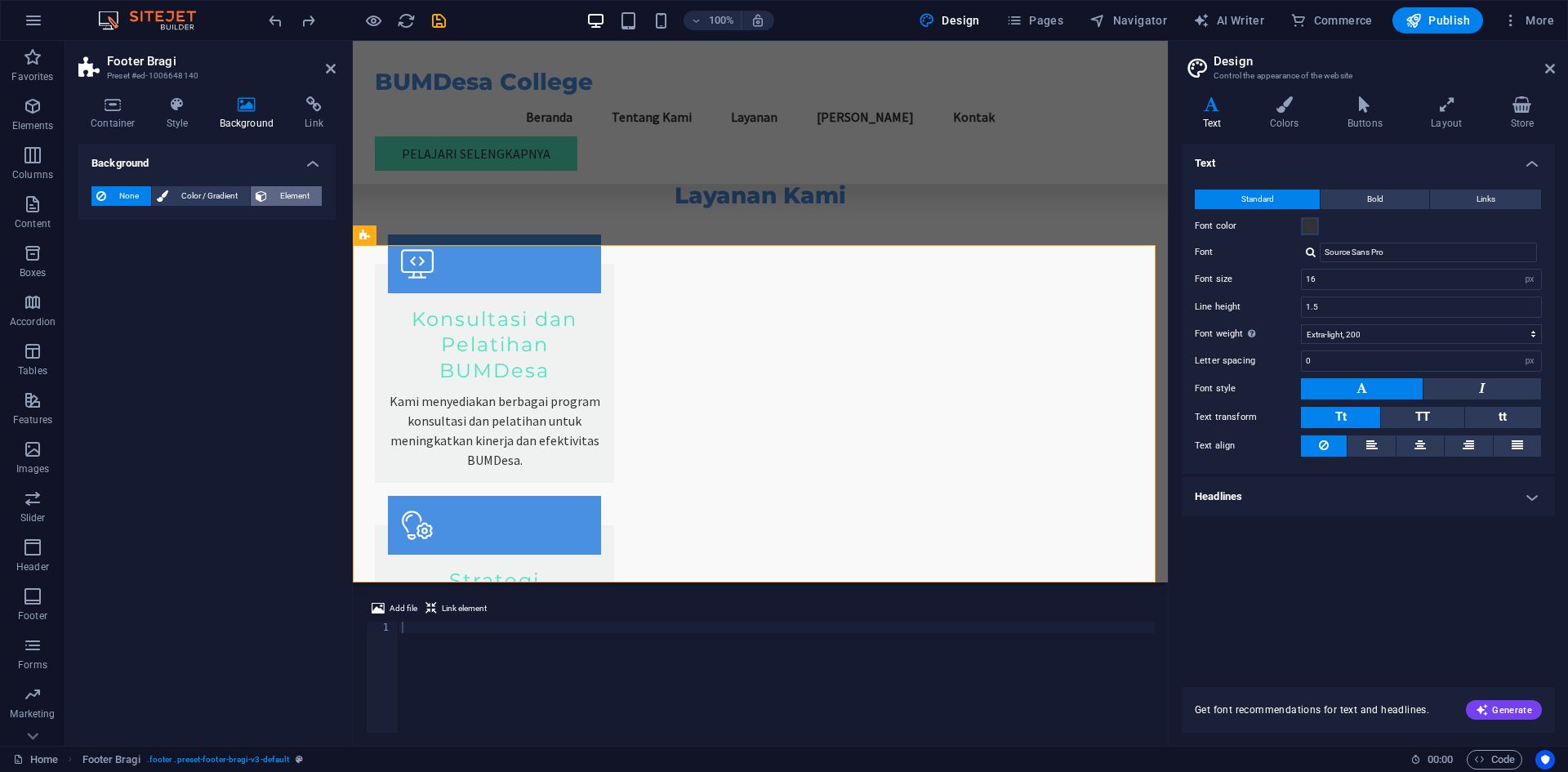
click at [275, 200] on span "Element" at bounding box center [294, 196] width 45 height 19
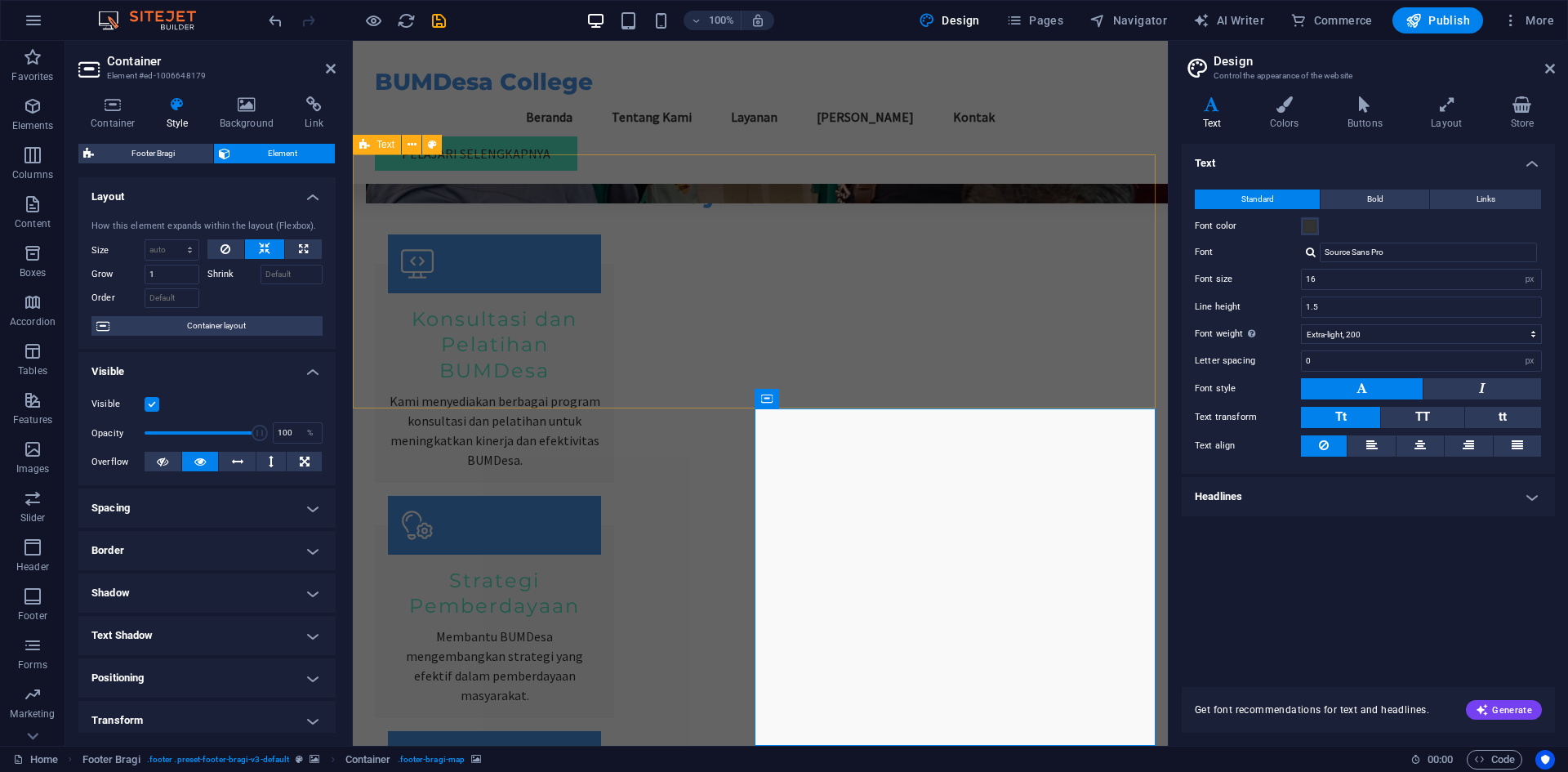
scroll to position [1436, 0]
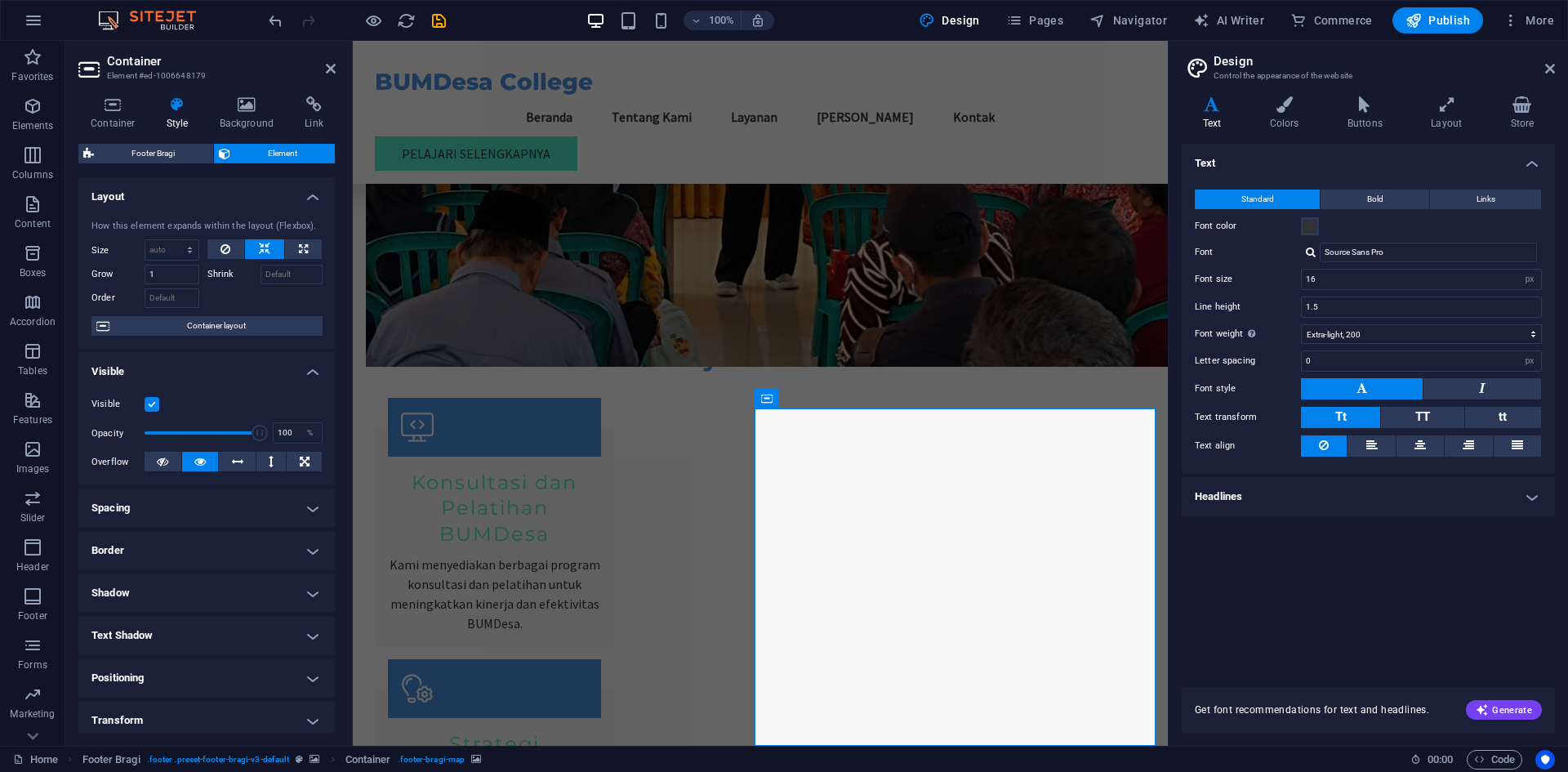
click at [235, 326] on span "Container layout" at bounding box center [216, 326] width 203 height 19
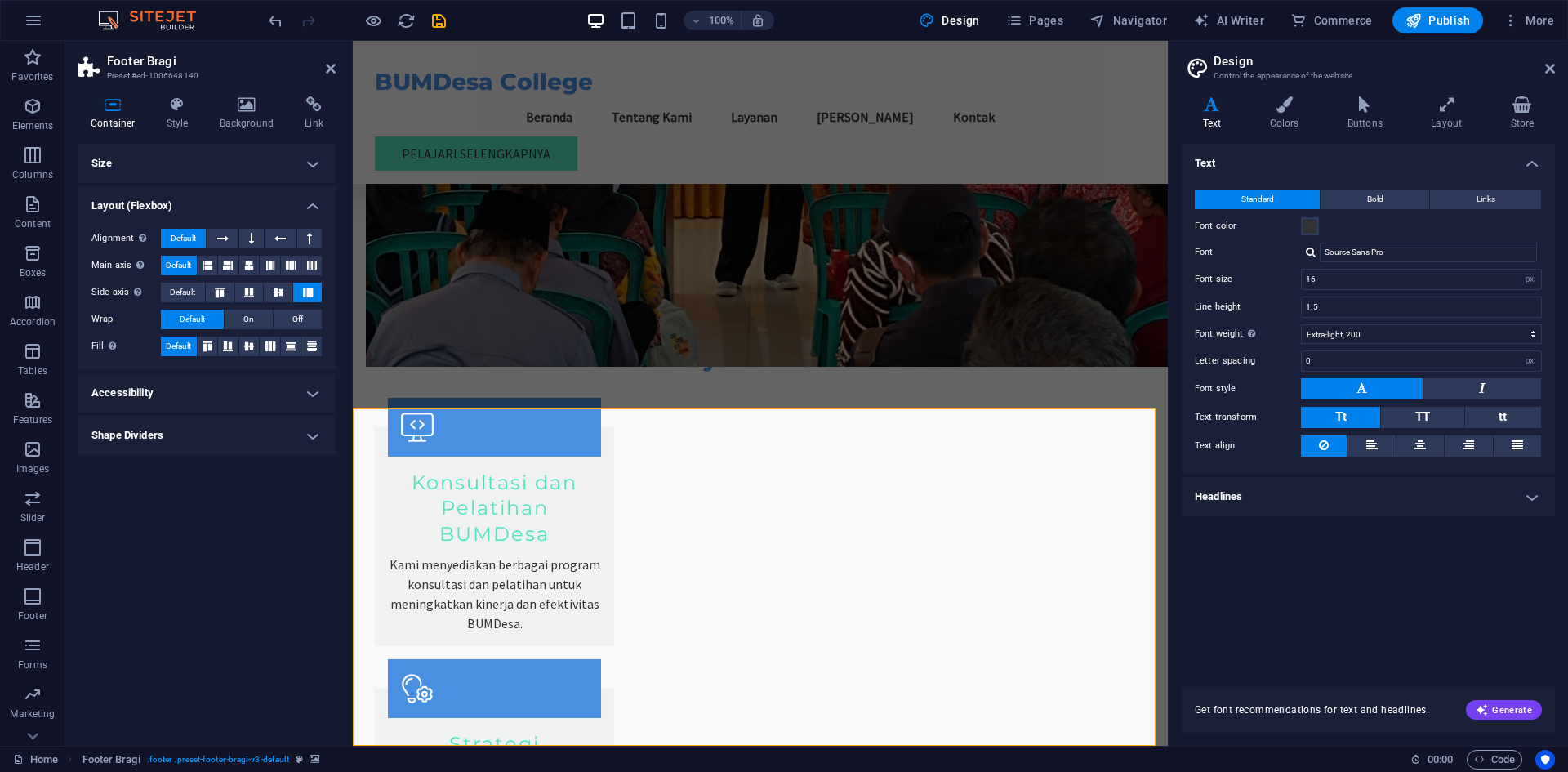
click at [228, 401] on h4 "Accessibility" at bounding box center [207, 393] width 257 height 39
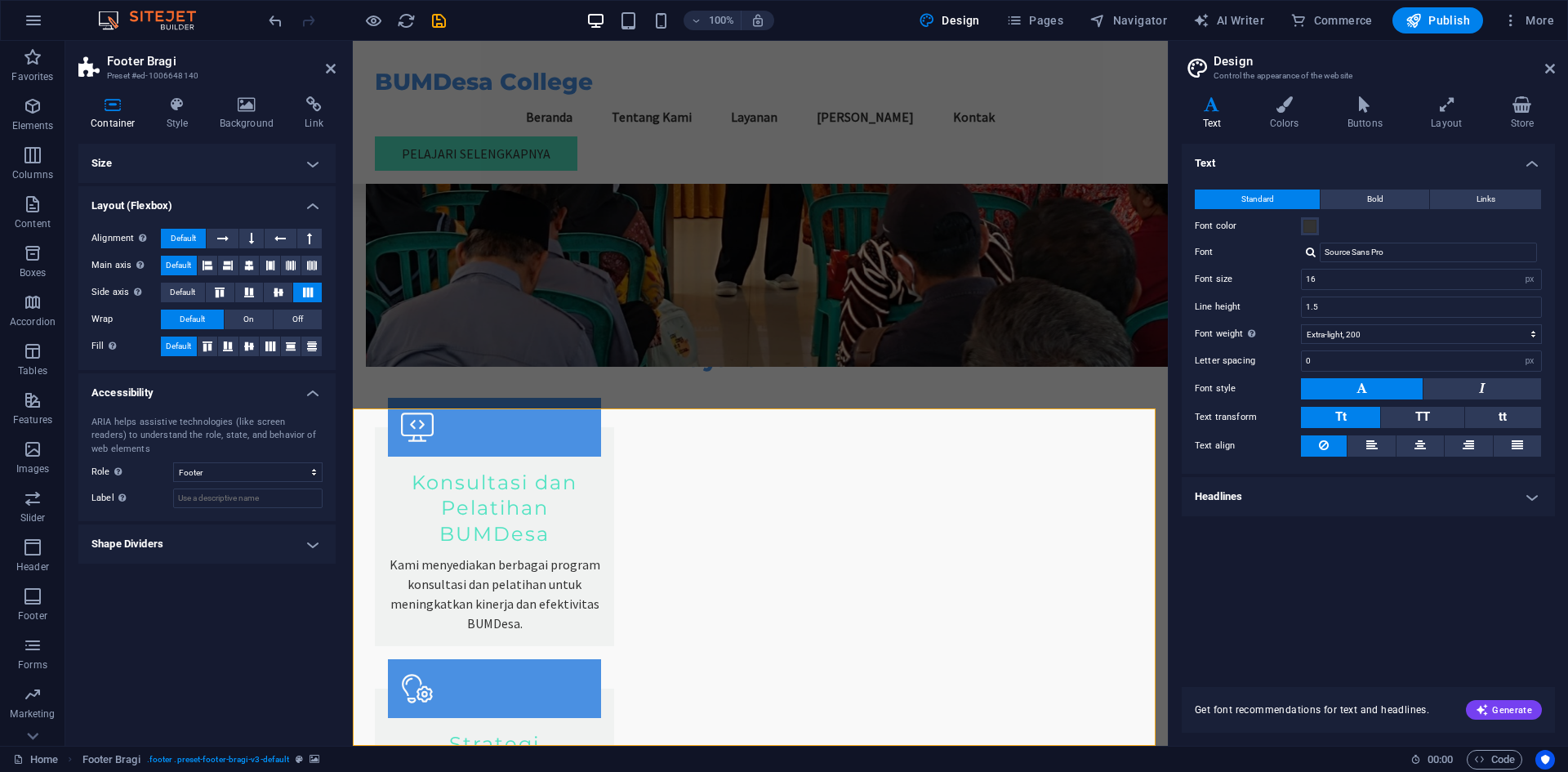
click at [219, 548] on h4 "Shape Dividers" at bounding box center [207, 544] width 257 height 39
click at [255, 109] on icon at bounding box center [246, 105] width 80 height 16
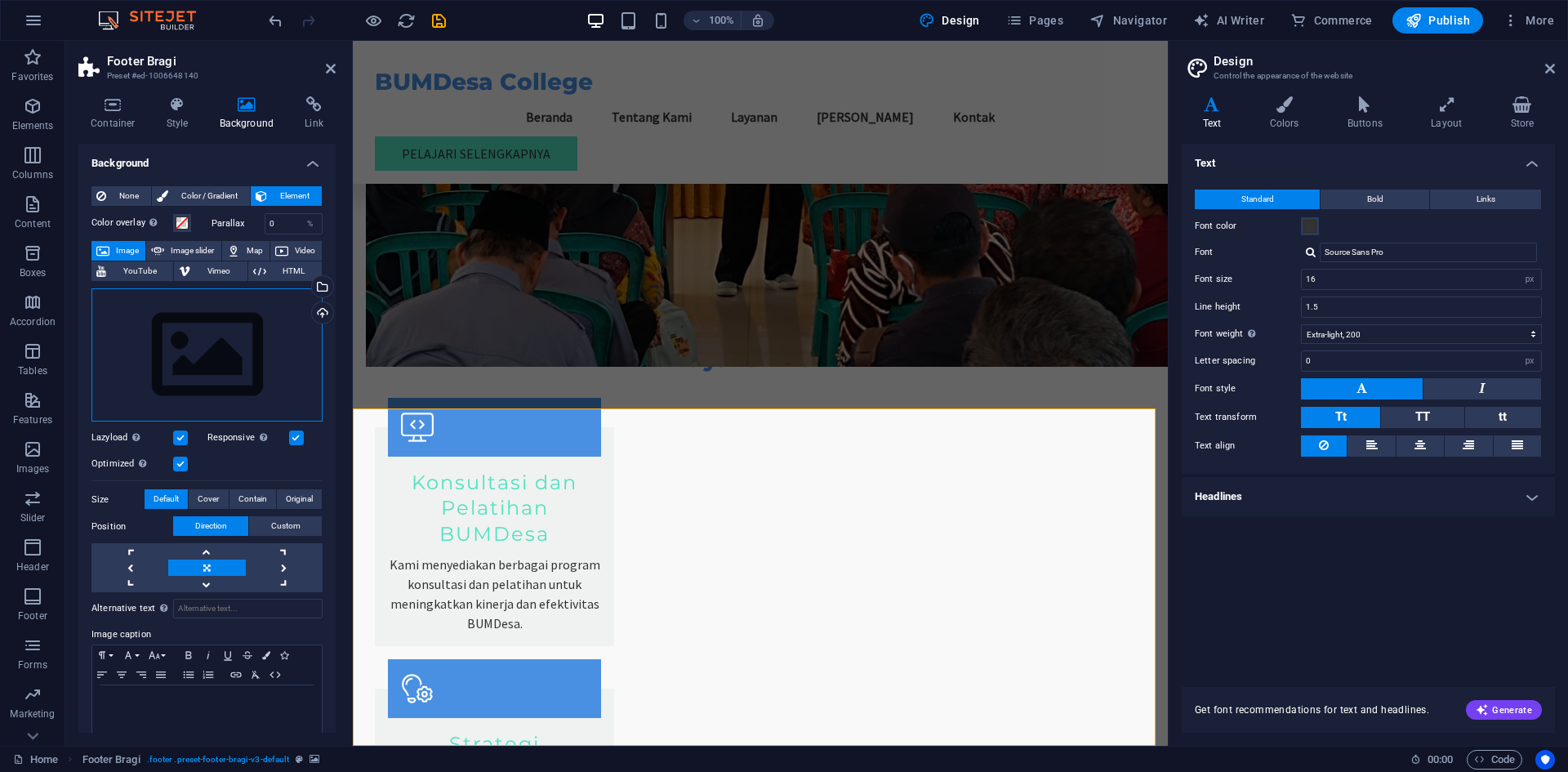
click at [230, 381] on div "Drag files here, click to choose files or select files from Files or our free s…" at bounding box center [206, 356] width 231 height 134
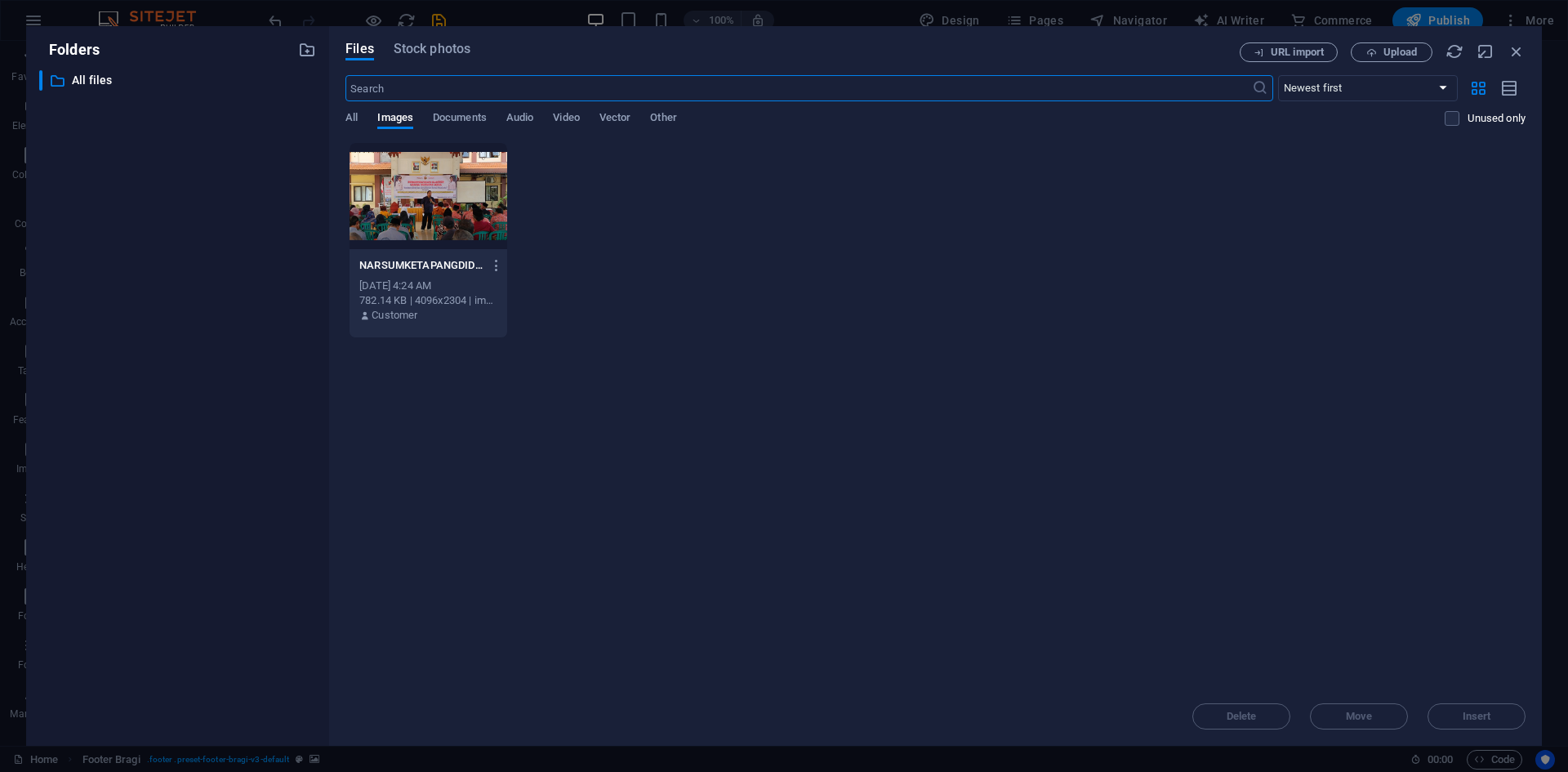
scroll to position [730, 0]
click at [1515, 43] on icon "button" at bounding box center [1516, 51] width 18 height 18
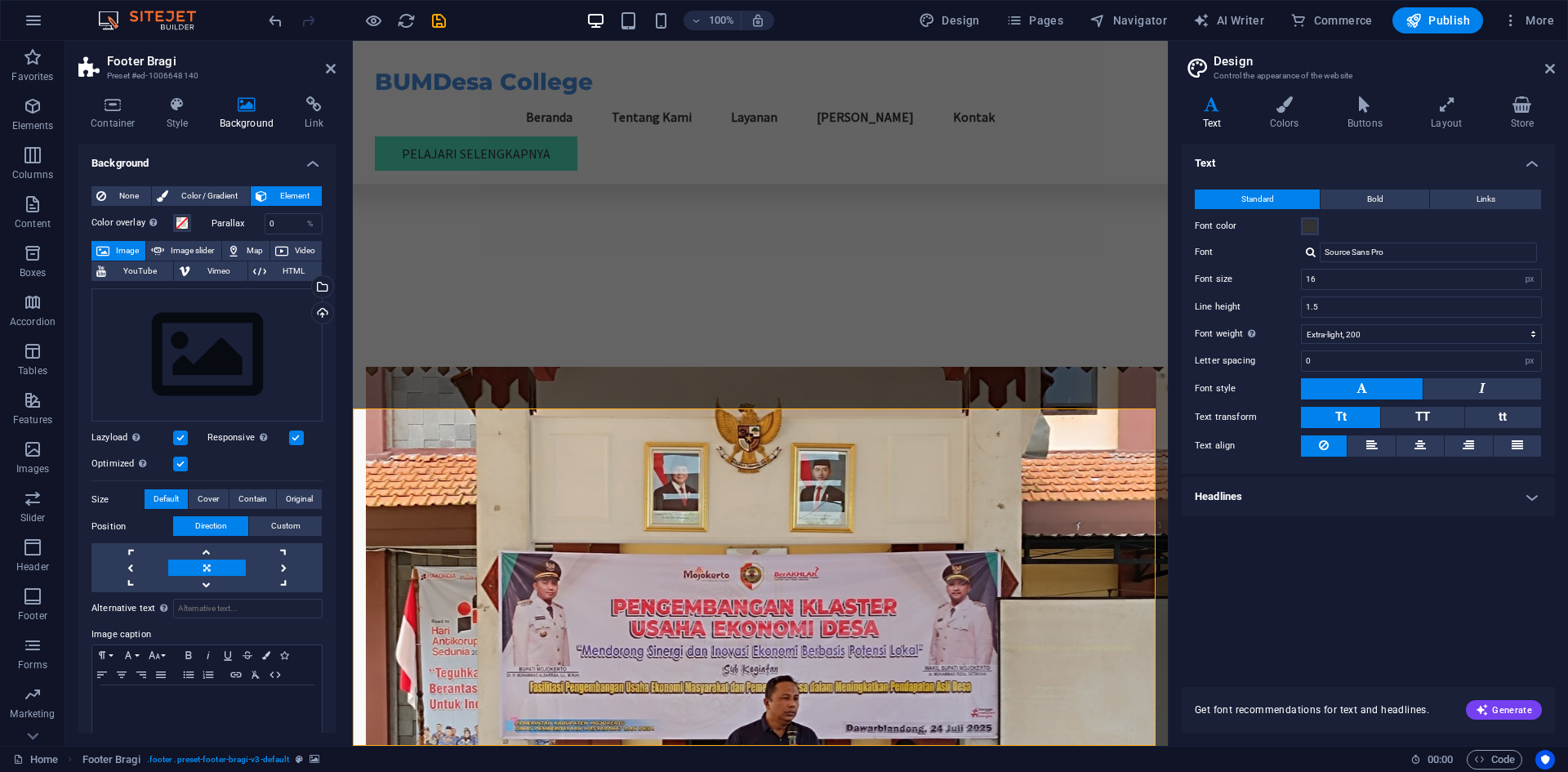
scroll to position [1436, 0]
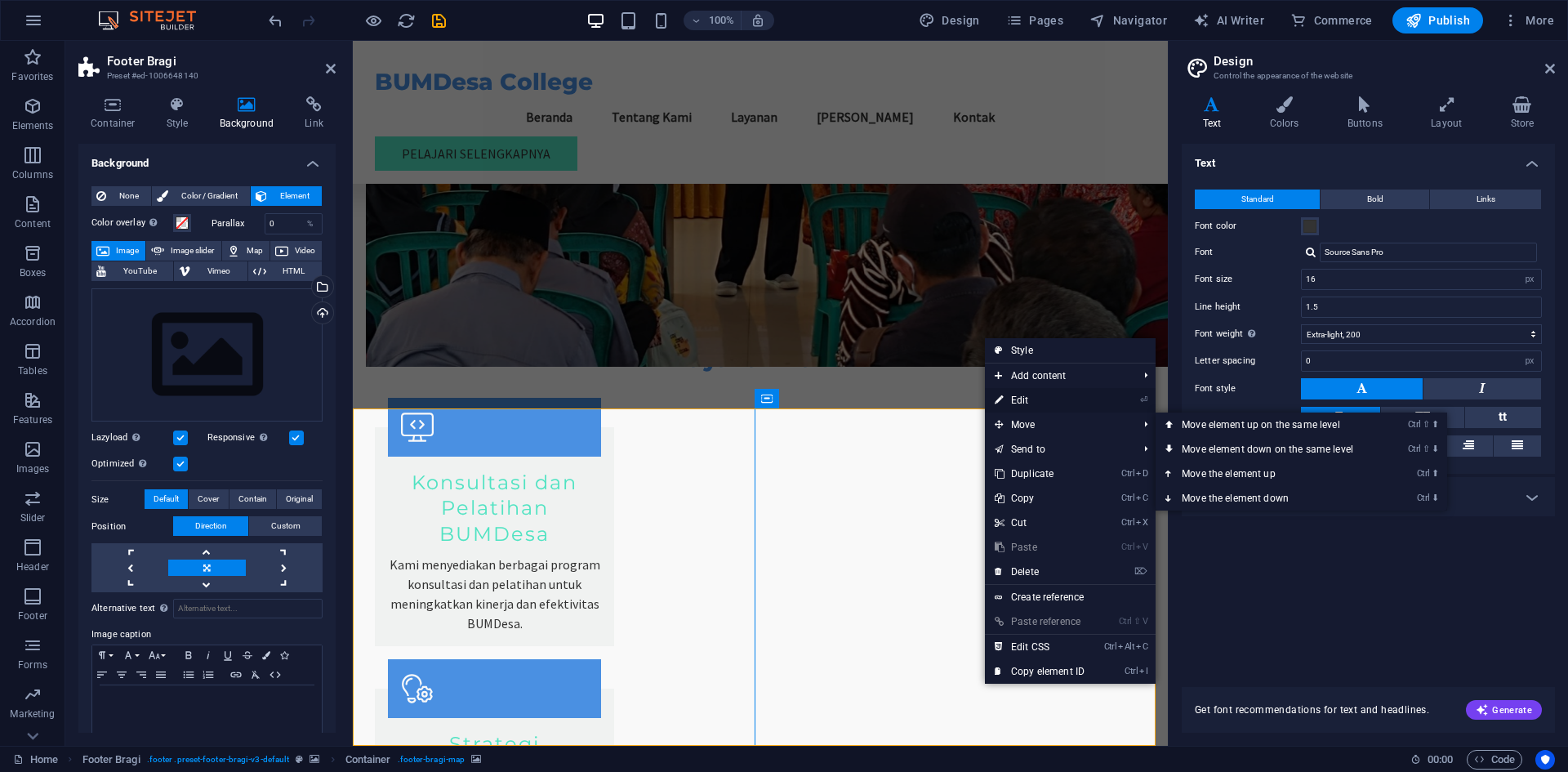
click at [1061, 407] on link "⏎ Edit" at bounding box center [1040, 401] width 109 height 25
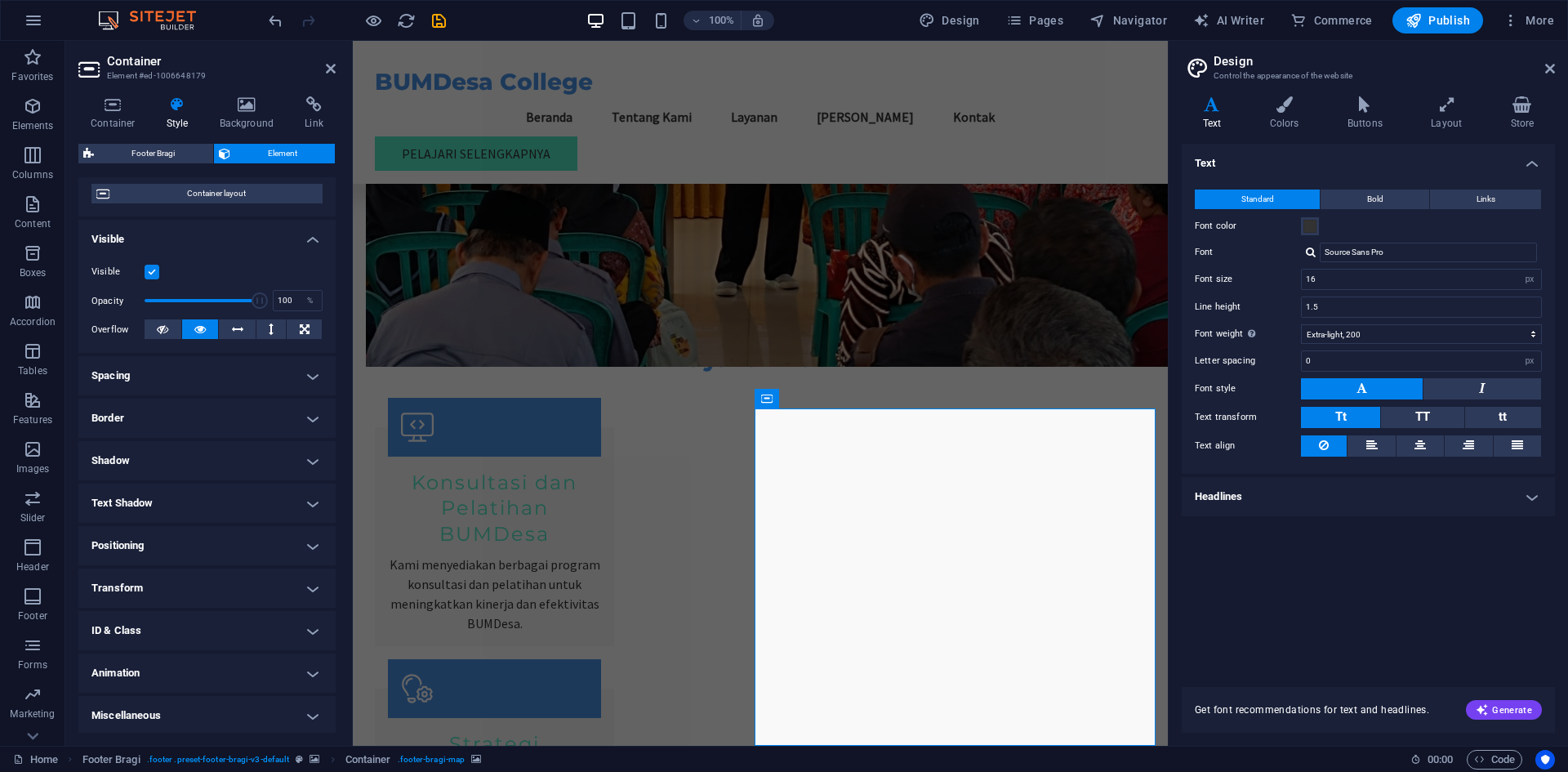
scroll to position [135, 0]
click at [213, 721] on h4 "Miscellaneous" at bounding box center [207, 714] width 257 height 39
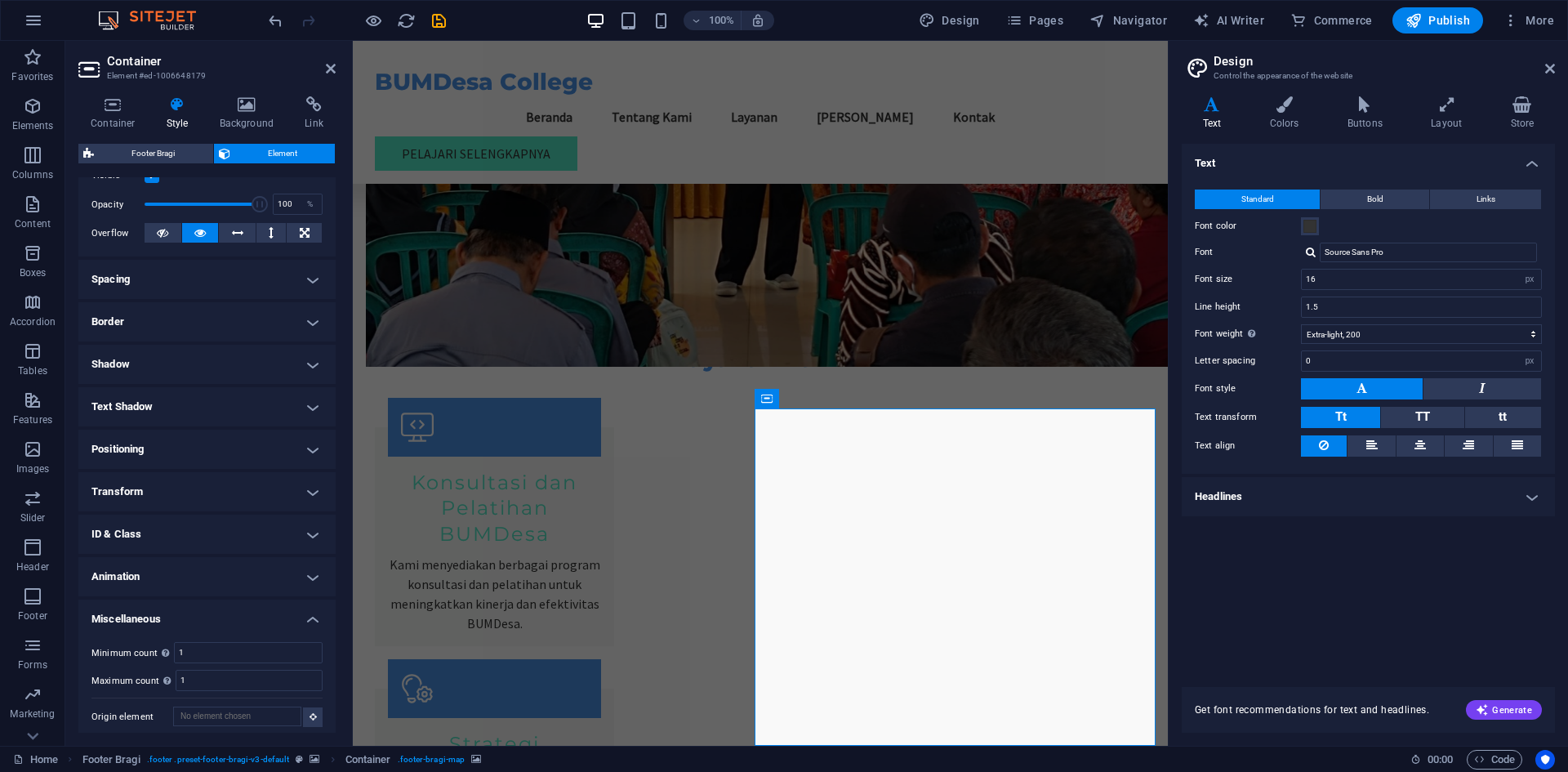
scroll to position [236, 0]
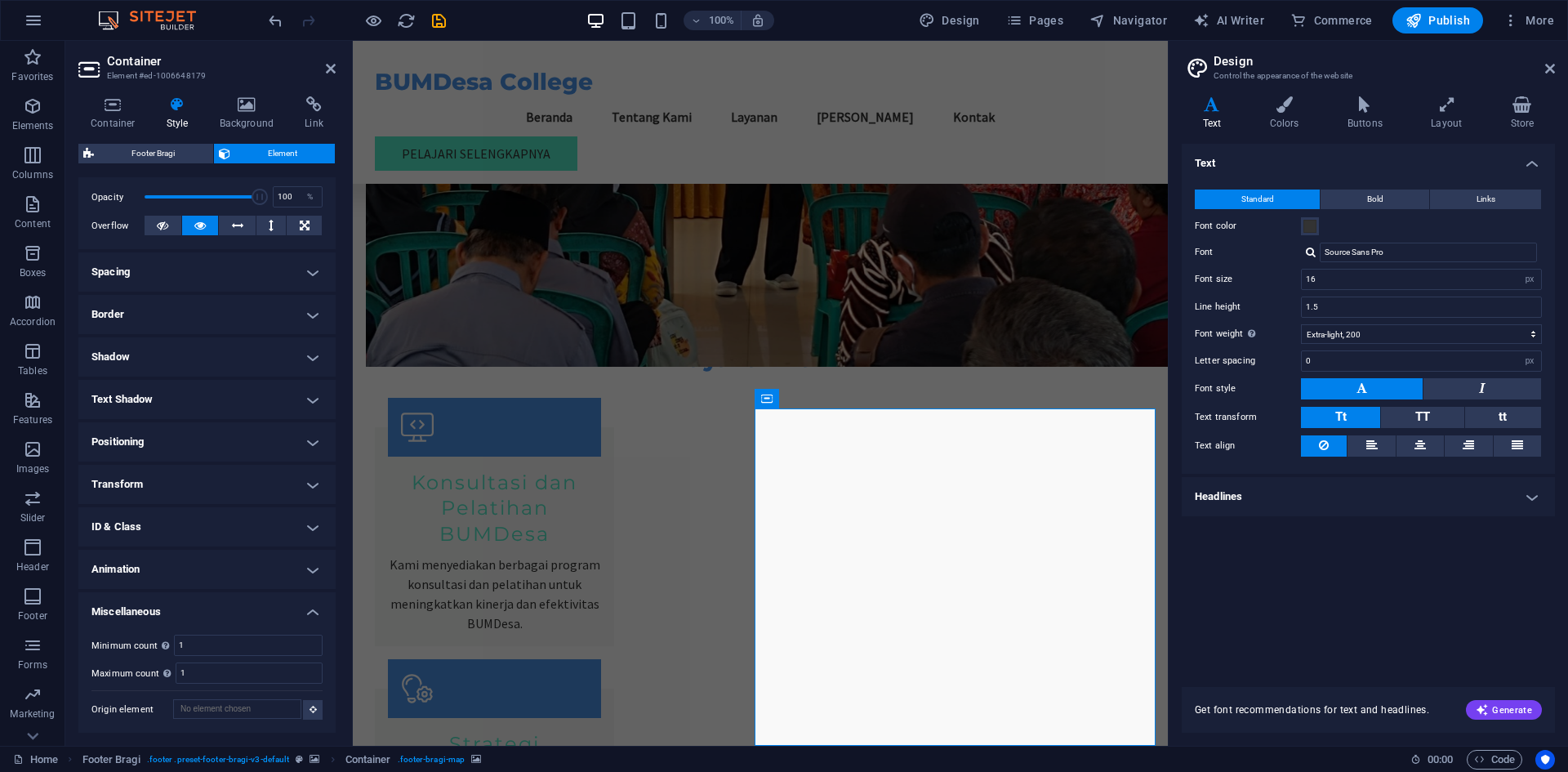
click at [235, 563] on h4 "Animation" at bounding box center [207, 570] width 257 height 39
click at [208, 269] on h4 "Spacing" at bounding box center [207, 271] width 257 height 39
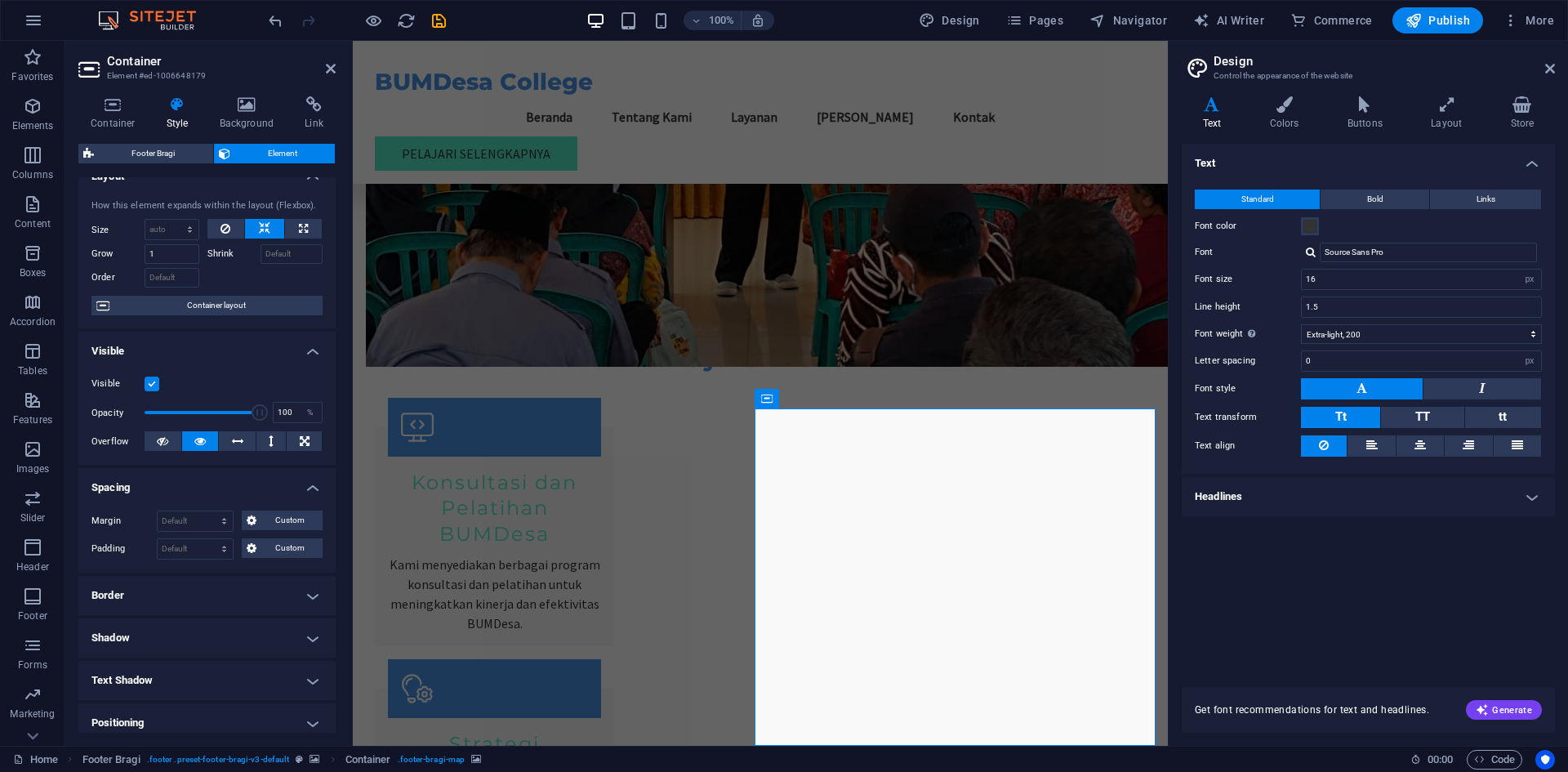
scroll to position [0, 0]
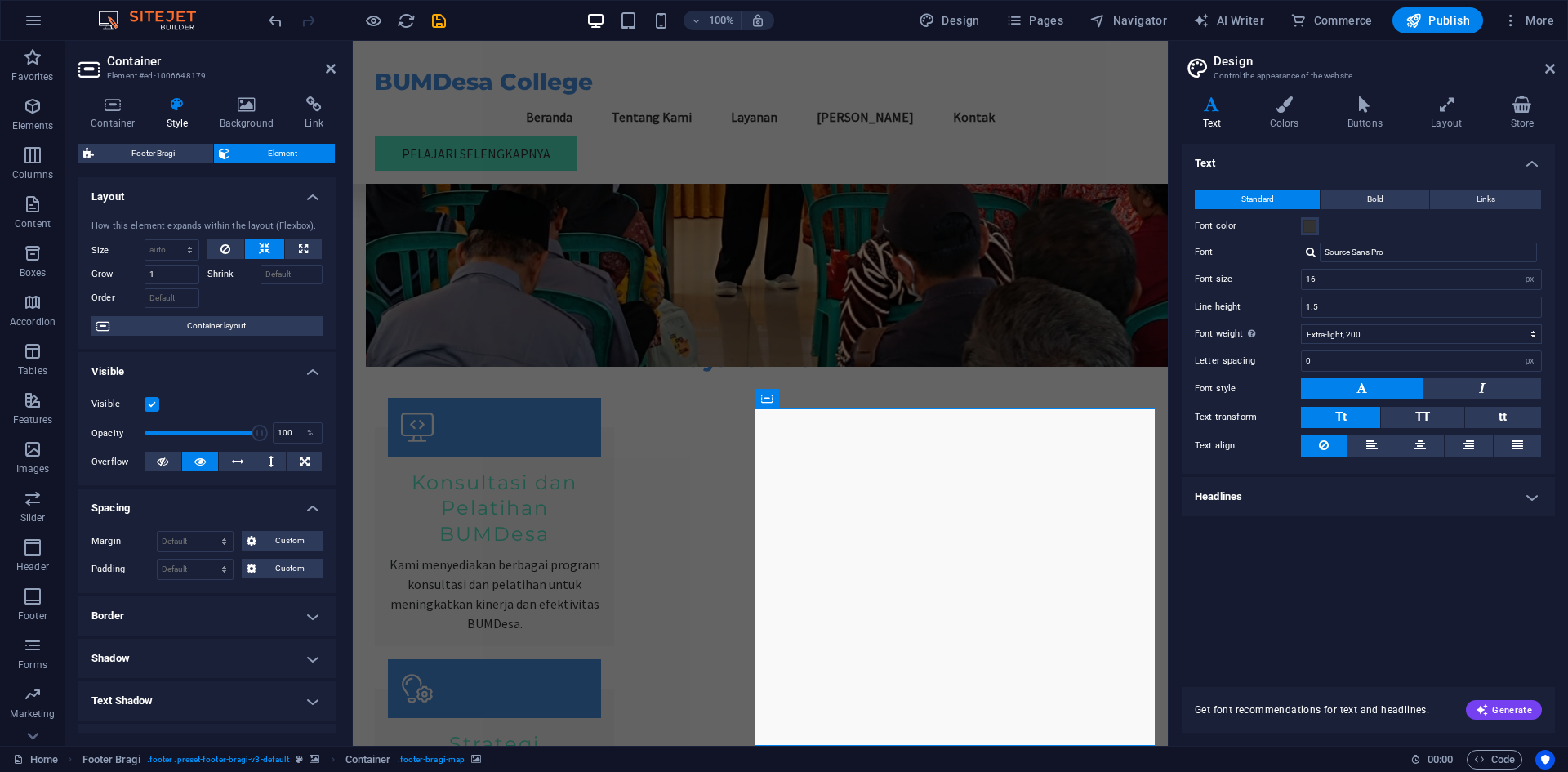
click at [231, 152] on button "Element" at bounding box center [274, 153] width 122 height 19
click at [293, 156] on span "Element" at bounding box center [283, 153] width 96 height 19
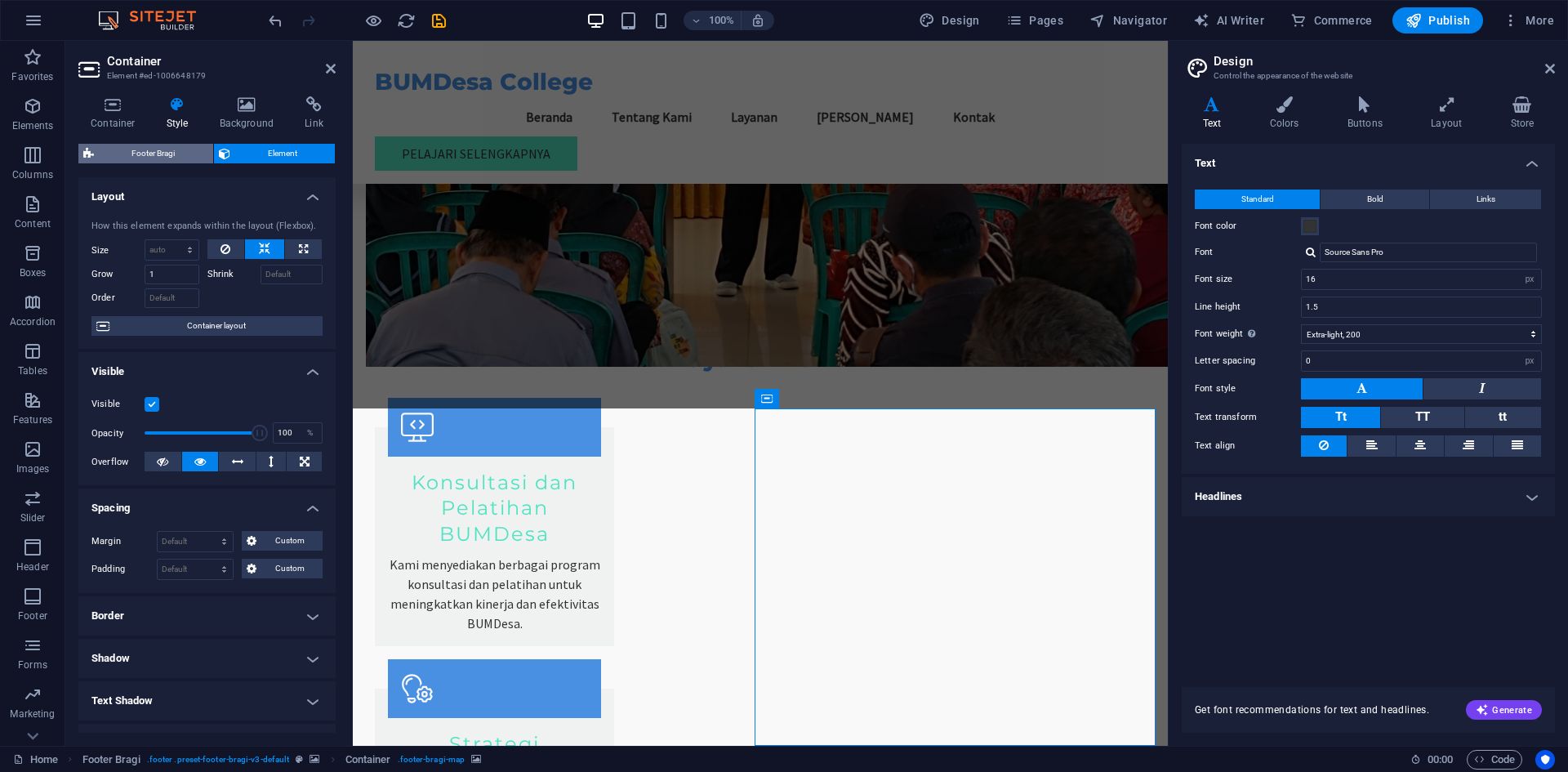
click at [173, 153] on span "Footer Bragi" at bounding box center [153, 153] width 109 height 19
select select "%"
select select "rem"
select select "px"
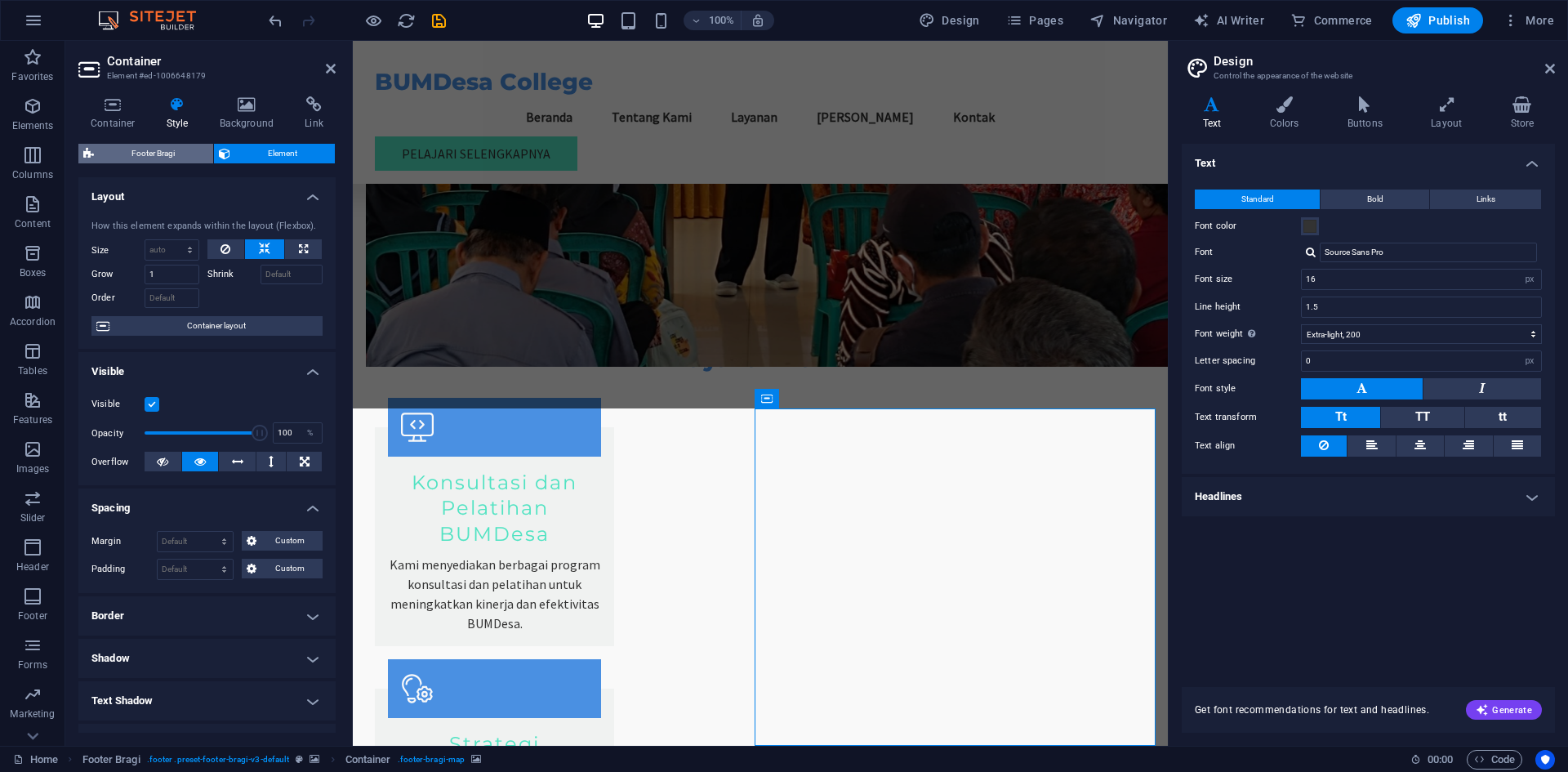
select select "rem"
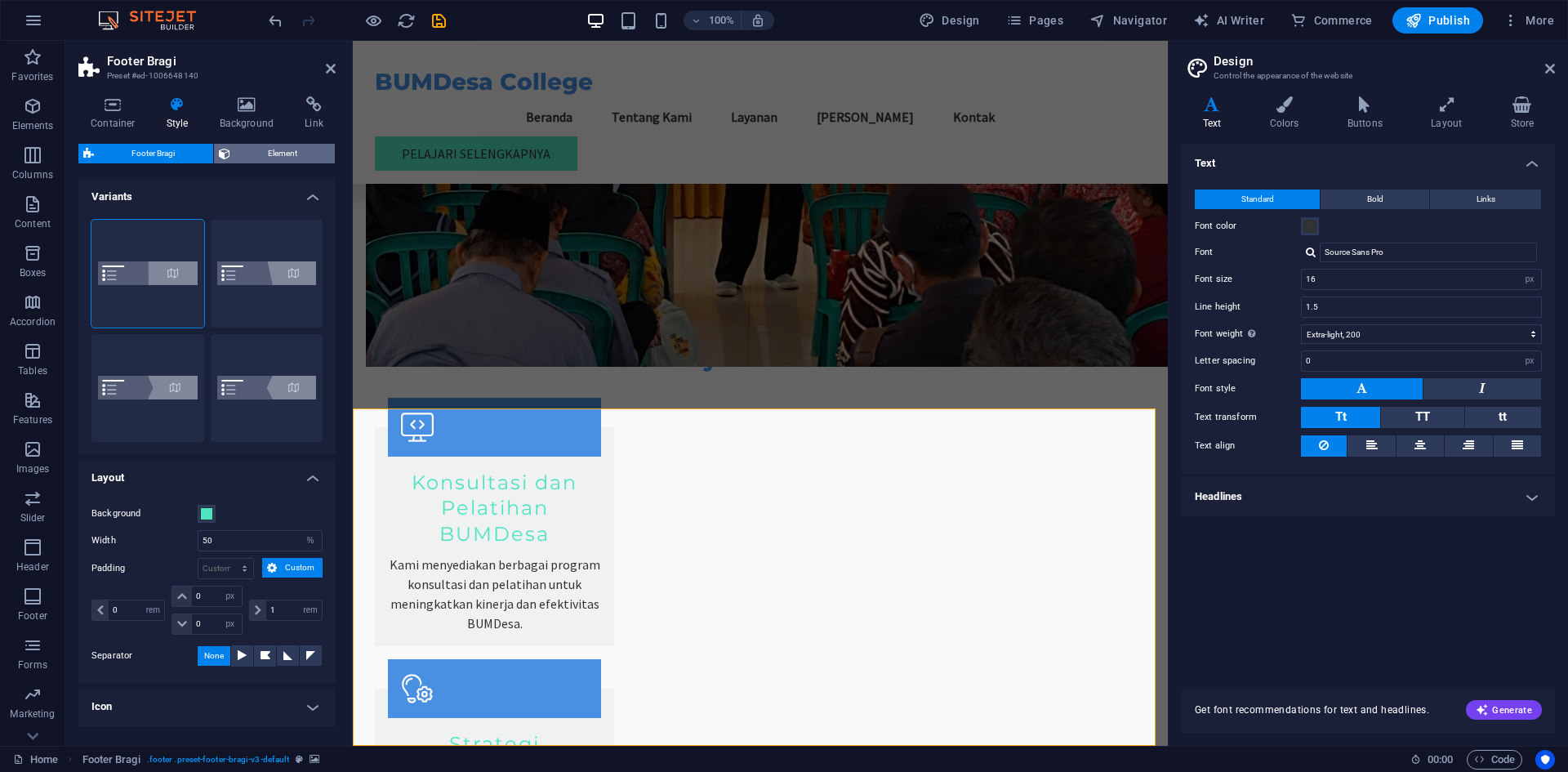
click at [257, 152] on span "Element" at bounding box center [283, 153] width 96 height 19
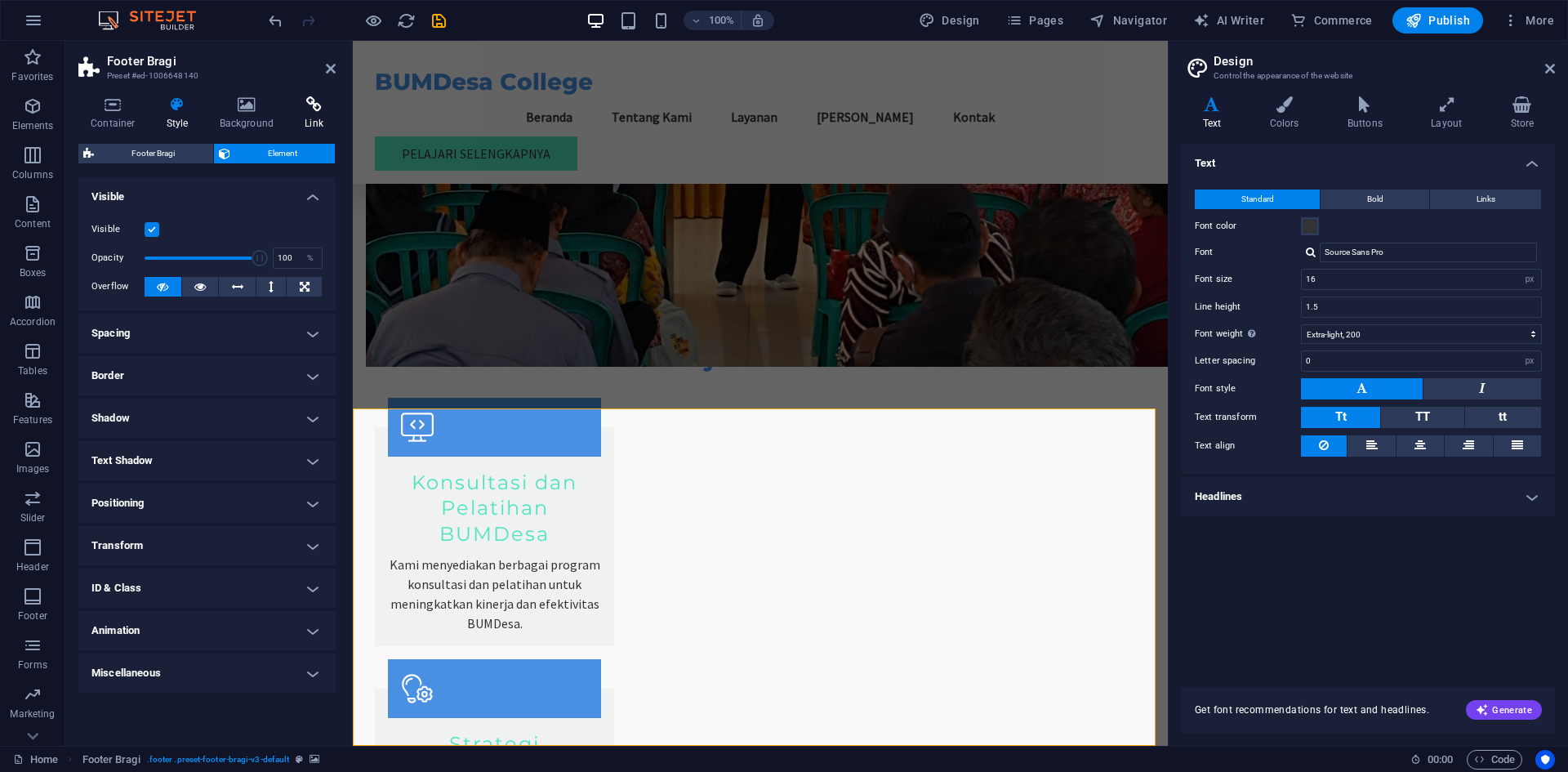
click at [304, 111] on icon at bounding box center [313, 105] width 43 height 16
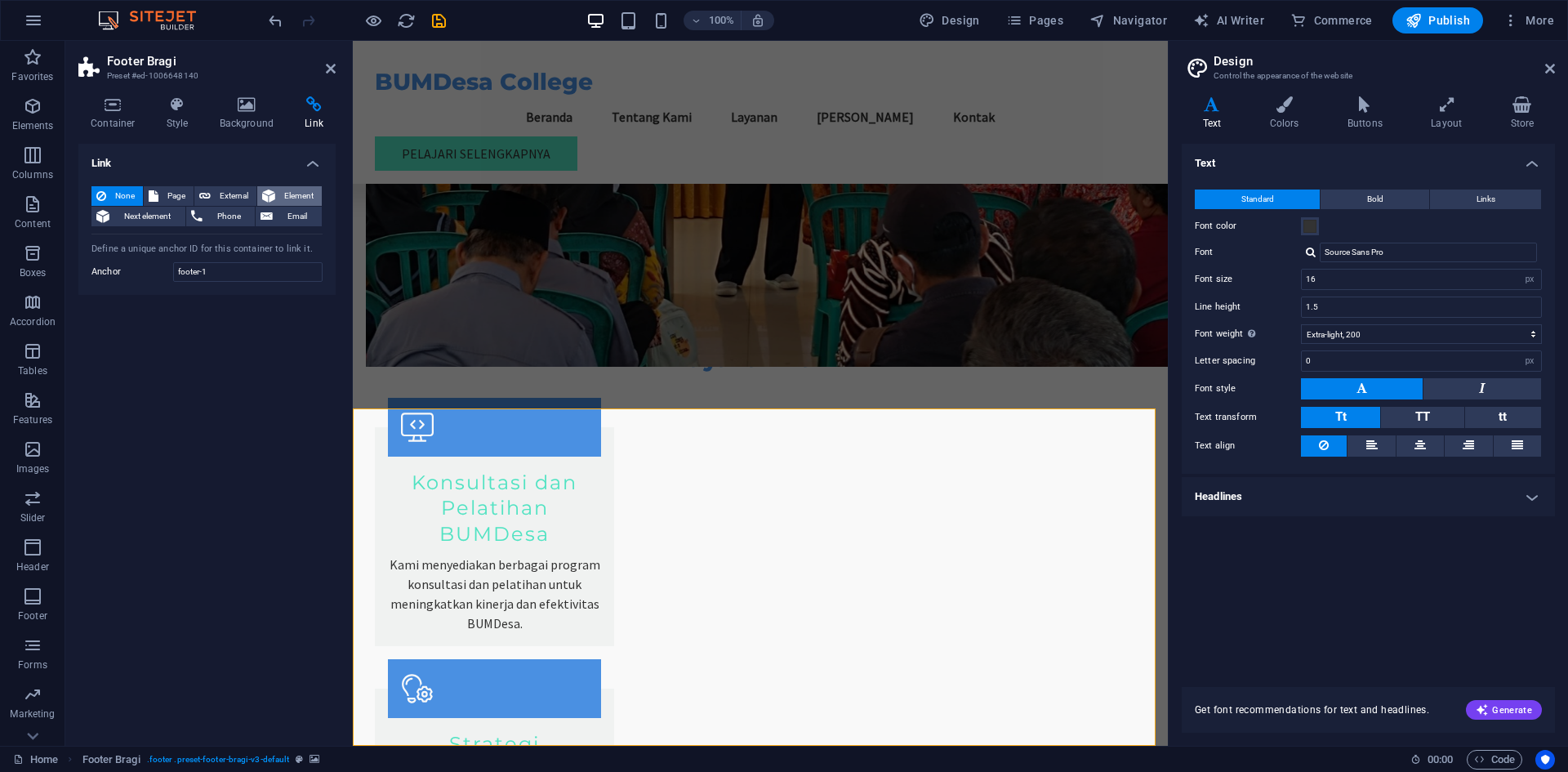
click at [291, 191] on span "Element" at bounding box center [298, 196] width 36 height 19
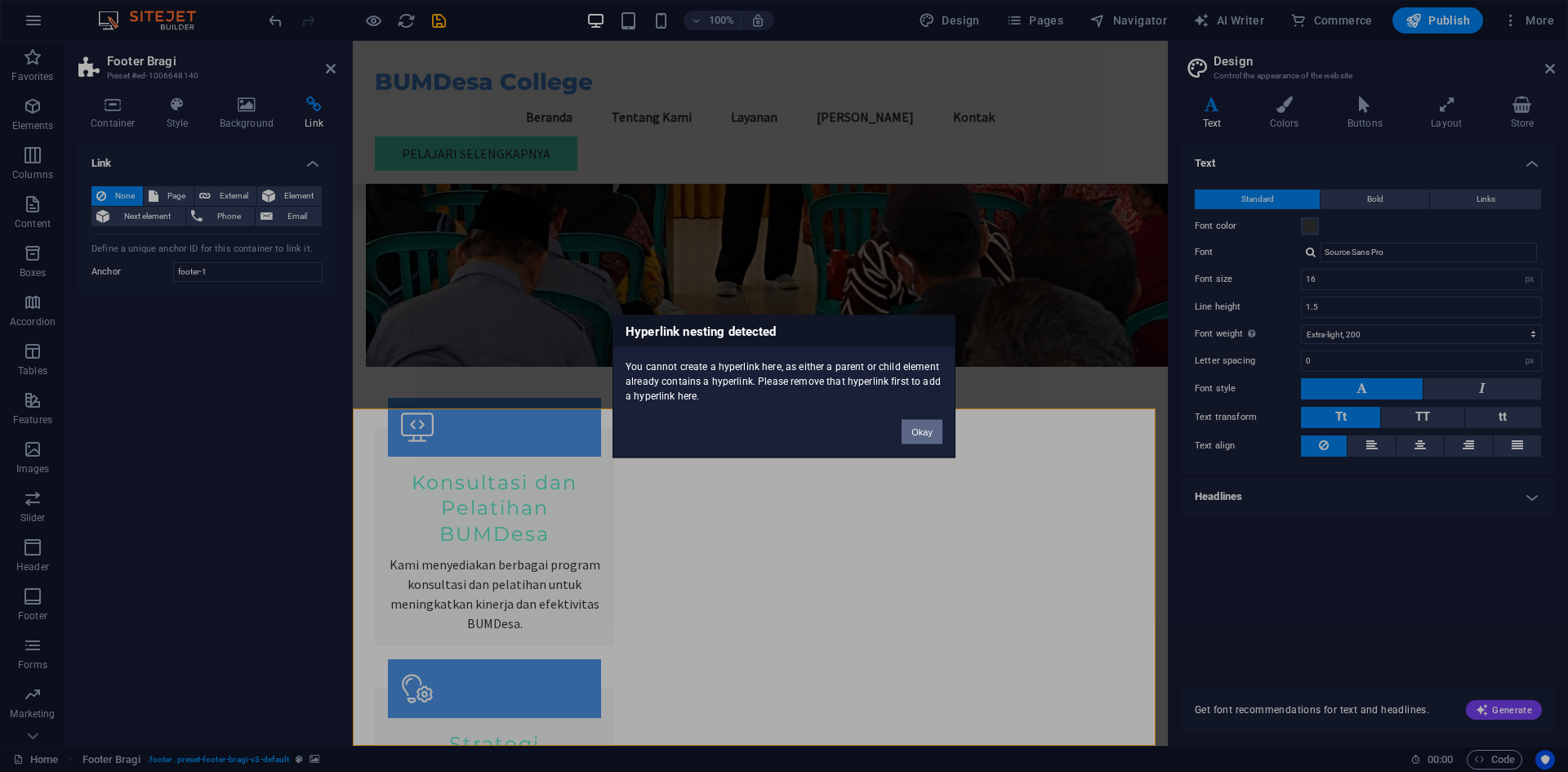
click at [920, 432] on button "Okay" at bounding box center [922, 432] width 41 height 25
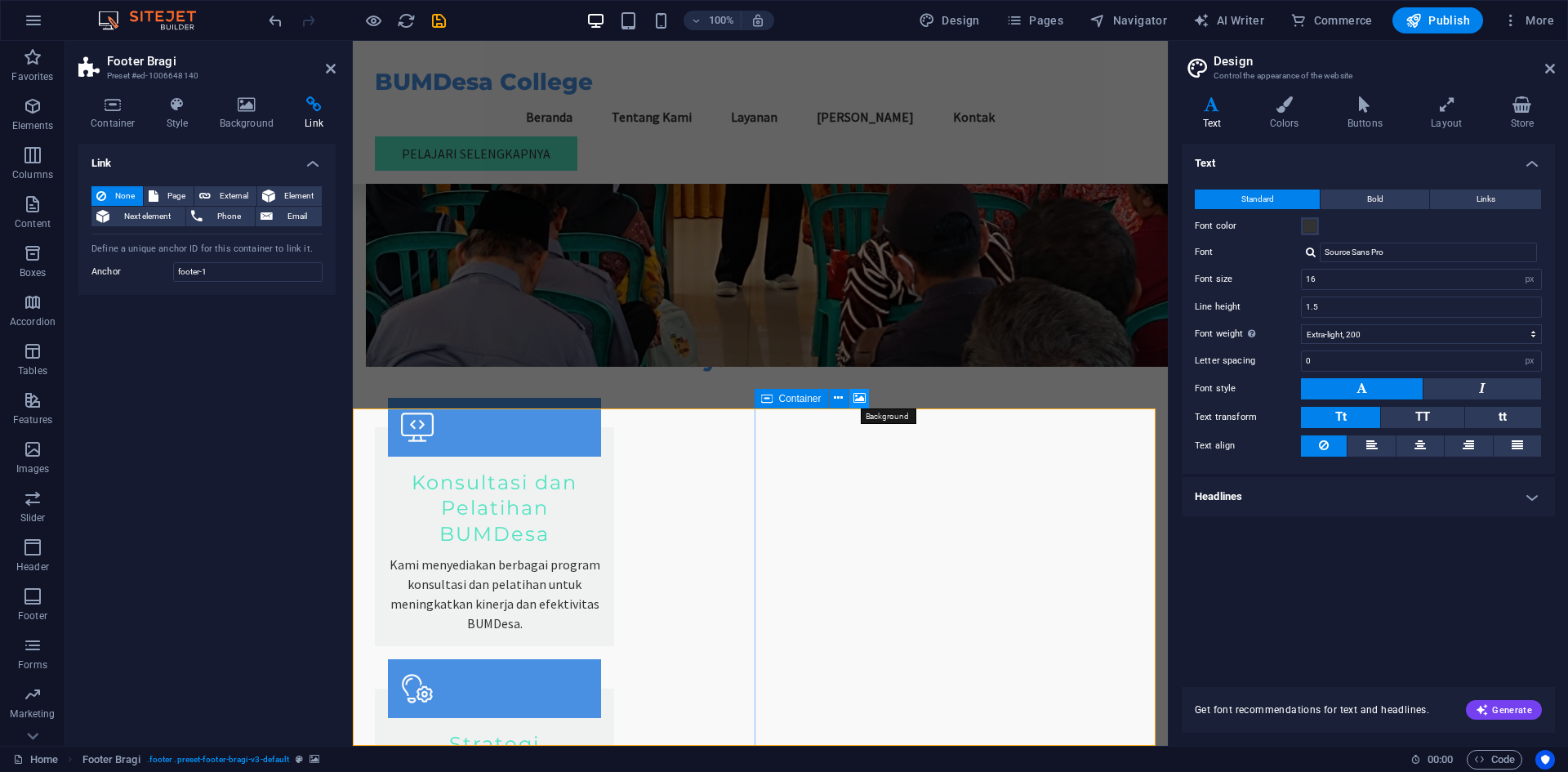
click at [863, 396] on icon at bounding box center [860, 399] width 12 height 17
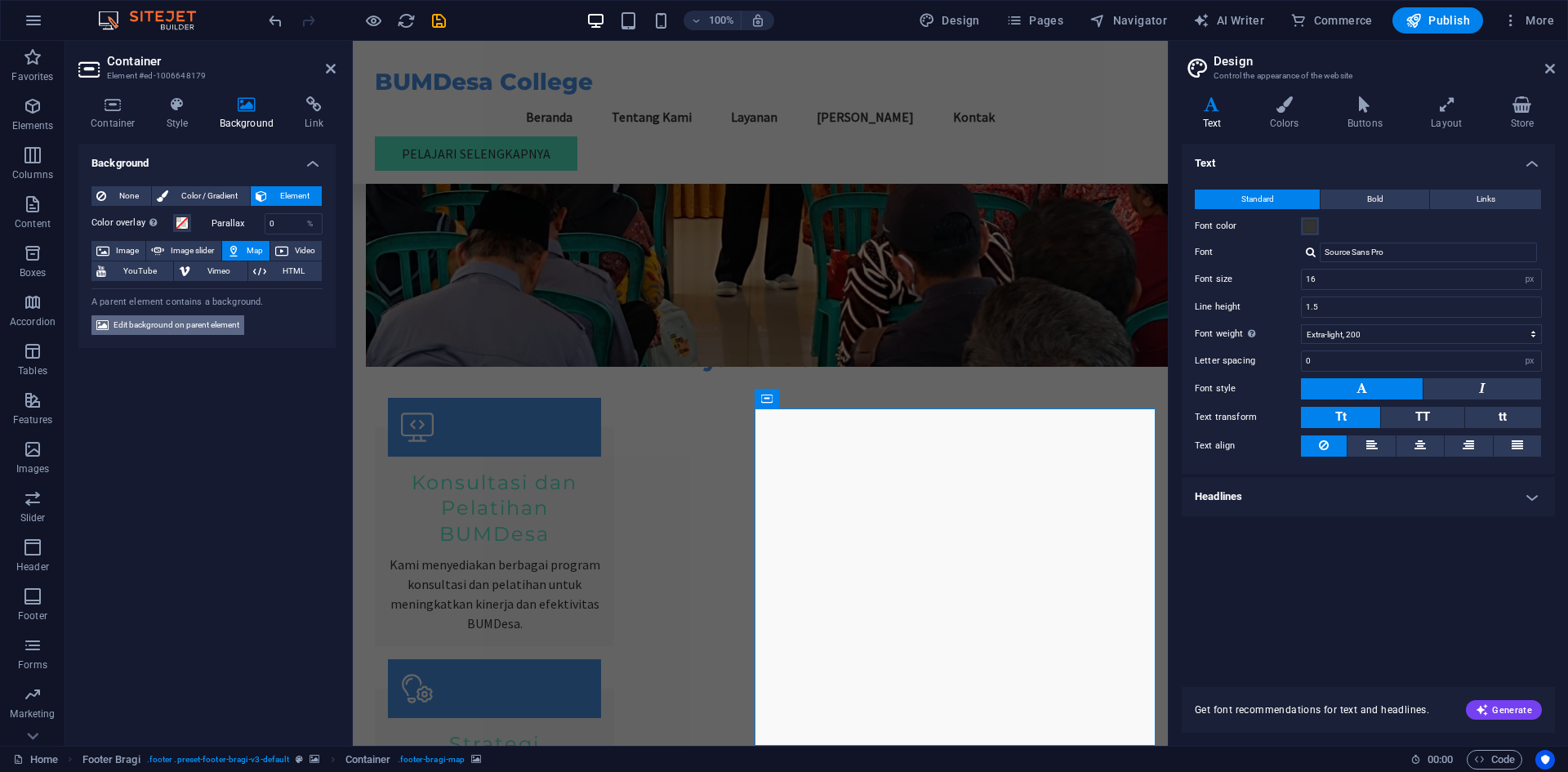
click at [163, 323] on span "Edit background on parent element" at bounding box center [175, 325] width 126 height 19
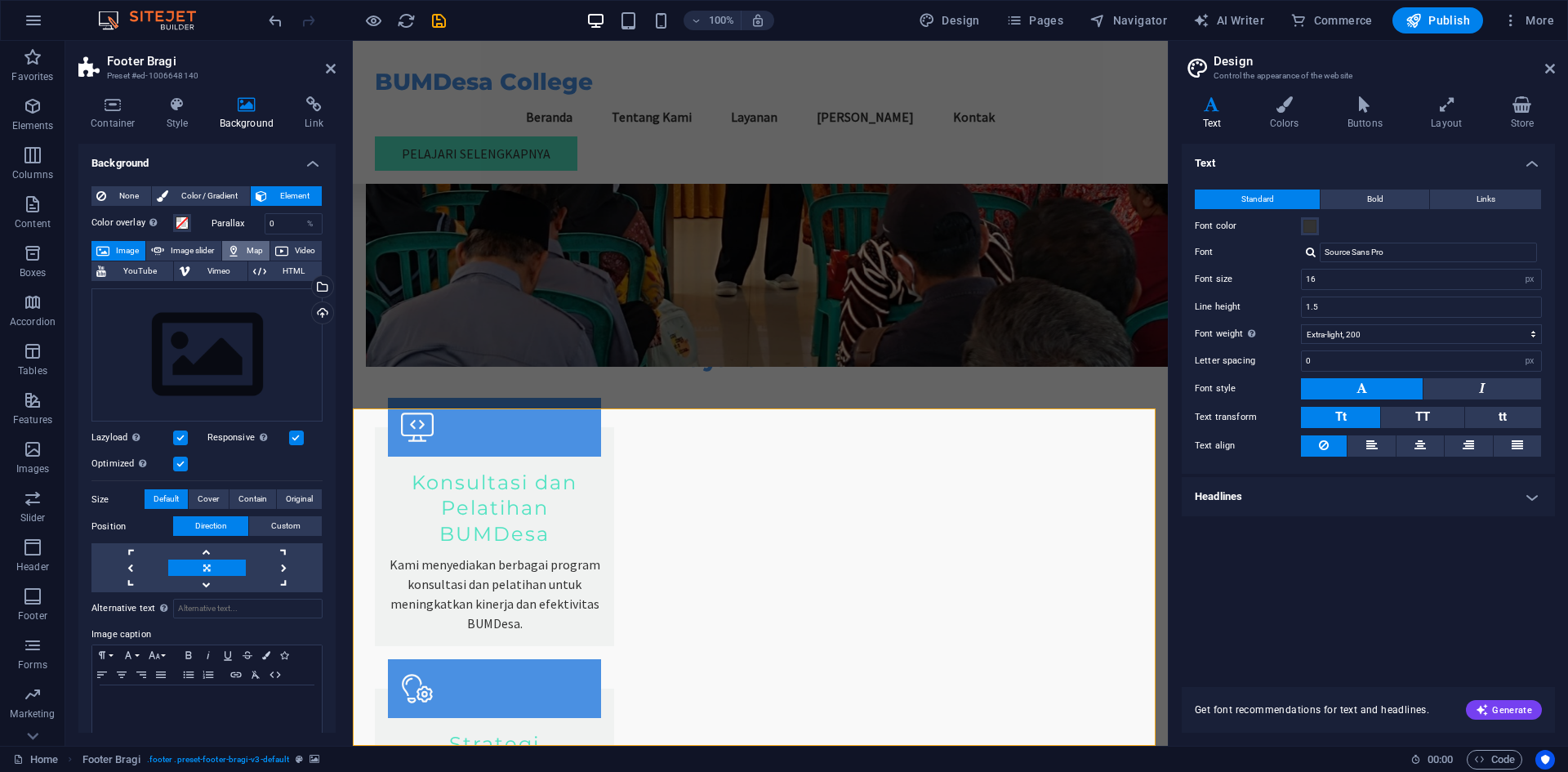
click at [235, 249] on icon at bounding box center [234, 250] width 13 height 19
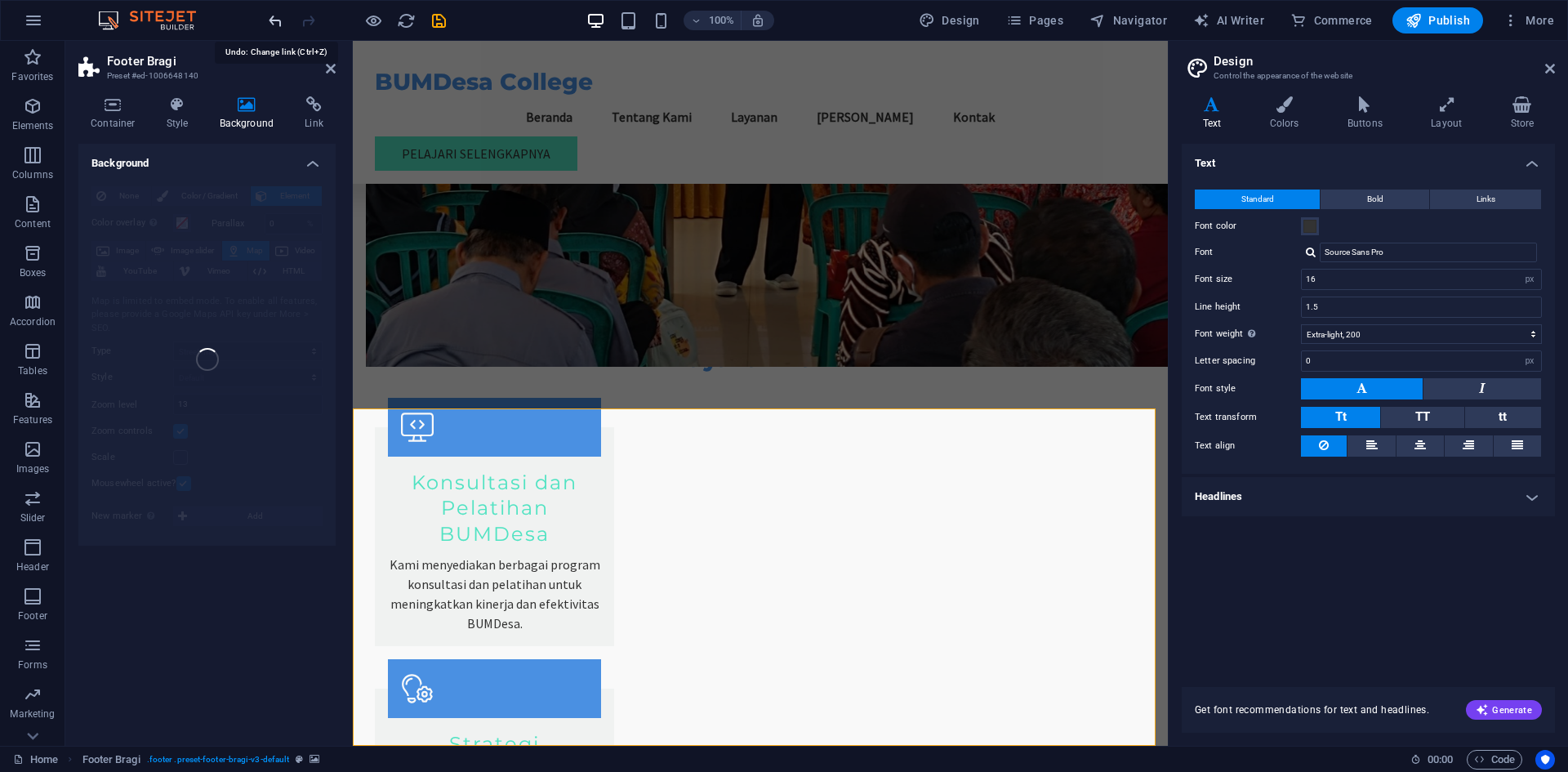
click at [271, 13] on icon "undo" at bounding box center [276, 21] width 19 height 19
click at [273, 26] on icon "undo" at bounding box center [276, 21] width 19 height 19
click at [326, 67] on icon at bounding box center [331, 69] width 10 height 13
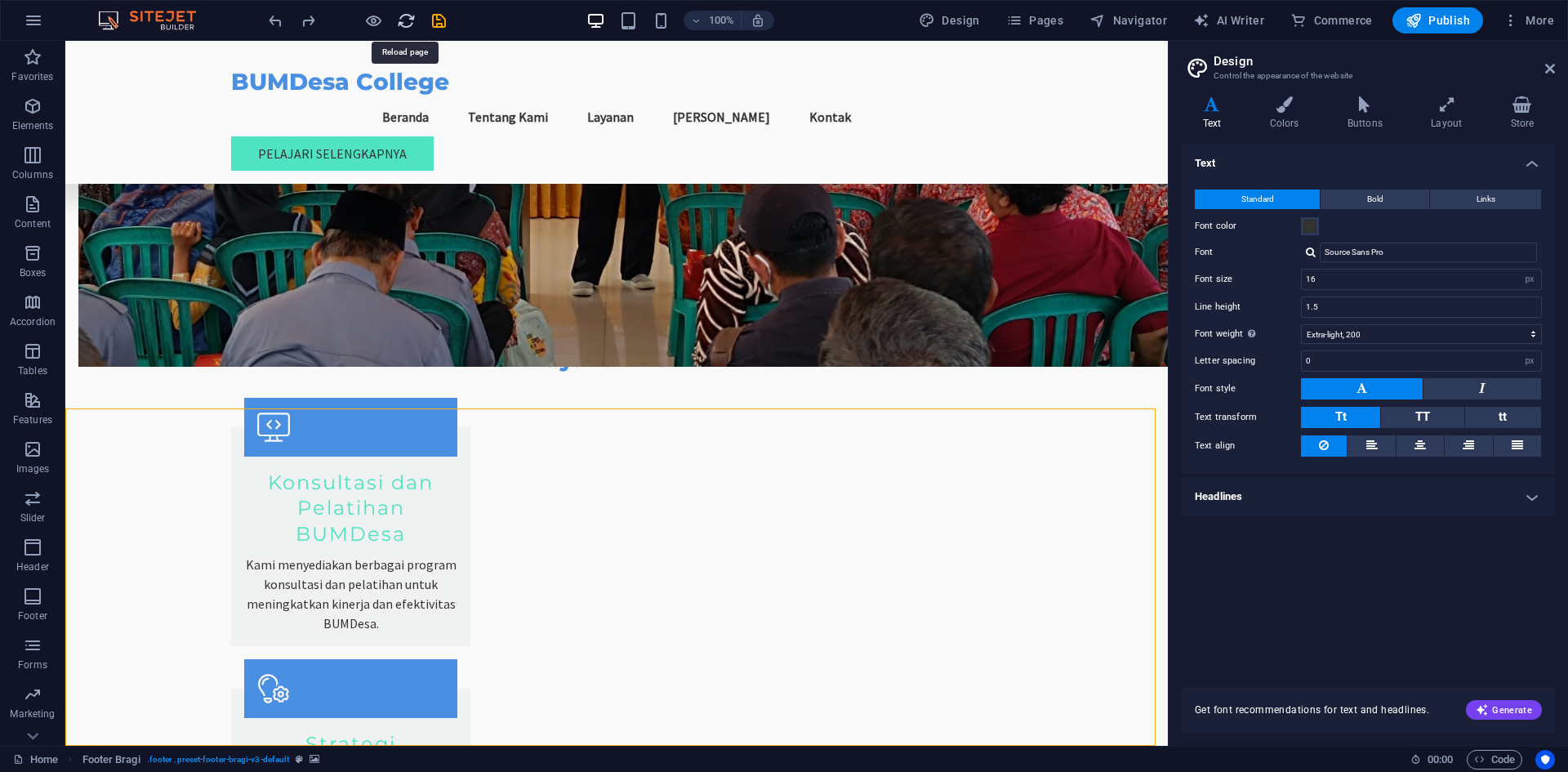
click at [405, 19] on icon "reload" at bounding box center [406, 21] width 19 height 19
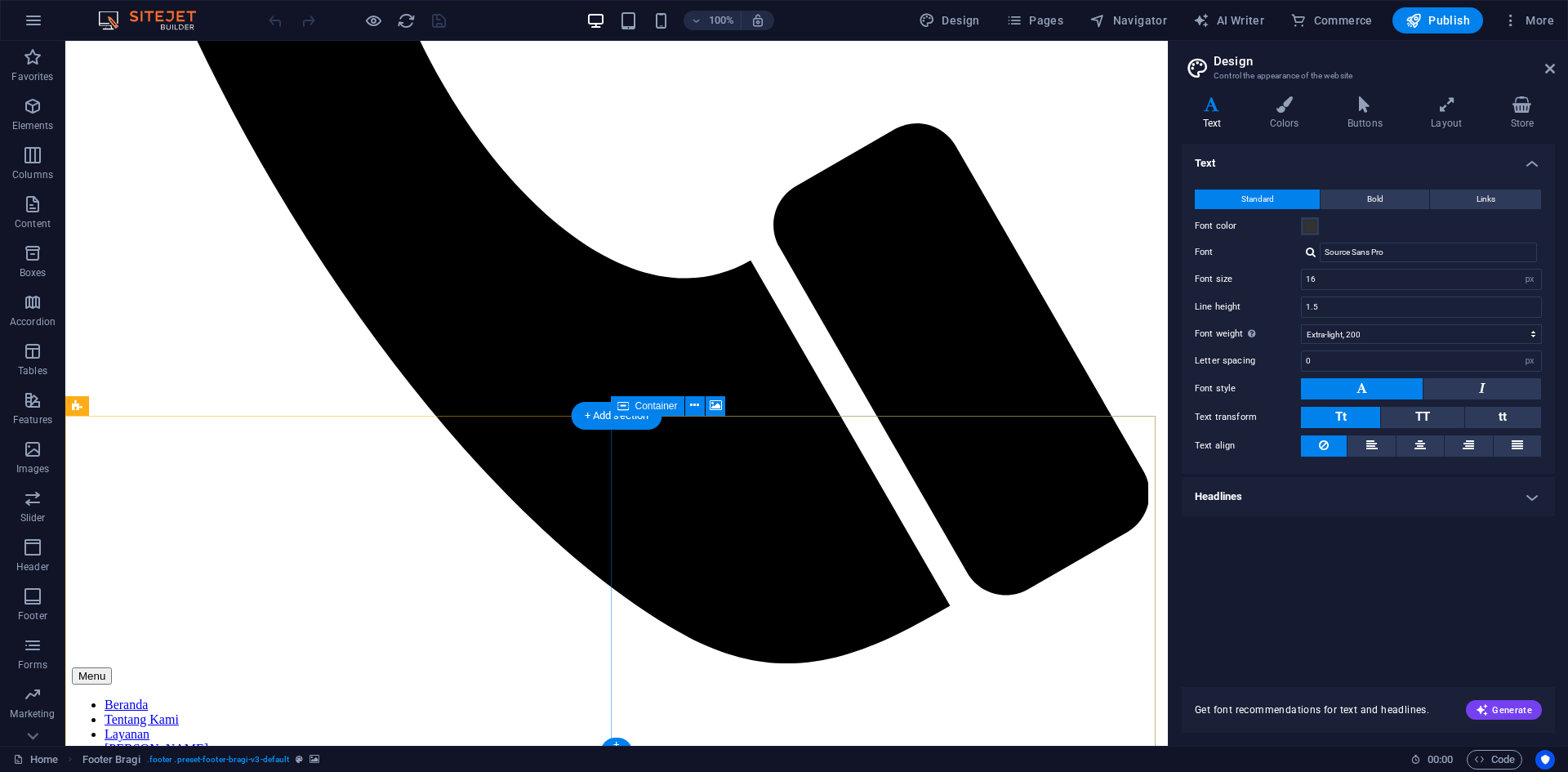
scroll to position [1436, 0]
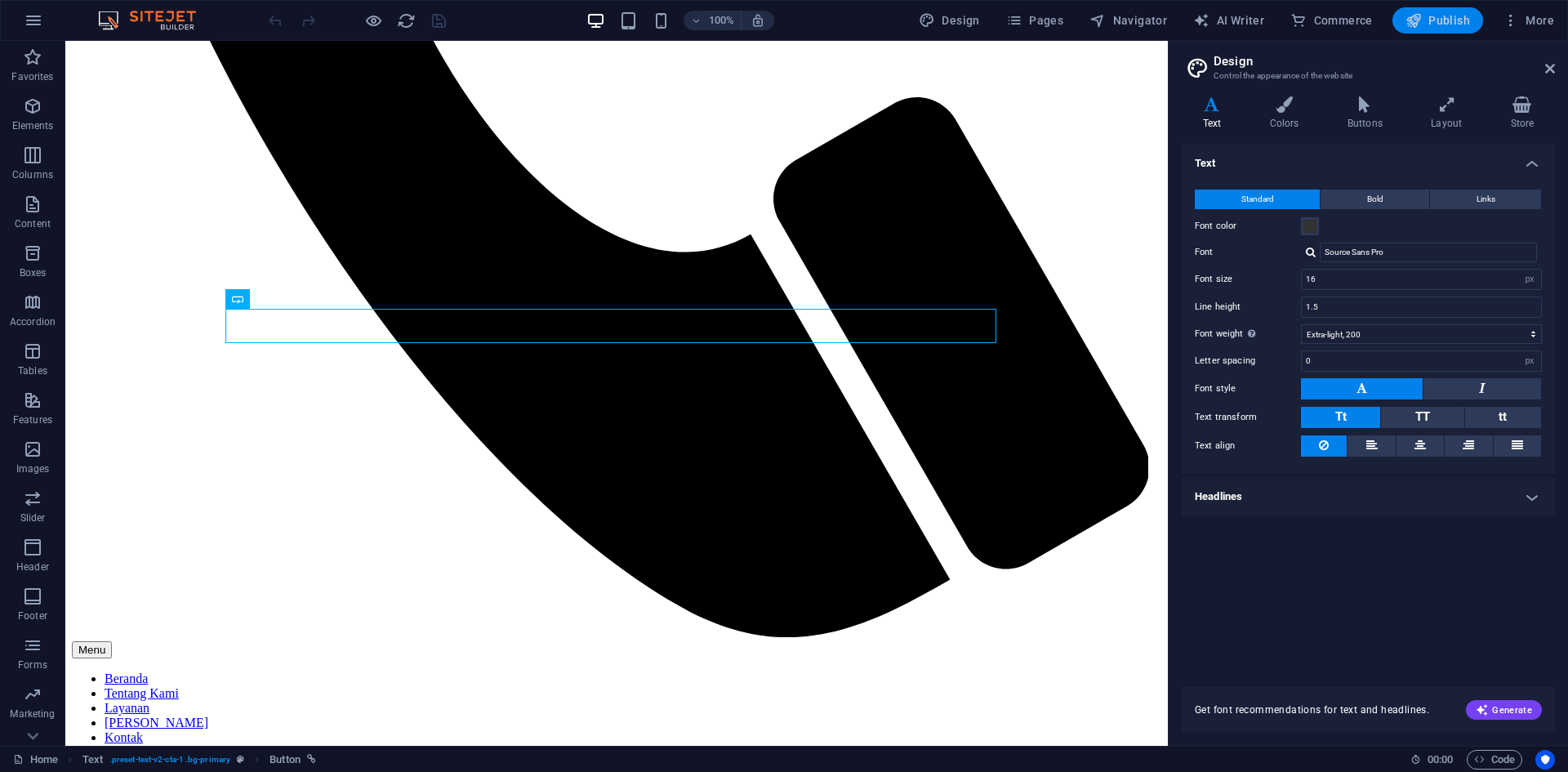
click at [1433, 25] on span "Publish" at bounding box center [1438, 20] width 64 height 16
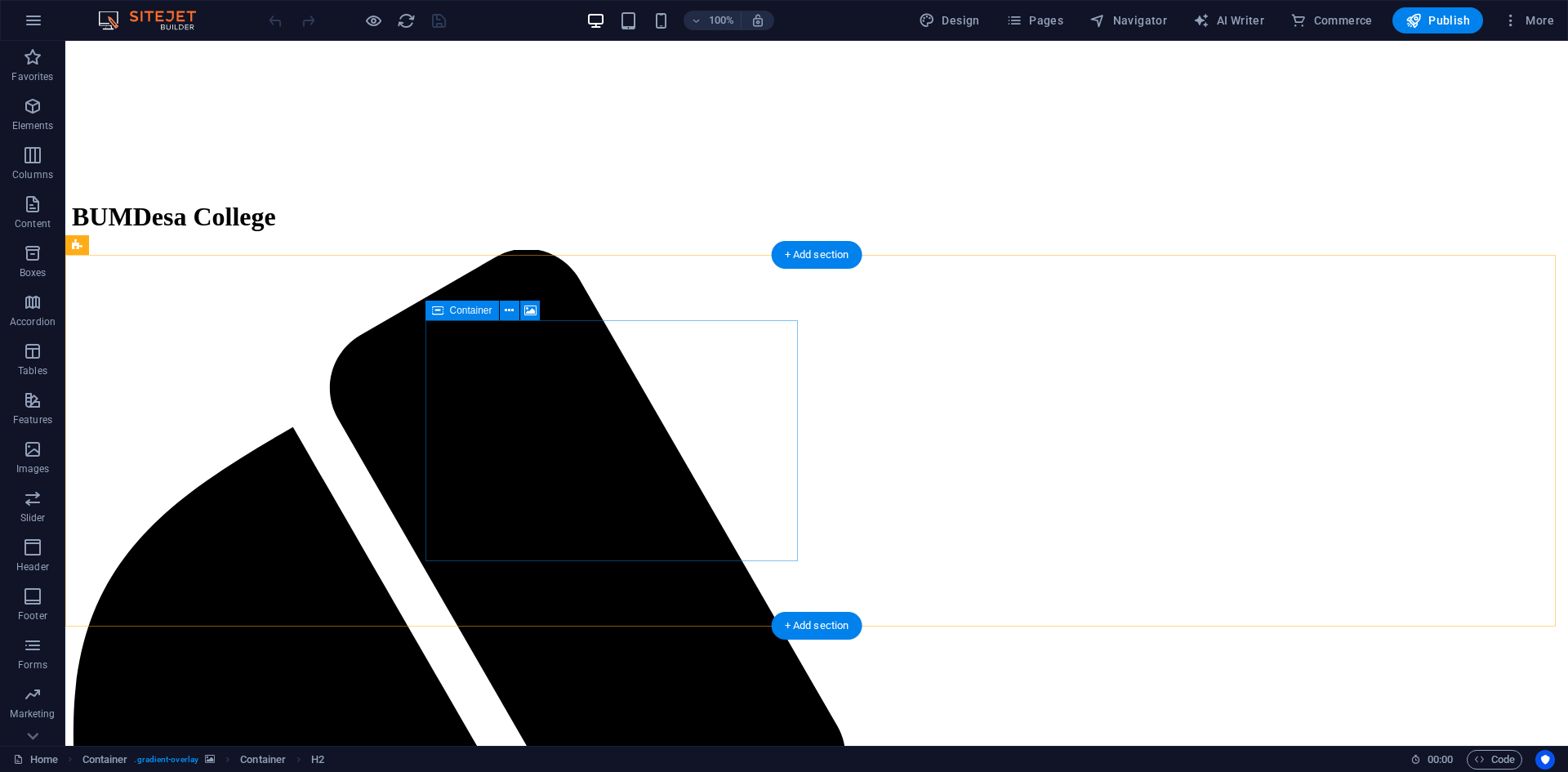
scroll to position [409, 0]
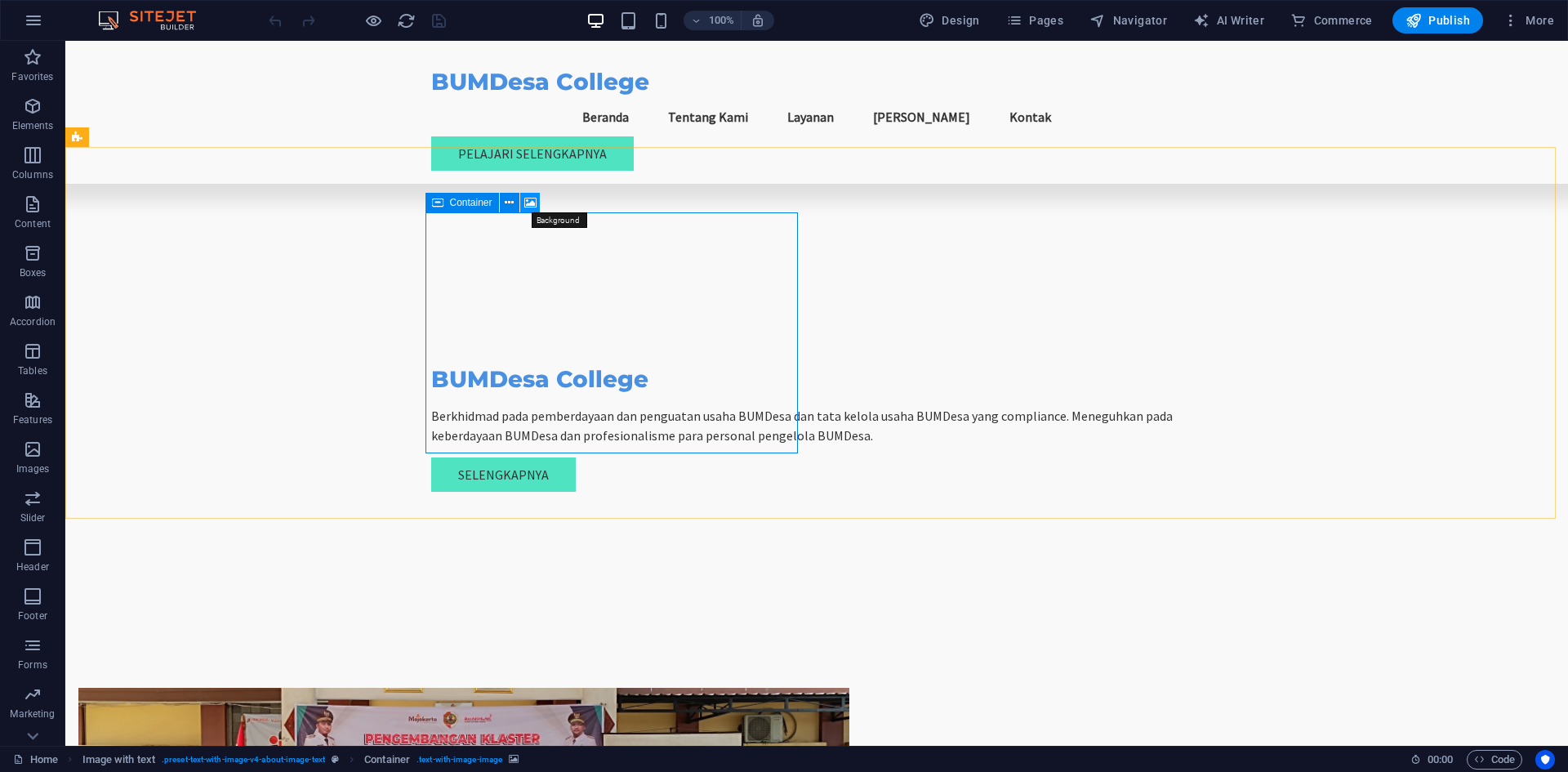
click at [534, 206] on icon at bounding box center [530, 203] width 12 height 17
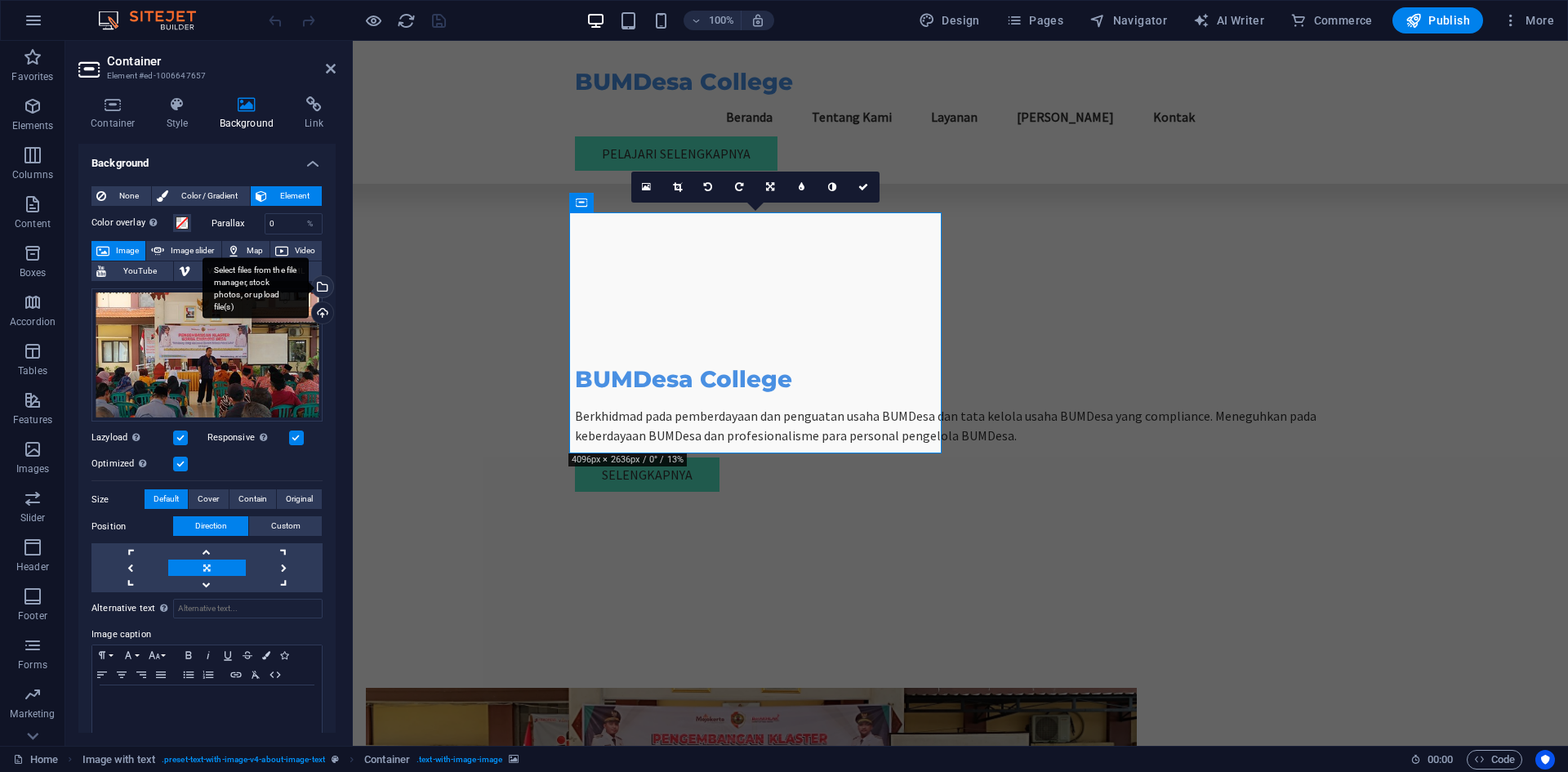
click at [319, 292] on div "Select files from the file manager, stock photos, or upload file(s)" at bounding box center [321, 289] width 25 height 25
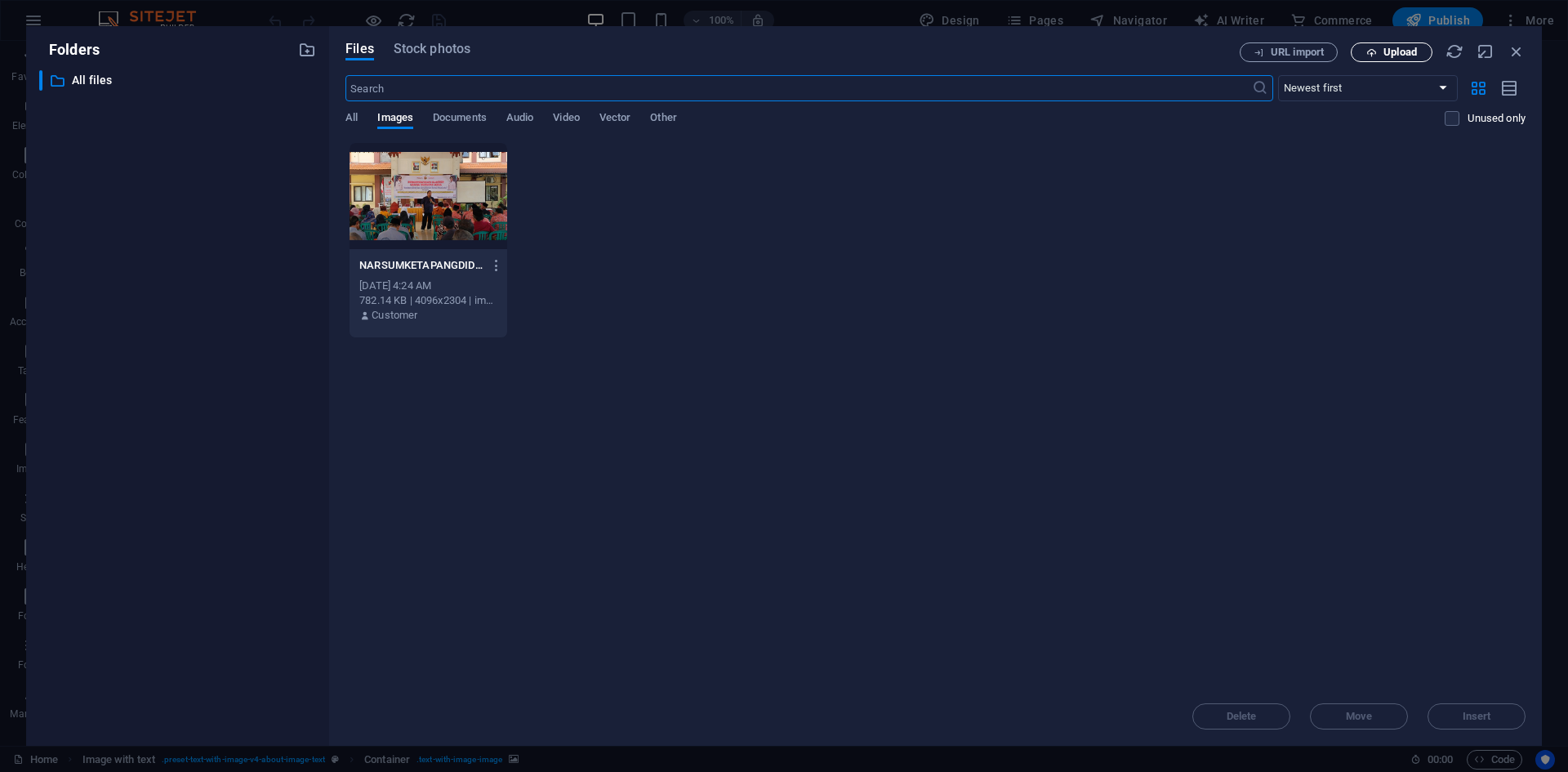
click at [1388, 51] on span "Upload" at bounding box center [1400, 52] width 34 height 10
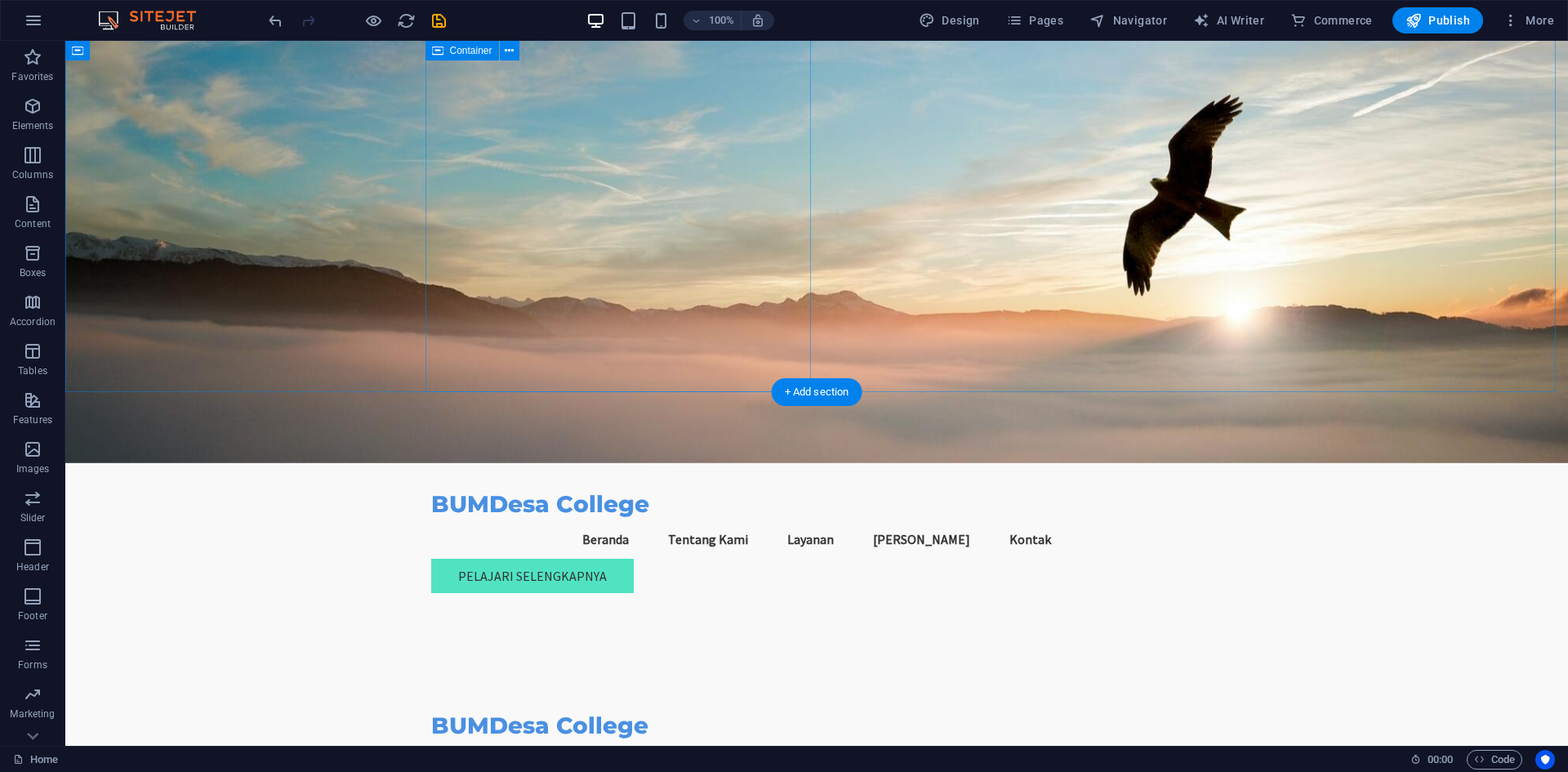
scroll to position [0, 0]
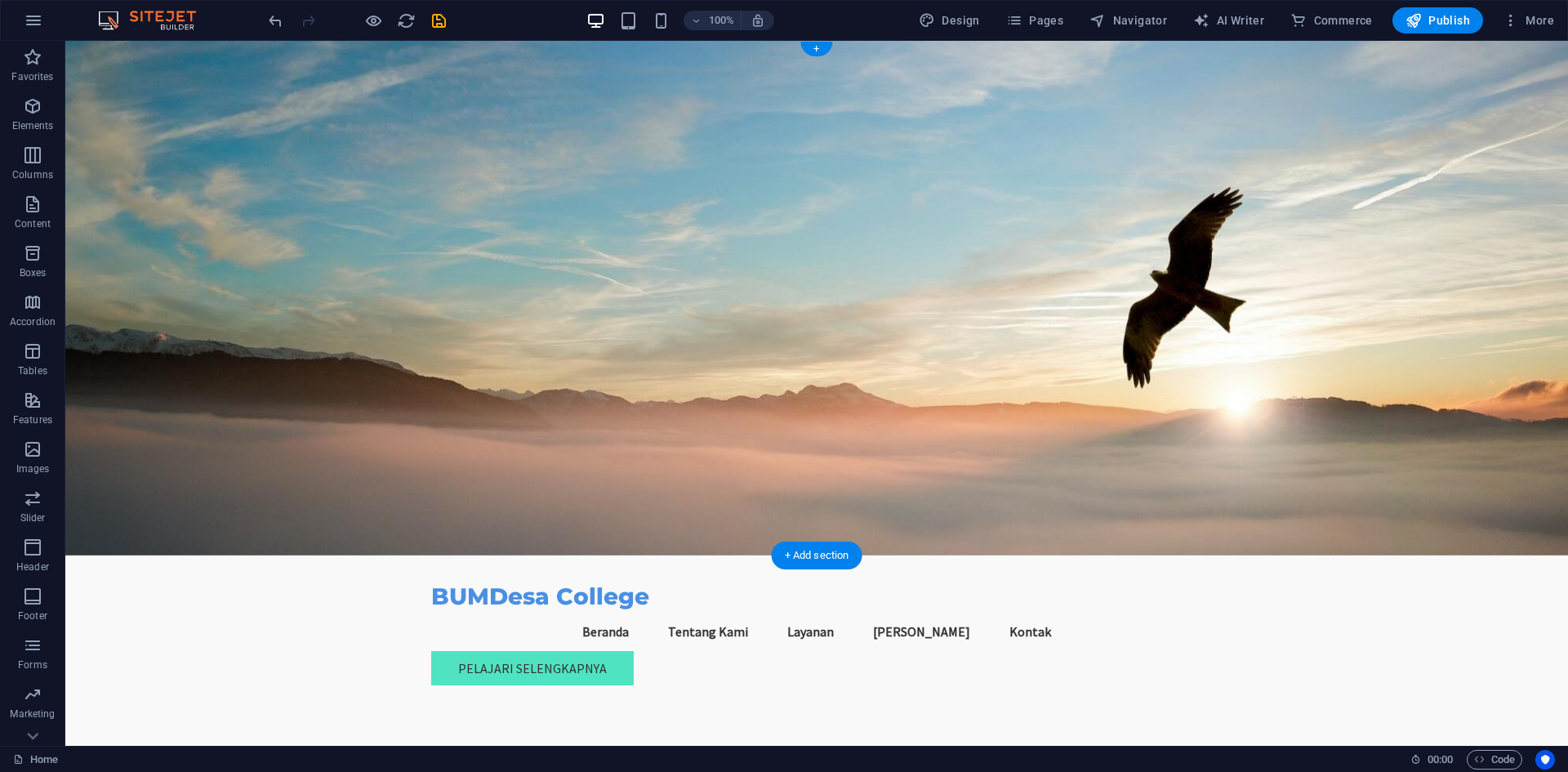
click at [1243, 343] on figure at bounding box center [817, 298] width 1503 height 515
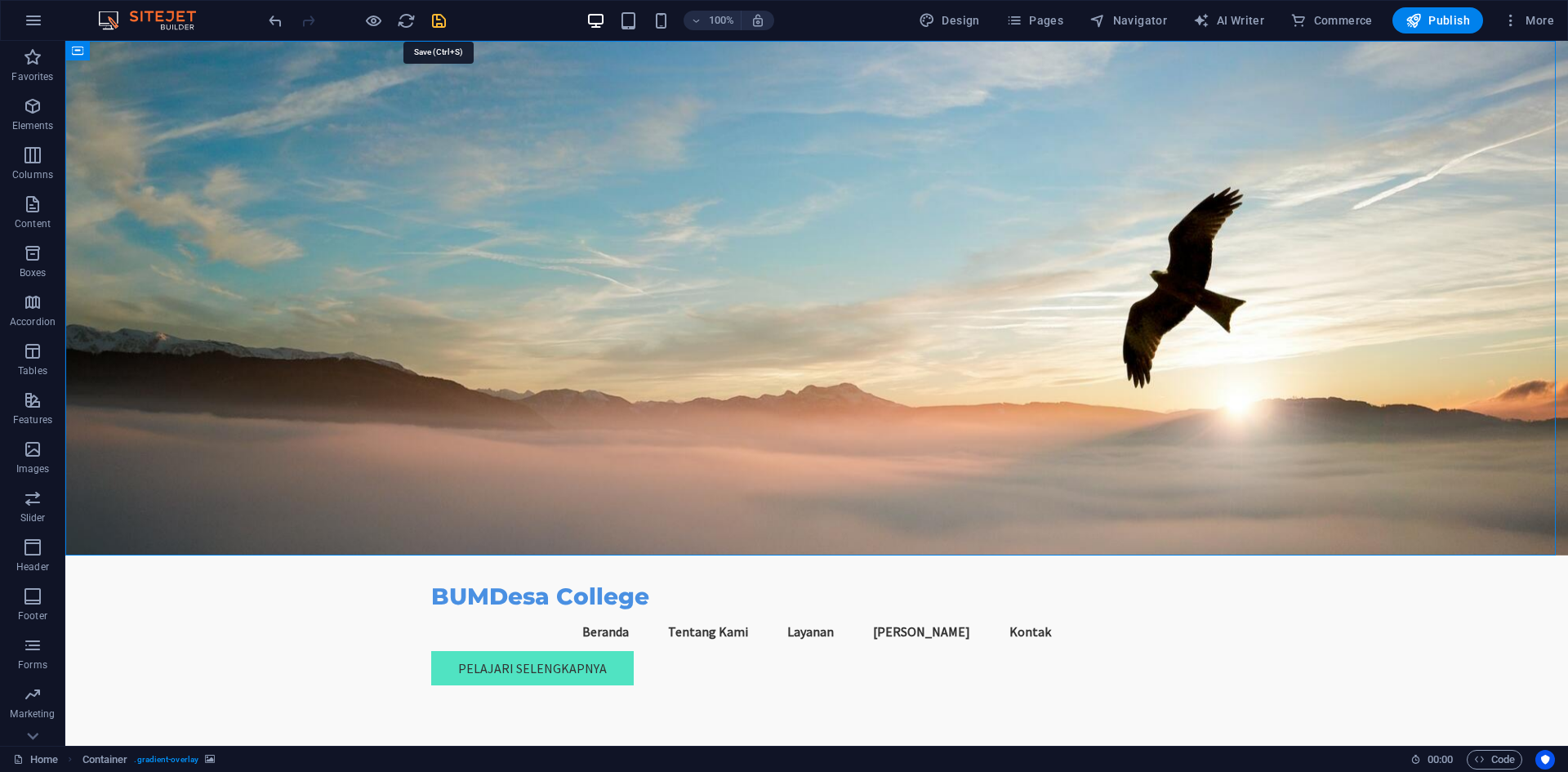
click at [446, 23] on icon "save" at bounding box center [439, 21] width 19 height 19
click at [1415, 19] on icon "button" at bounding box center [1414, 20] width 16 height 16
